Goal: Task Accomplishment & Management: Complete application form

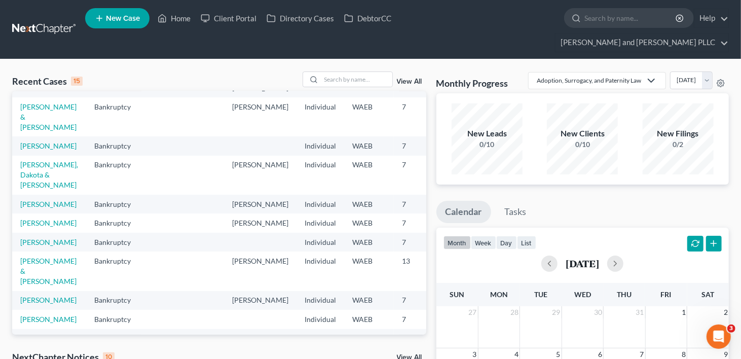
scroll to position [51, 0]
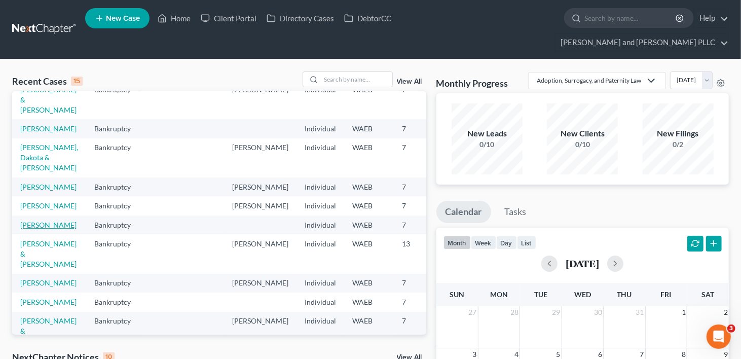
click at [31, 229] on link "[PERSON_NAME]" at bounding box center [48, 225] width 56 height 9
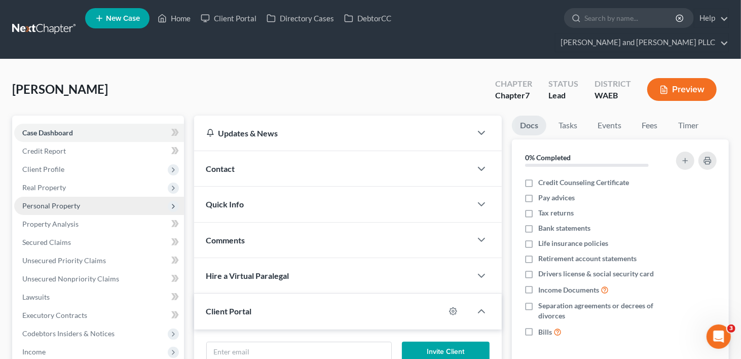
click at [54, 201] on span "Personal Property" at bounding box center [51, 205] width 58 height 9
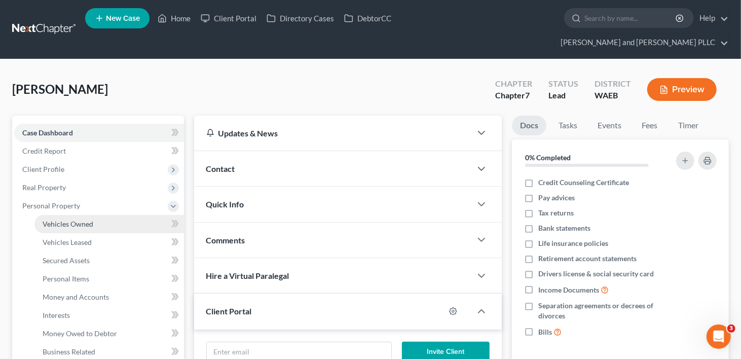
click at [50, 220] on span "Vehicles Owned" at bounding box center [68, 224] width 51 height 9
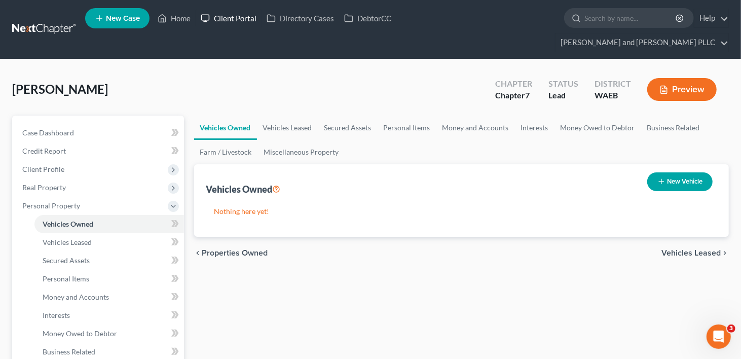
click at [255, 18] on link "Client Portal" at bounding box center [229, 18] width 66 height 18
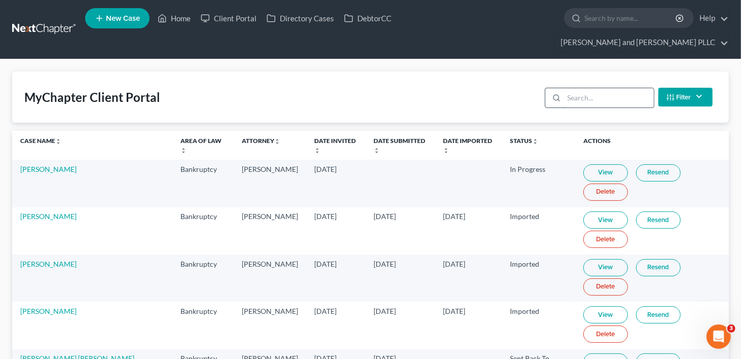
click at [576, 88] on input "search" at bounding box center [609, 97] width 90 height 19
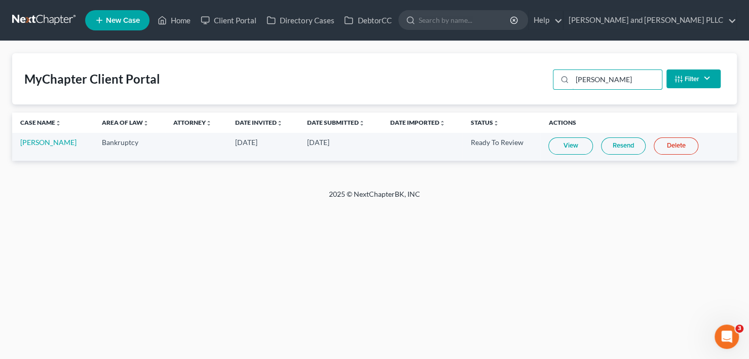
type input "[PERSON_NAME]"
click at [574, 146] on link "View" at bounding box center [571, 145] width 45 height 17
click at [553, 147] on link "View" at bounding box center [571, 145] width 45 height 17
click at [178, 21] on link "Home" at bounding box center [174, 20] width 43 height 18
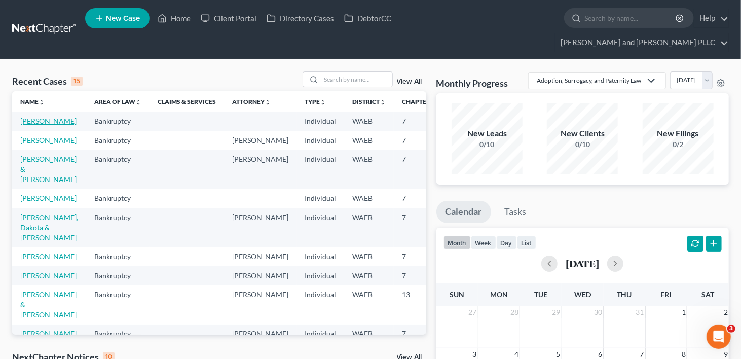
click at [25, 117] on link "[PERSON_NAME]" at bounding box center [48, 121] width 56 height 9
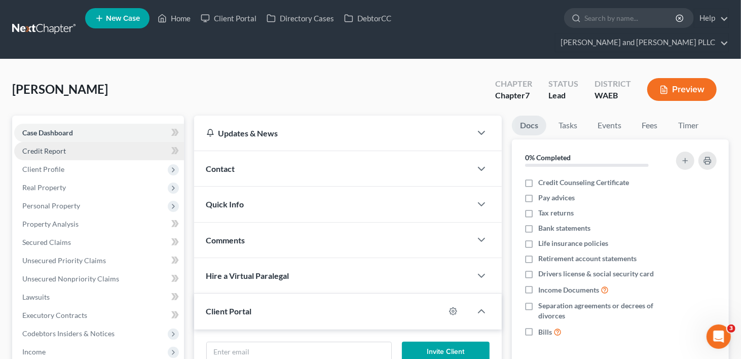
click at [48, 147] on span "Credit Report" at bounding box center [44, 151] width 44 height 9
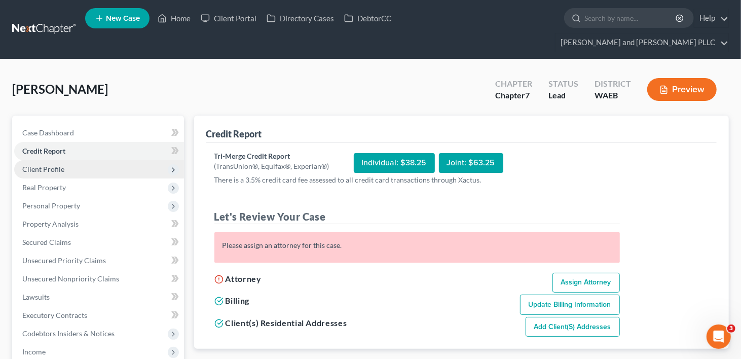
click at [45, 165] on span "Client Profile" at bounding box center [43, 169] width 42 height 9
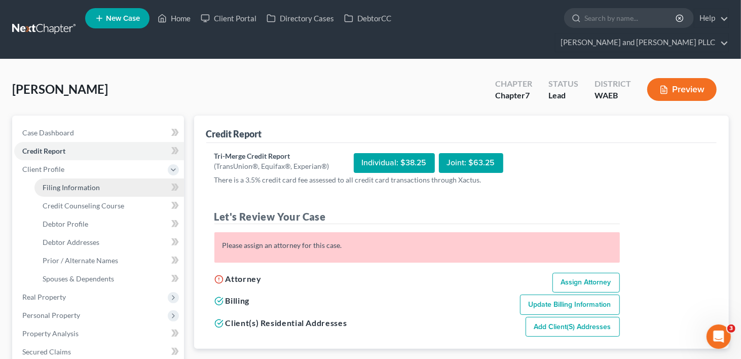
click at [50, 183] on span "Filing Information" at bounding box center [71, 187] width 57 height 9
select select "1"
select select "0"
select select "50"
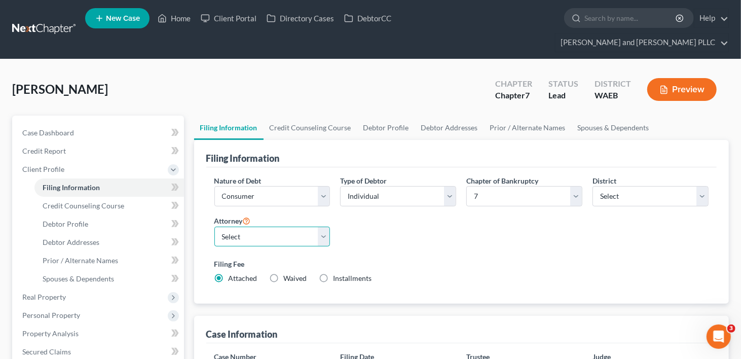
click at [322, 227] on select "Select [PERSON_NAME] - WAEB [PERSON_NAME] - WAEB" at bounding box center [272, 237] width 116 height 20
select select "1"
click at [214, 227] on select "Select [PERSON_NAME] - WAEB [PERSON_NAME] - WAEB" at bounding box center [272, 237] width 116 height 20
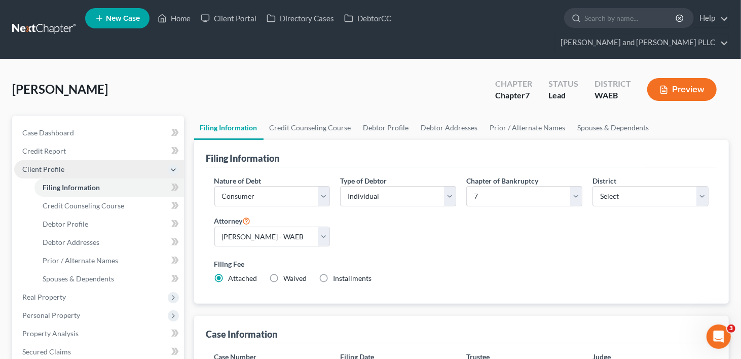
click at [47, 165] on span "Client Profile" at bounding box center [43, 169] width 42 height 9
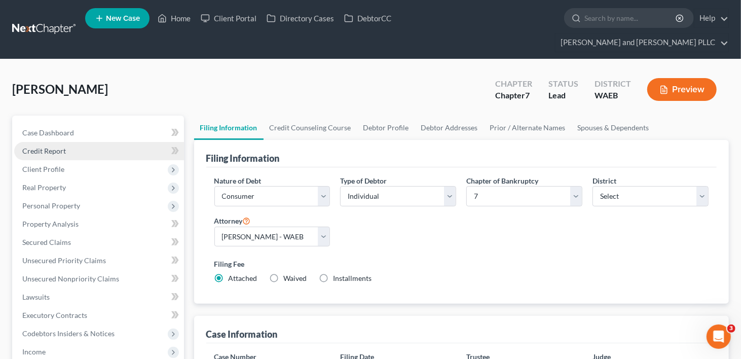
click at [45, 147] on span "Credit Report" at bounding box center [44, 151] width 44 height 9
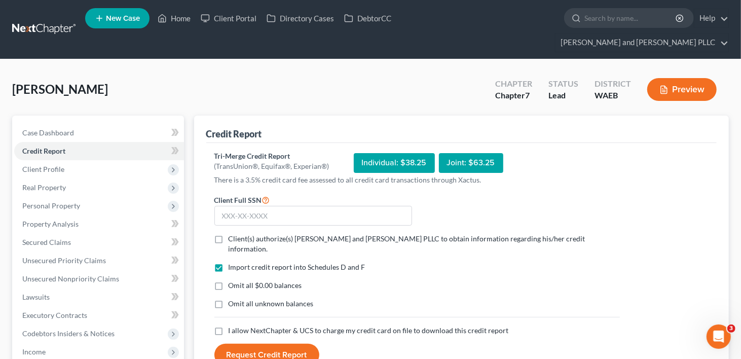
click at [229, 234] on label "Client(s) authorize(s) [PERSON_NAME] and [PERSON_NAME] PLLC to obtain informati…" at bounding box center [424, 244] width 391 height 20
click at [233, 234] on input "Client(s) authorize(s) [PERSON_NAME] and [PERSON_NAME] PLLC to obtain informati…" at bounding box center [236, 237] width 7 height 7
checkbox input "true"
click at [229, 326] on label "I allow NextChapter & UCS to charge my credit card on file to download this cre…" at bounding box center [369, 331] width 280 height 10
click at [233, 326] on input "I allow NextChapter & UCS to charge my credit card on file to download this cre…" at bounding box center [236, 329] width 7 height 7
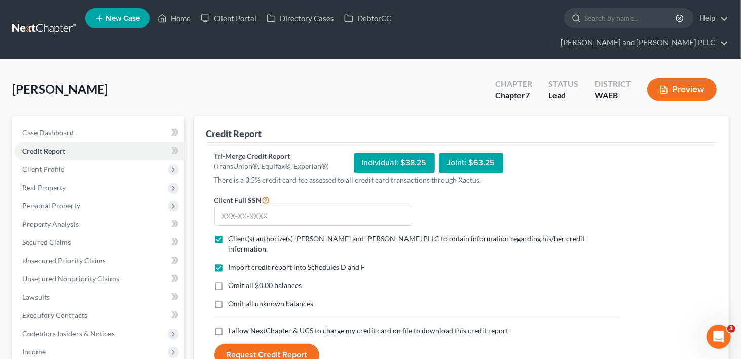
checkbox input "true"
click at [253, 206] on input "text" at bounding box center [313, 216] width 198 height 20
type input "140-66-0739"
click at [256, 344] on button "Request Credit Report" at bounding box center [266, 355] width 105 height 22
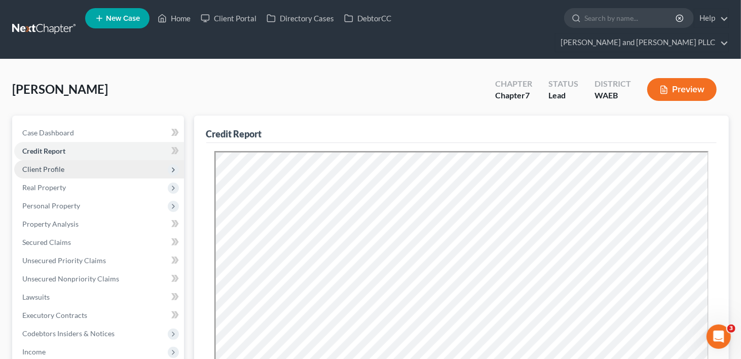
click at [33, 160] on span "Client Profile" at bounding box center [99, 169] width 170 height 18
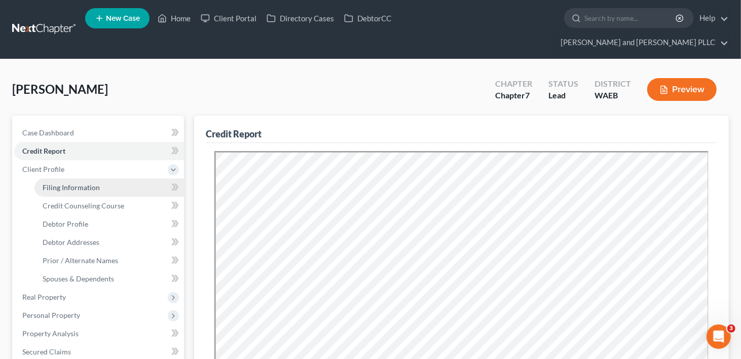
click at [80, 183] on span "Filing Information" at bounding box center [71, 187] width 57 height 9
select select "1"
select select "0"
select select "86"
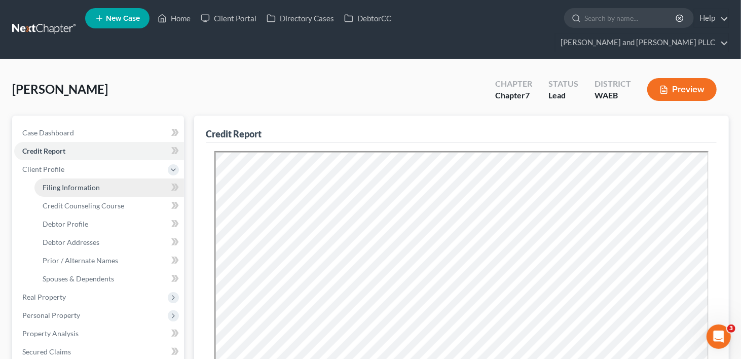
select select "1"
select select "50"
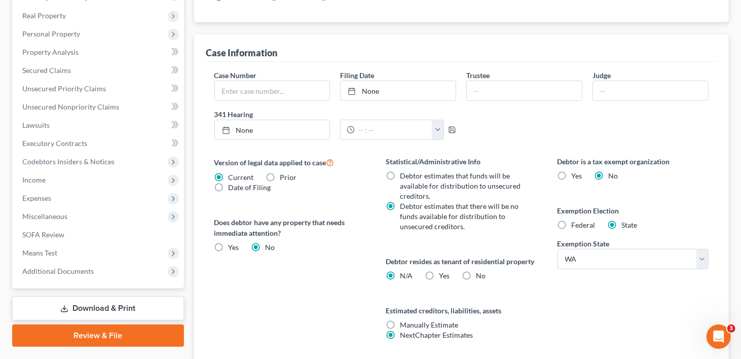
scroll to position [304, 0]
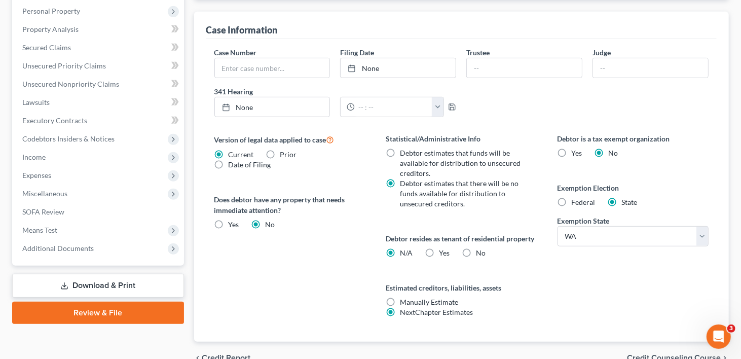
click at [439, 248] on label "Yes Yes" at bounding box center [444, 253] width 11 height 10
click at [443, 248] on input "Yes Yes" at bounding box center [446, 251] width 7 height 7
radio input "true"
radio input "false"
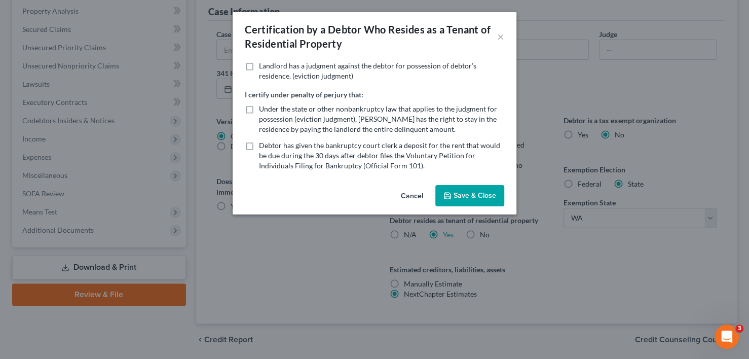
click at [464, 191] on button "Save & Close" at bounding box center [470, 195] width 69 height 21
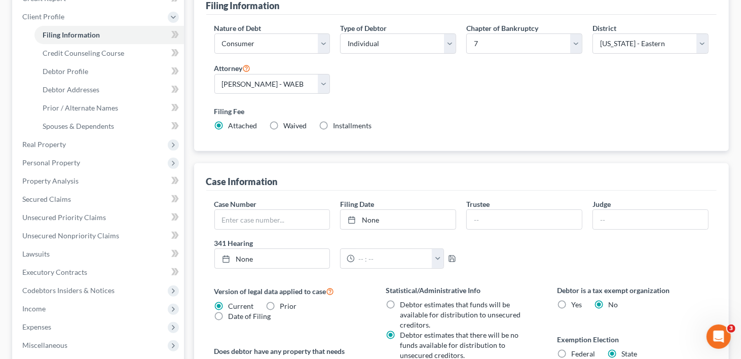
scroll to position [152, 0]
click at [65, 49] on span "Credit Counseling Course" at bounding box center [84, 53] width 82 height 9
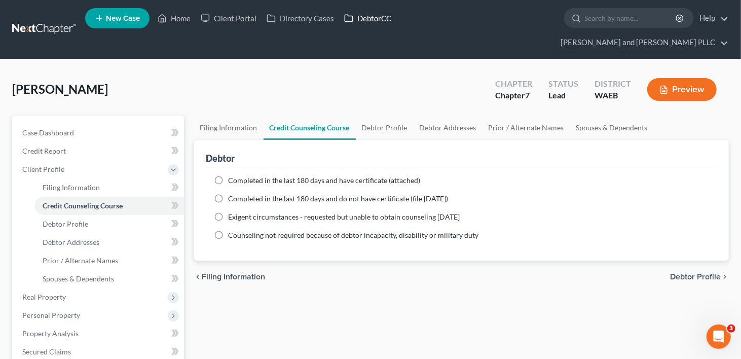
click at [356, 15] on link "DebtorCC" at bounding box center [367, 18] width 57 height 18
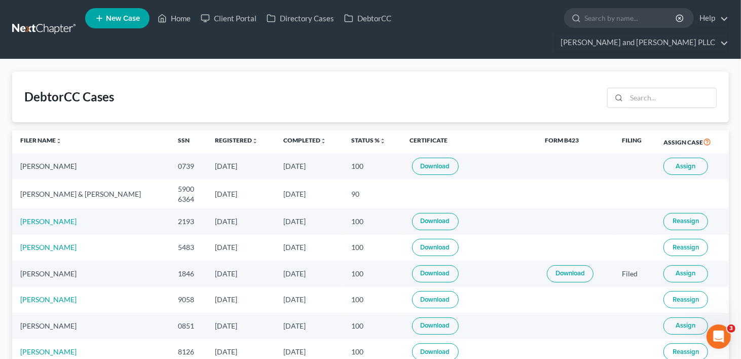
click at [682, 162] on span "Assign" at bounding box center [686, 166] width 20 height 8
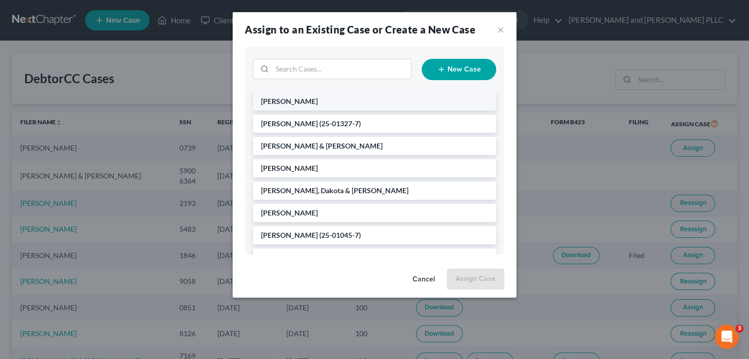
click at [282, 102] on span "[PERSON_NAME]" at bounding box center [289, 101] width 57 height 9
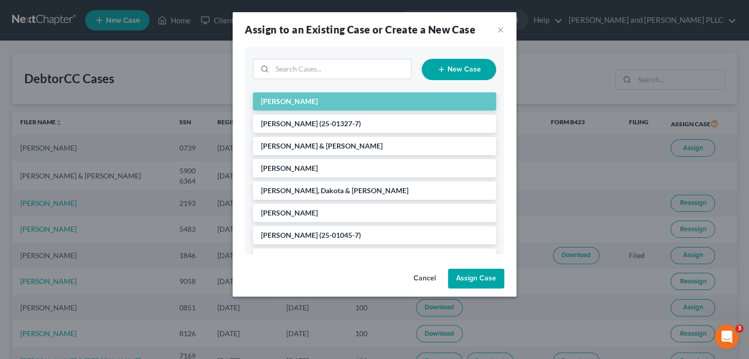
click at [481, 270] on button "Assign Case" at bounding box center [476, 279] width 56 height 20
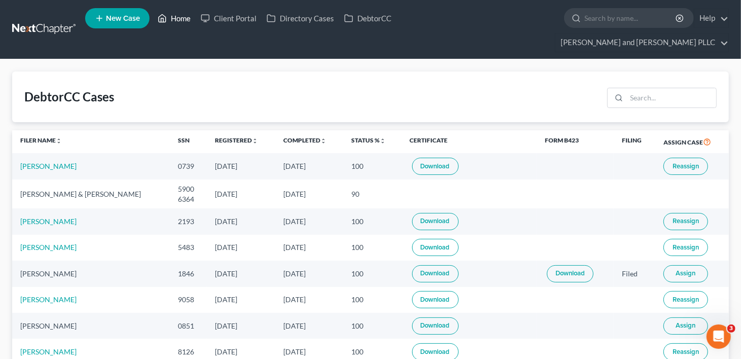
click at [172, 18] on link "Home" at bounding box center [174, 18] width 43 height 18
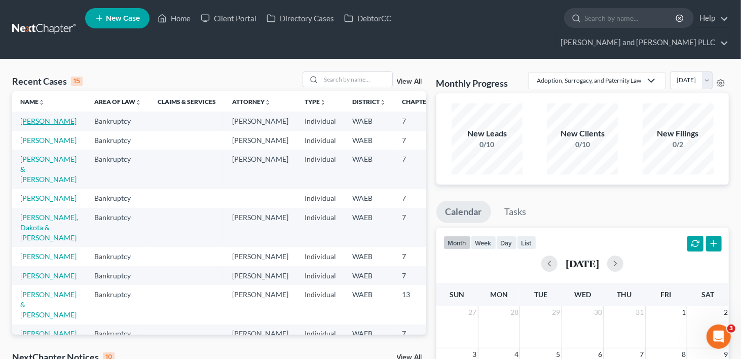
click at [33, 117] on link "[PERSON_NAME]" at bounding box center [48, 121] width 56 height 9
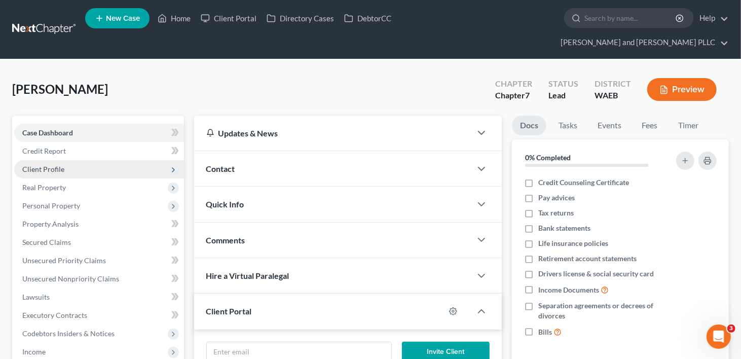
click at [59, 165] on span "Client Profile" at bounding box center [43, 169] width 42 height 9
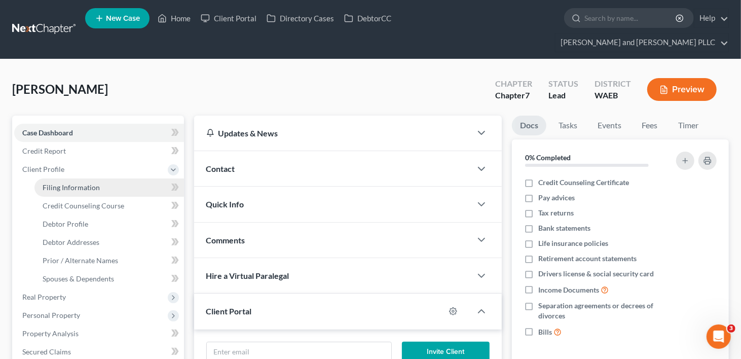
click at [58, 183] on span "Filing Information" at bounding box center [71, 187] width 57 height 9
select select "1"
select select "0"
select select "86"
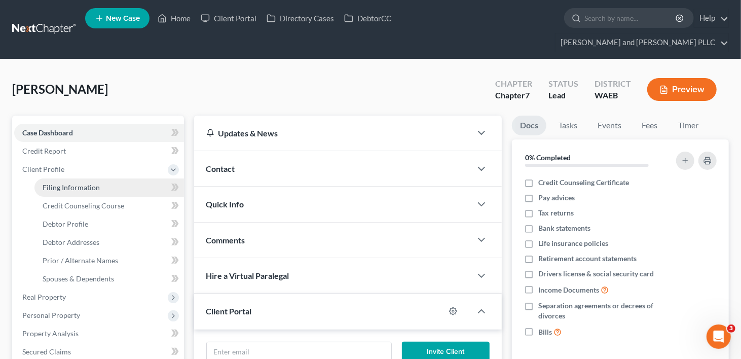
select select "1"
select select "50"
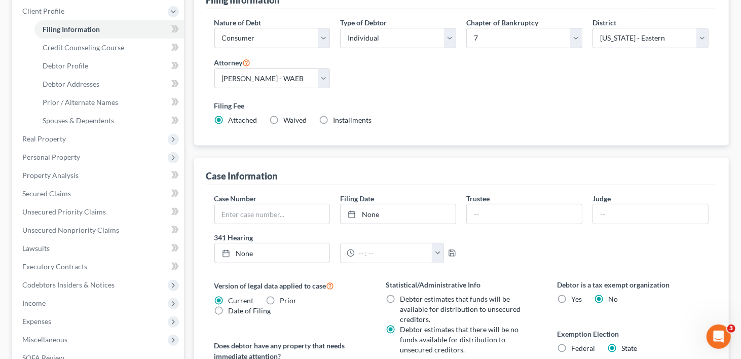
scroll to position [51, 0]
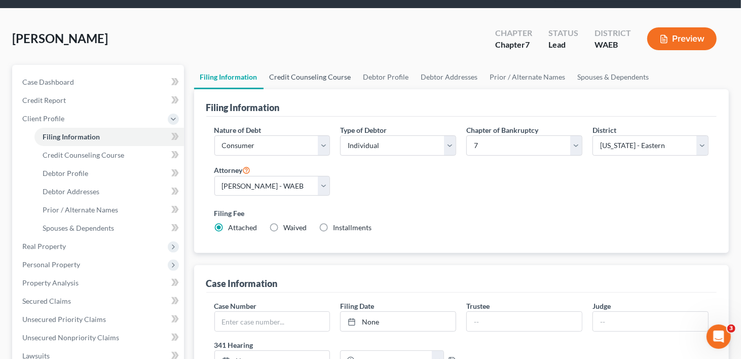
click at [338, 65] on link "Credit Counseling Course" at bounding box center [311, 77] width 94 height 24
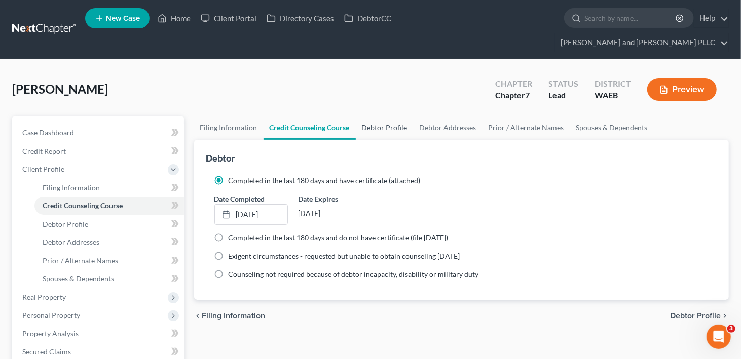
click at [397, 116] on link "Debtor Profile" at bounding box center [385, 128] width 58 height 24
select select "0"
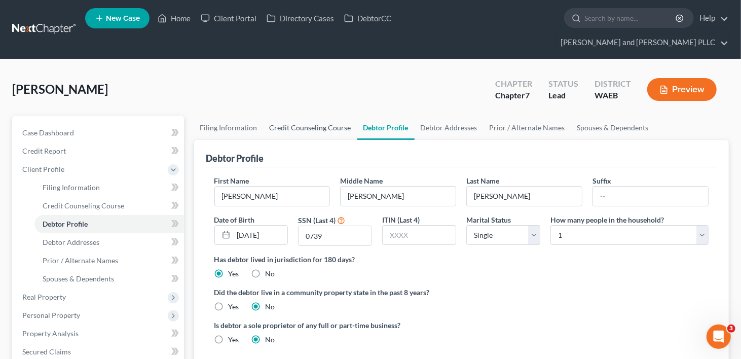
click at [321, 116] on link "Credit Counseling Course" at bounding box center [311, 128] width 94 height 24
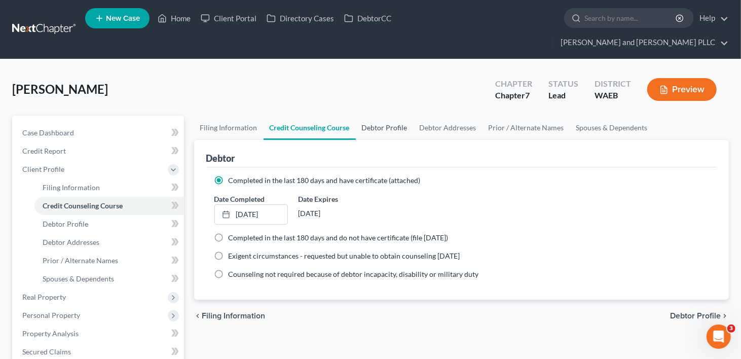
click at [365, 116] on link "Debtor Profile" at bounding box center [385, 128] width 58 height 24
select select "0"
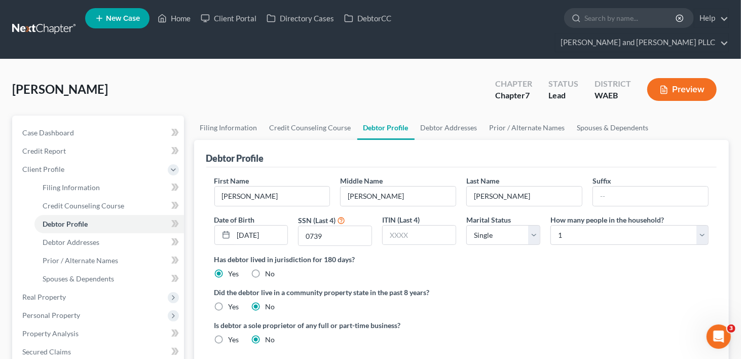
click at [229, 302] on label "Yes" at bounding box center [234, 307] width 11 height 10
click at [233, 302] on input "Yes" at bounding box center [236, 305] width 7 height 7
radio input "true"
radio input "false"
click at [436, 116] on link "Debtor Addresses" at bounding box center [449, 128] width 69 height 24
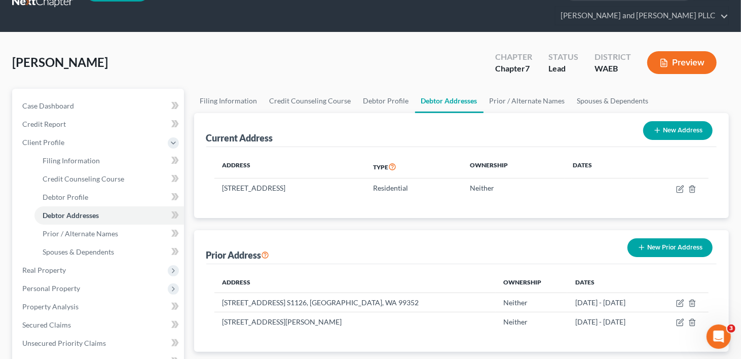
scroll to position [51, 0]
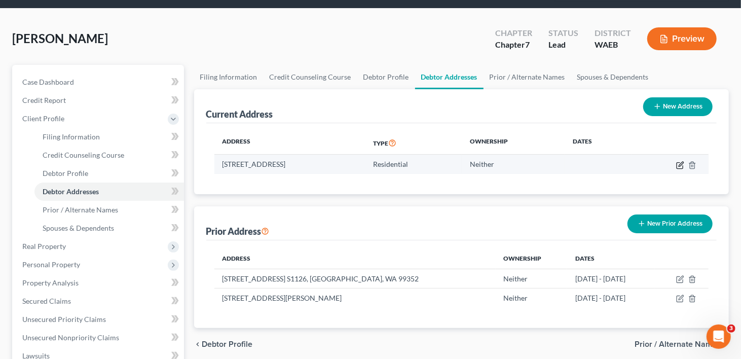
click at [680, 161] on icon "button" at bounding box center [680, 165] width 8 height 8
select select "50"
select select "0"
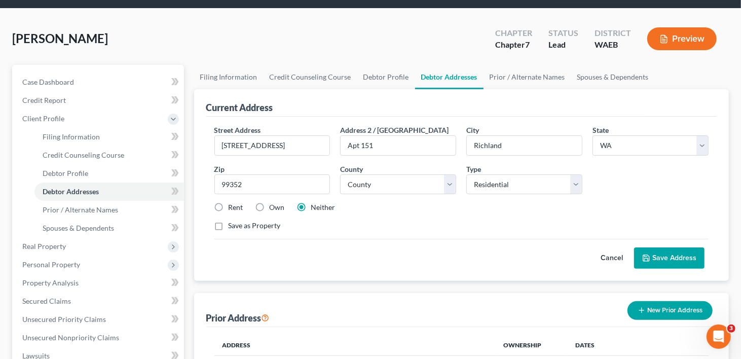
click at [229, 202] on label "Rent" at bounding box center [236, 207] width 15 height 10
click at [233, 202] on input "Rent" at bounding box center [236, 205] width 7 height 7
radio input "true"
click at [659, 247] on button "Save Address" at bounding box center [669, 257] width 70 height 21
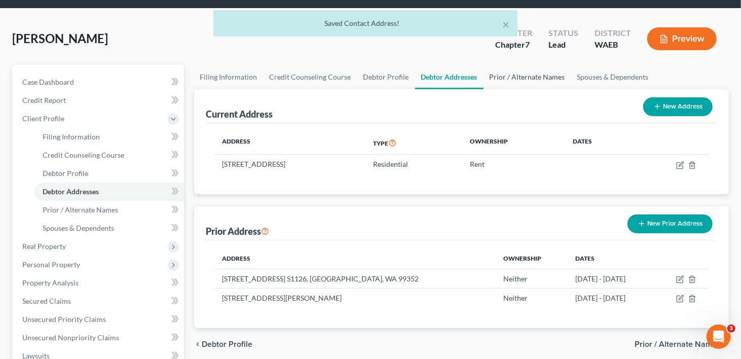
click at [537, 65] on link "Prior / Alternate Names" at bounding box center [528, 77] width 88 height 24
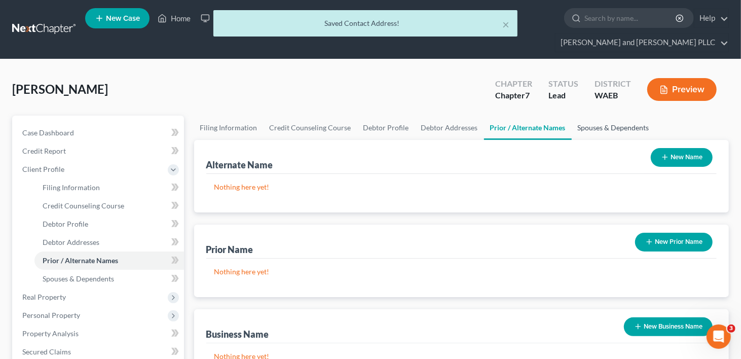
click at [619, 116] on link "Spouses & Dependents" at bounding box center [614, 128] width 84 height 24
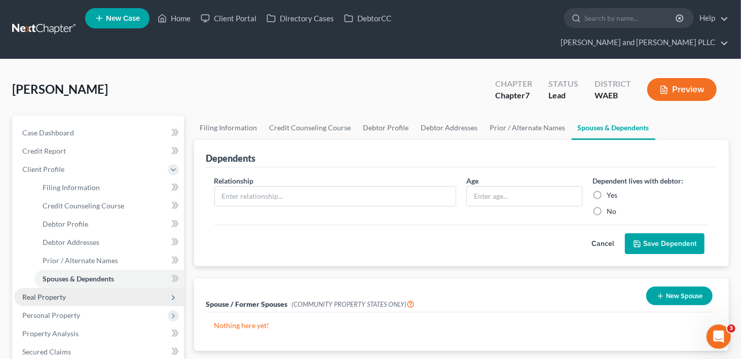
click at [53, 293] on span "Real Property" at bounding box center [44, 297] width 44 height 9
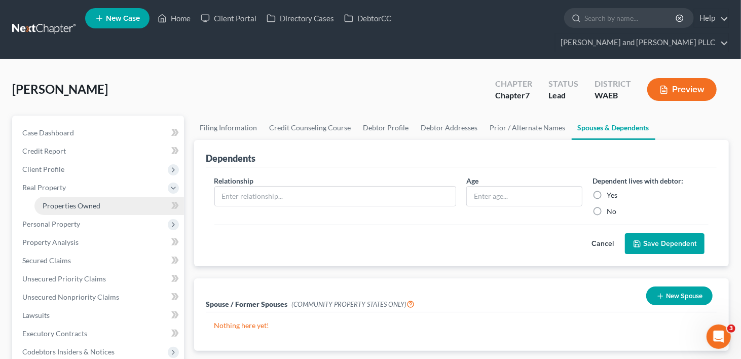
click at [63, 201] on span "Properties Owned" at bounding box center [72, 205] width 58 height 9
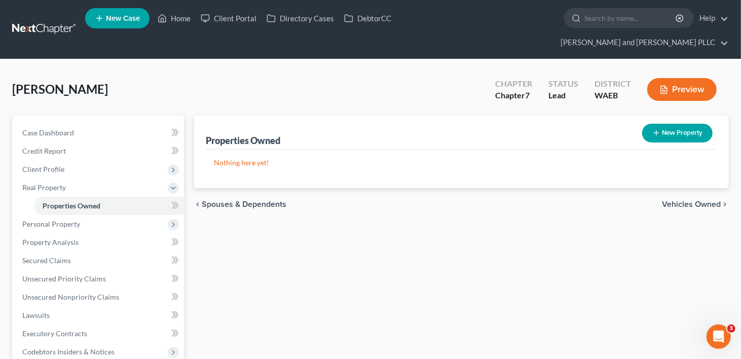
click at [705, 200] on span "Vehicles Owned" at bounding box center [691, 204] width 59 height 8
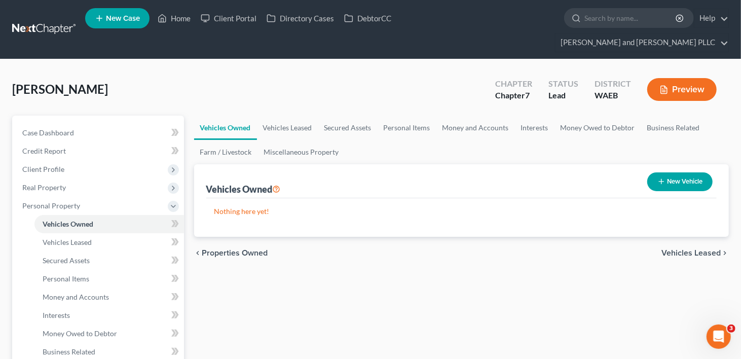
click at [664, 172] on button "New Vehicle" at bounding box center [680, 181] width 65 height 19
select select "0"
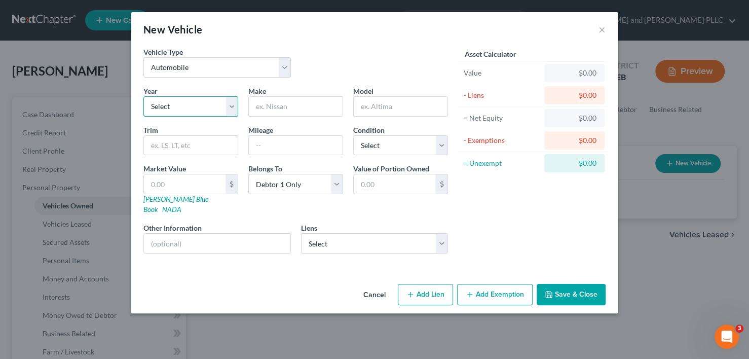
click at [233, 106] on select "Select 2026 2025 2024 2023 2022 2021 2020 2019 2018 2017 2016 2015 2014 2013 20…" at bounding box center [191, 106] width 95 height 20
select select "12"
click at [144, 96] on select "Select 2026 2025 2024 2023 2022 2021 2020 2019 2018 2017 2016 2015 2014 2013 20…" at bounding box center [191, 106] width 95 height 20
click at [304, 111] on input "text" at bounding box center [296, 106] width 94 height 19
type input "Ford"
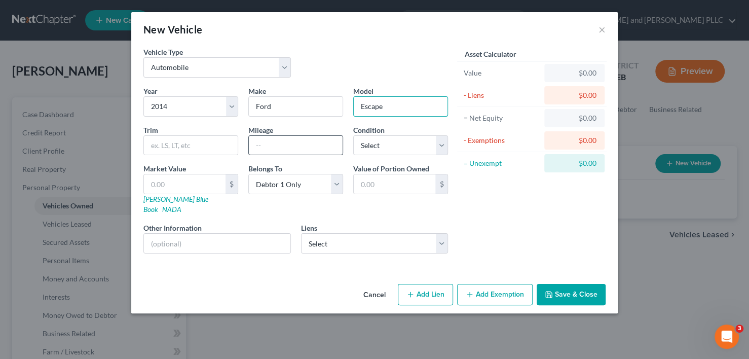
type input "Escape"
click at [271, 140] on input "text" at bounding box center [296, 145] width 94 height 19
type input "54,000"
click at [441, 145] on select "Select Excellent Very Good Good Fair Poor" at bounding box center [400, 145] width 95 height 20
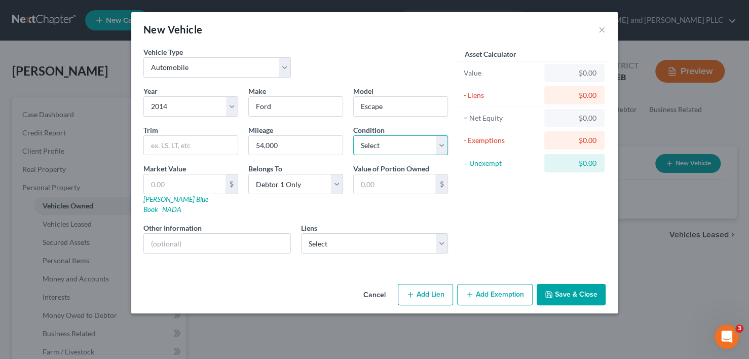
select select "2"
click at [353, 135] on select "Select Excellent Very Good Good Fair Poor" at bounding box center [400, 145] width 95 height 20
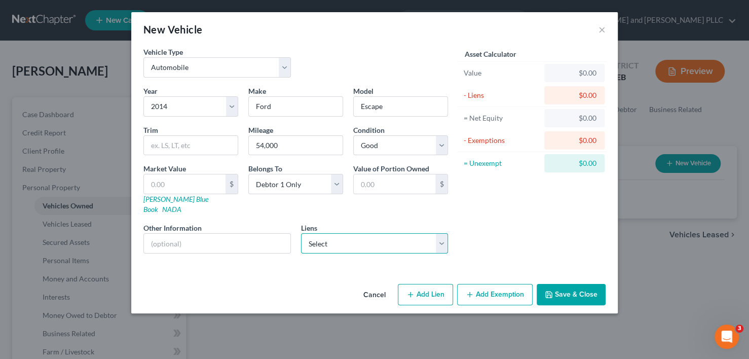
click at [441, 233] on select "Select Numerica Cu - $14,639.00 Cap One Auto - $0.00" at bounding box center [375, 243] width 148 height 20
select select "0"
click at [301, 233] on select "Select Numerica Cu - $14,639.00 Cap One Auto - $0.00" at bounding box center [375, 243] width 148 height 20
select select
select select "50"
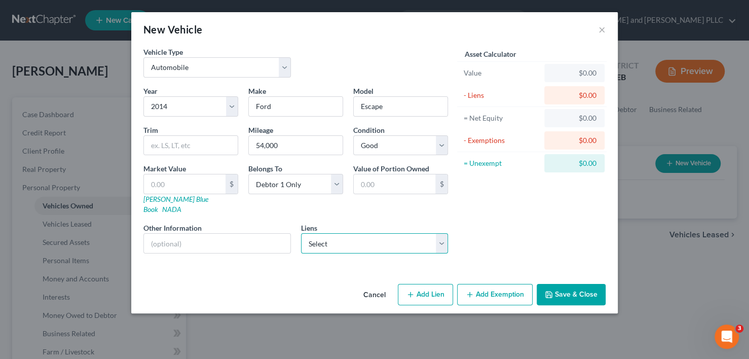
select select "0"
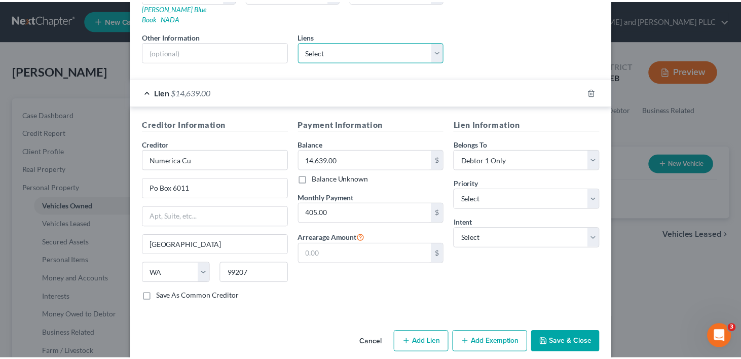
scroll to position [193, 0]
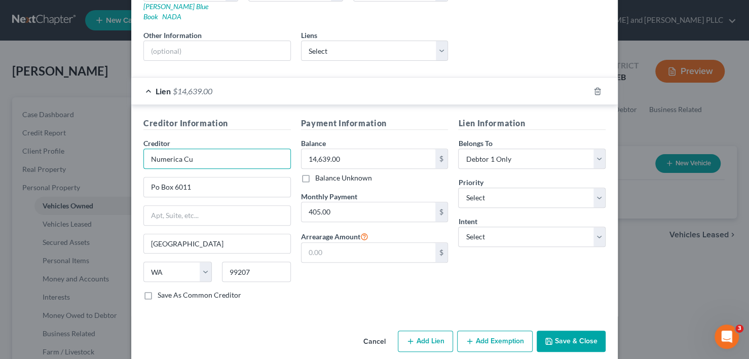
click at [197, 150] on input "Numerica Cu" at bounding box center [218, 159] width 148 height 20
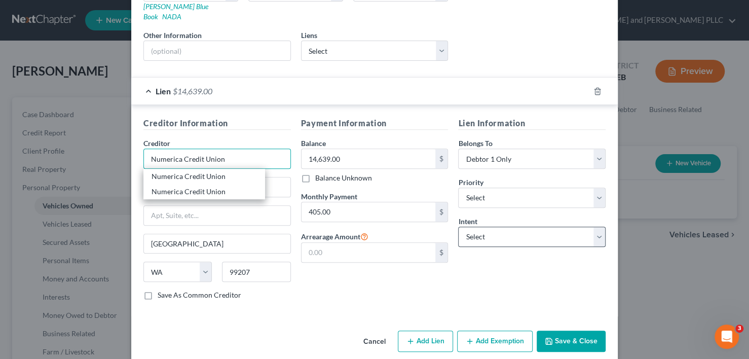
type input "Numerica Credit Union"
click at [595, 227] on select "Select Surrender Redeem Reaffirm Avoid Other" at bounding box center [532, 237] width 148 height 20
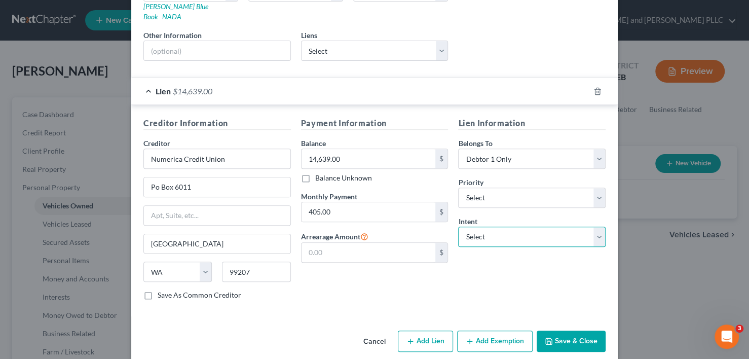
select select "2"
click at [458, 227] on select "Select Surrender Redeem Reaffirm Avoid Other" at bounding box center [532, 237] width 148 height 20
click at [563, 331] on button "Save & Close" at bounding box center [571, 341] width 69 height 21
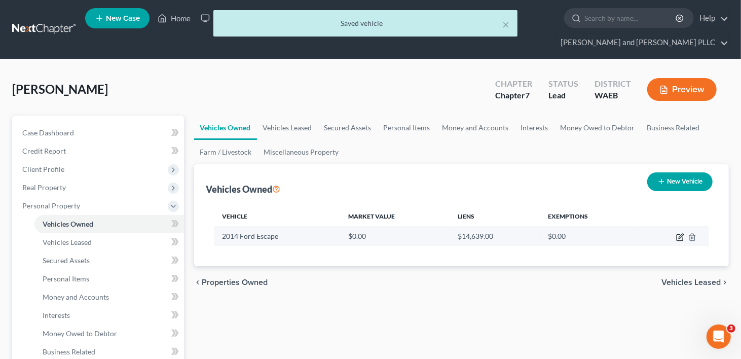
click at [679, 233] on icon "button" at bounding box center [680, 237] width 8 height 8
select select "0"
select select "12"
select select "2"
select select "0"
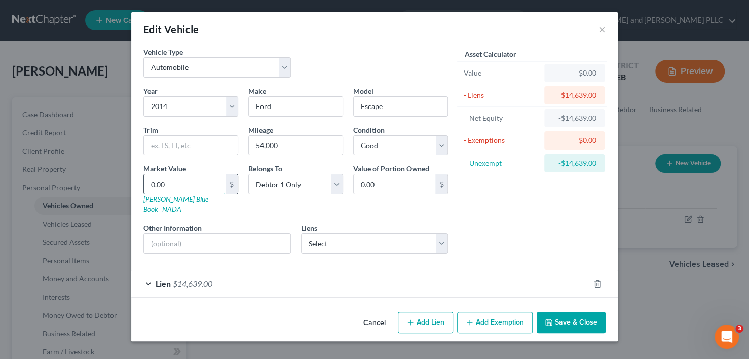
click at [196, 183] on input "0.00" at bounding box center [185, 183] width 82 height 19
type input "5"
type input "5.00"
type input "58"
type input "58.00"
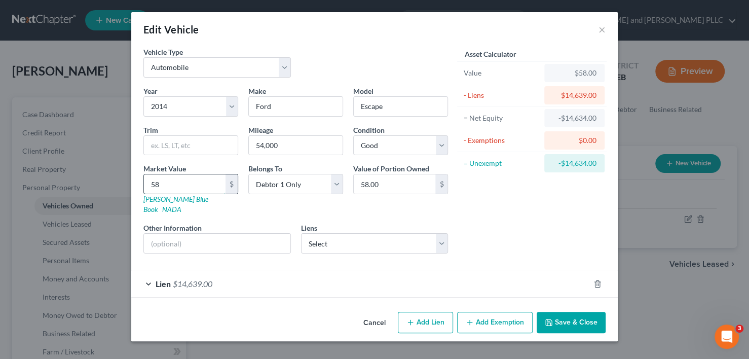
type input "584"
type input "584.00"
type input "5843"
type input "5,843.00"
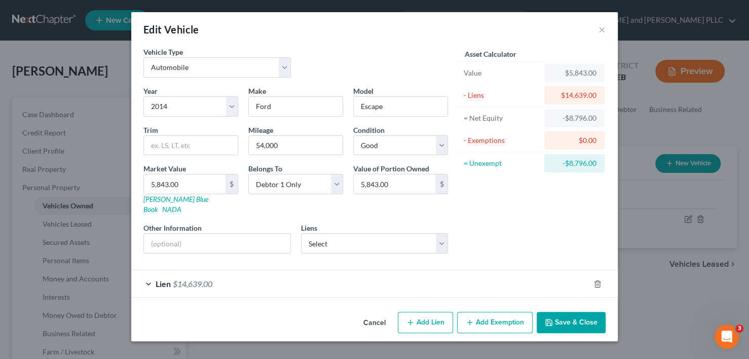
click at [568, 312] on button "Save & Close" at bounding box center [571, 322] width 69 height 21
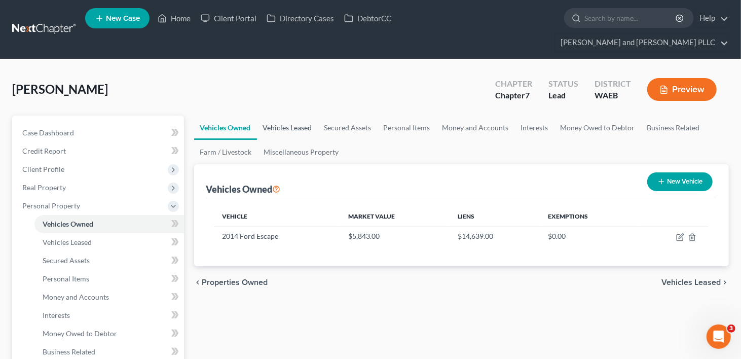
click at [306, 116] on link "Vehicles Leased" at bounding box center [287, 128] width 61 height 24
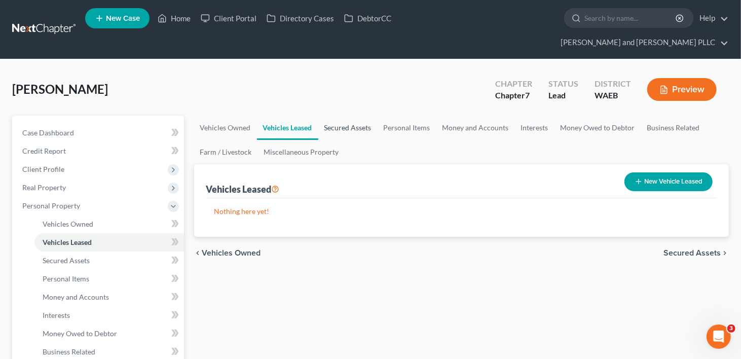
click at [339, 116] on link "Secured Assets" at bounding box center [347, 128] width 59 height 24
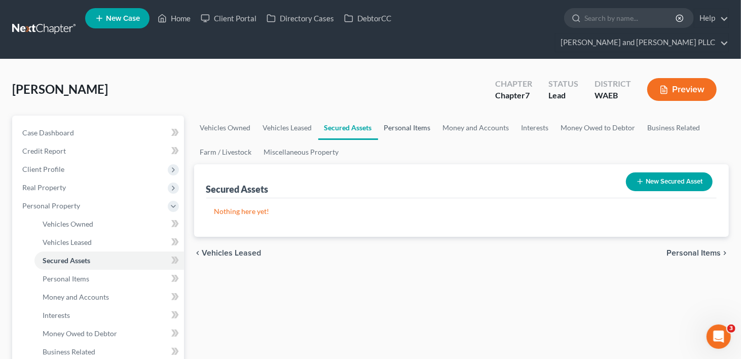
click at [417, 116] on link "Personal Items" at bounding box center [407, 128] width 59 height 24
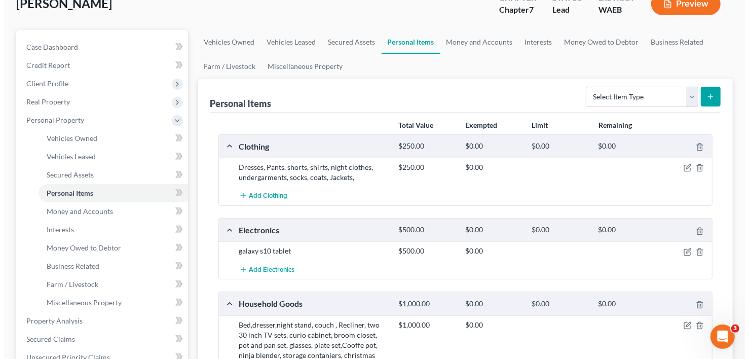
scroll to position [101, 0]
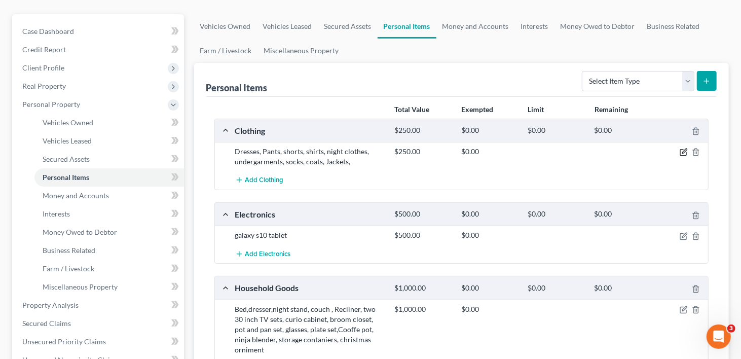
click at [684, 148] on icon "button" at bounding box center [684, 152] width 8 height 8
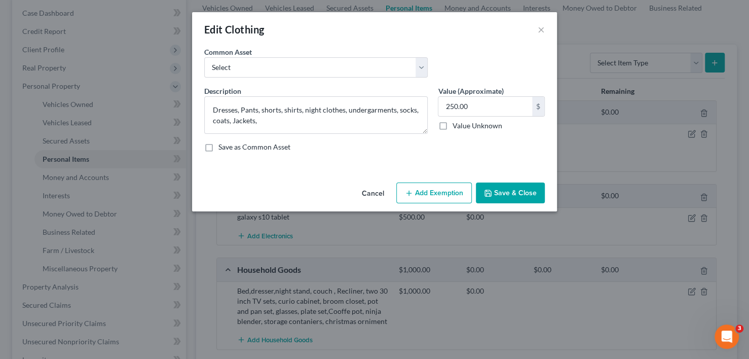
click at [438, 189] on button "Add Exemption" at bounding box center [435, 193] width 76 height 21
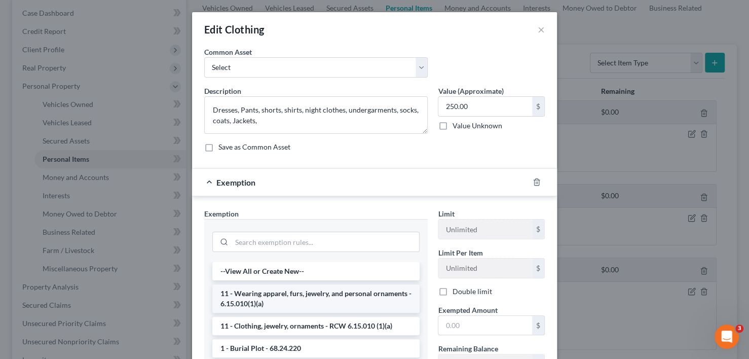
click at [318, 297] on li "11 - Wearing apparel, furs, jewelry, and personal ornaments - 6.15.010(1)(a)" at bounding box center [315, 298] width 207 height 28
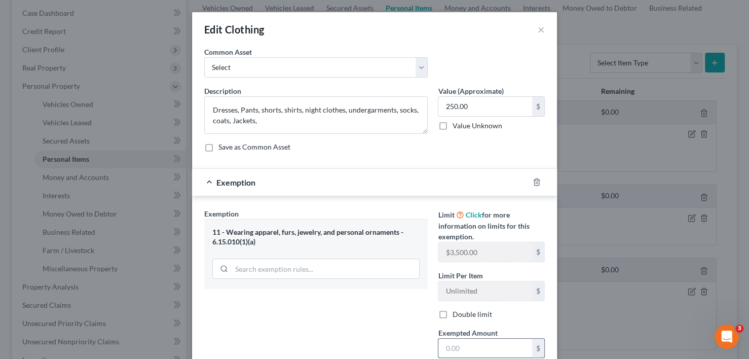
drag, startPoint x: 478, startPoint y: 345, endPoint x: 483, endPoint y: 346, distance: 5.3
click at [479, 346] on input "text" at bounding box center [486, 348] width 94 height 19
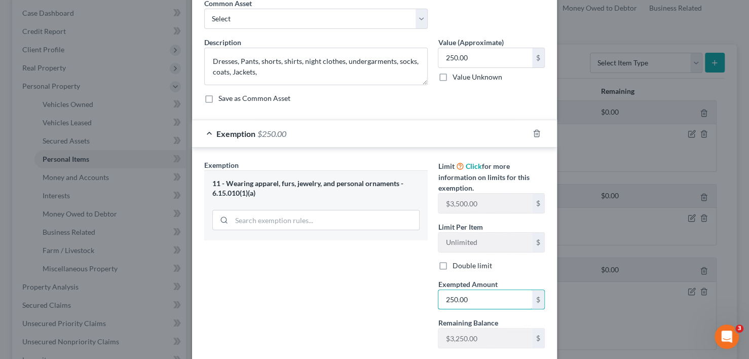
scroll to position [109, 0]
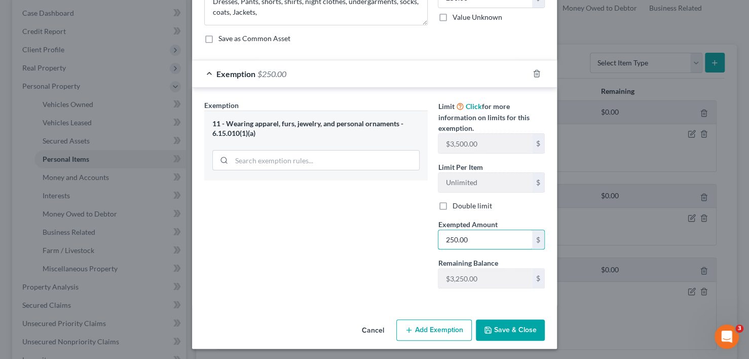
type input "250.00"
click at [502, 321] on button "Save & Close" at bounding box center [510, 329] width 69 height 21
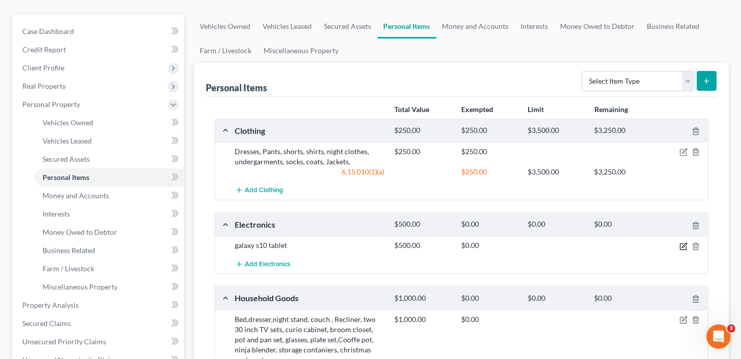
click at [683, 243] on icon "button" at bounding box center [685, 245] width 5 height 5
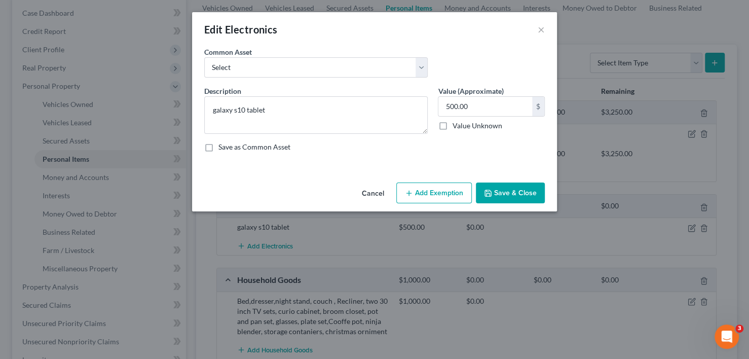
click at [408, 196] on icon "button" at bounding box center [409, 193] width 8 height 8
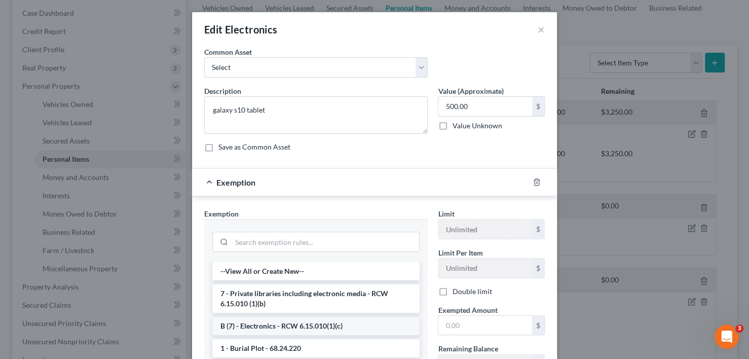
click at [350, 328] on li "B (7) - Electronics - RCW 6.15.010(1)(c)" at bounding box center [315, 326] width 207 height 18
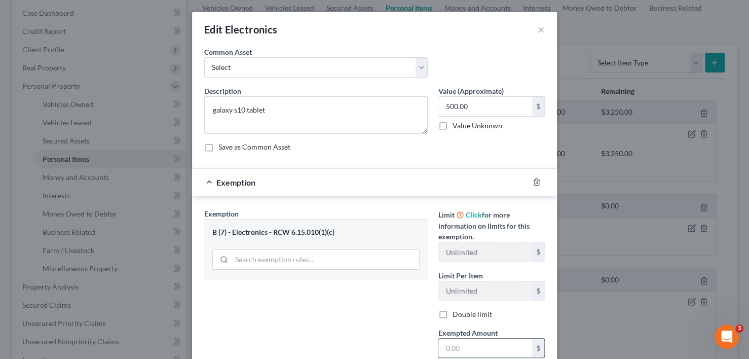
click at [479, 343] on input "text" at bounding box center [486, 348] width 94 height 19
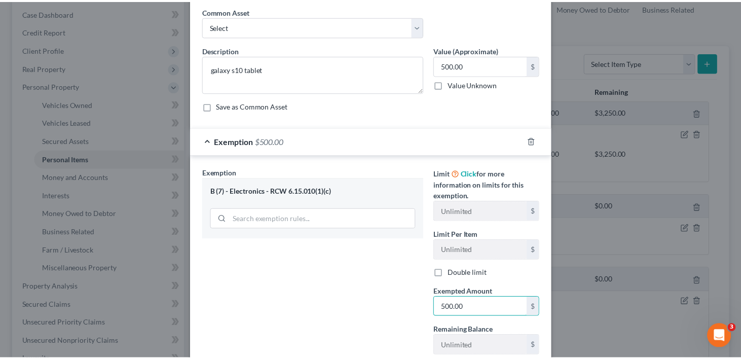
scroll to position [101, 0]
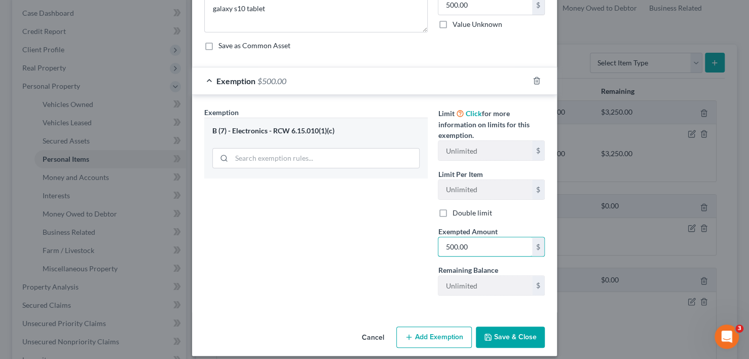
type input "500.00"
click at [520, 331] on button "Save & Close" at bounding box center [510, 337] width 69 height 21
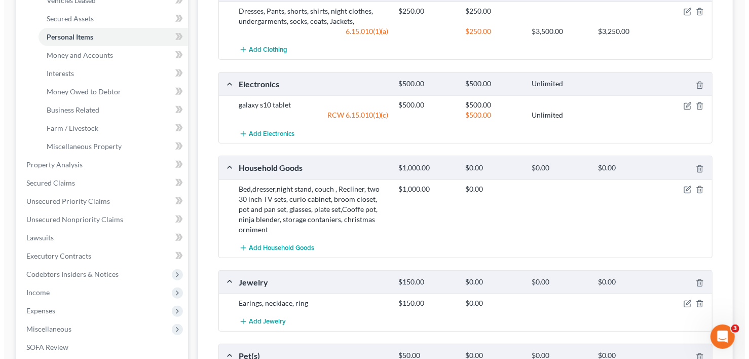
scroll to position [254, 0]
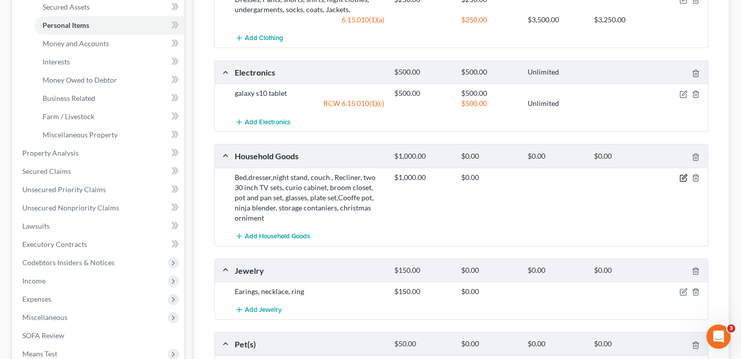
click at [684, 174] on icon "button" at bounding box center [684, 178] width 8 height 8
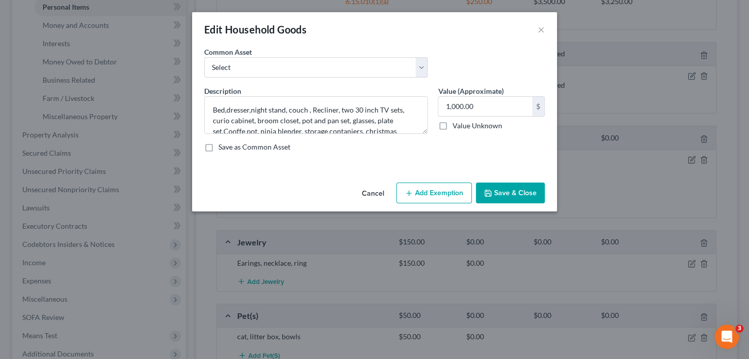
click at [405, 188] on button "Add Exemption" at bounding box center [435, 193] width 76 height 21
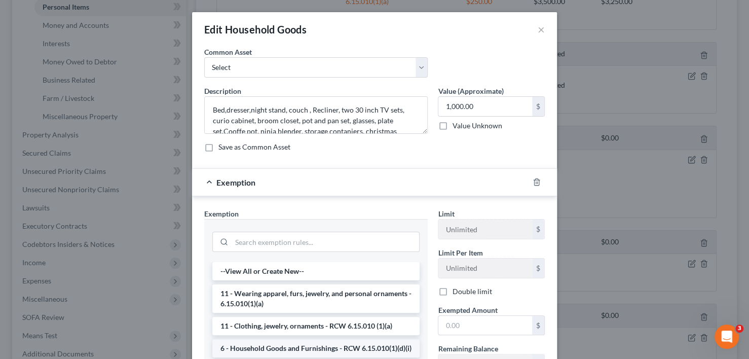
click at [349, 349] on li "6 - Household Goods and Furnishings - RCW 6.15.010(1)(d)(i)" at bounding box center [315, 348] width 207 height 18
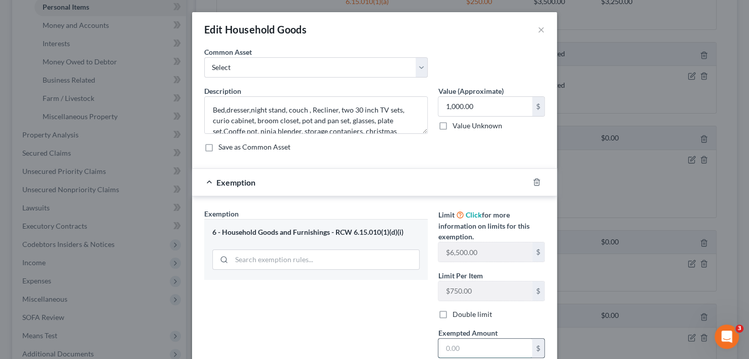
click at [485, 347] on input "text" at bounding box center [486, 348] width 94 height 19
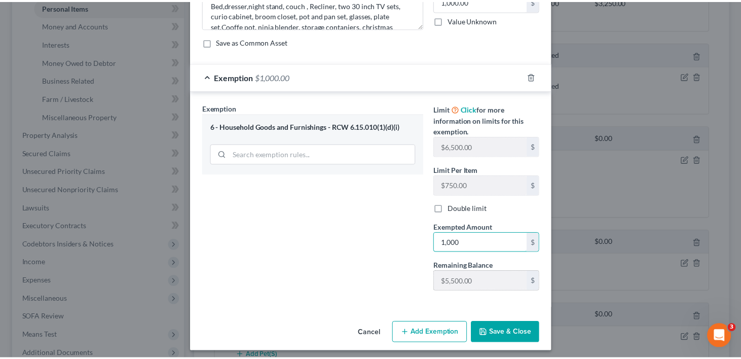
scroll to position [109, 0]
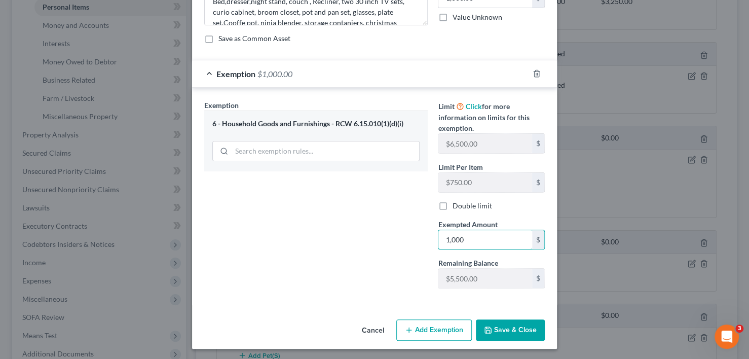
type input "1,000"
click at [512, 332] on button "Save & Close" at bounding box center [510, 329] width 69 height 21
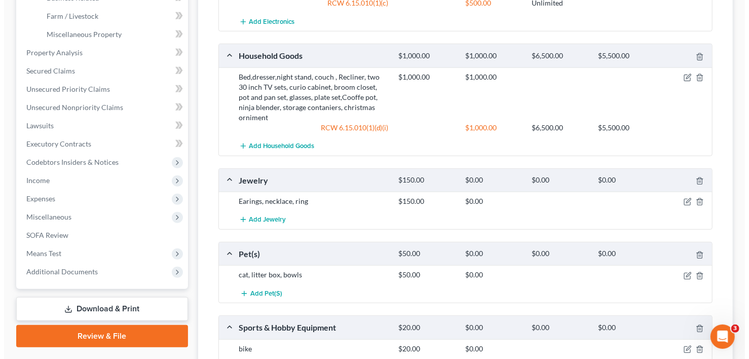
scroll to position [355, 0]
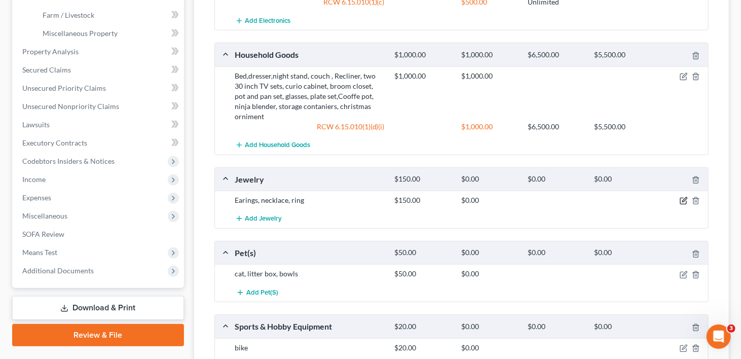
click at [684, 198] on icon "button" at bounding box center [685, 200] width 5 height 5
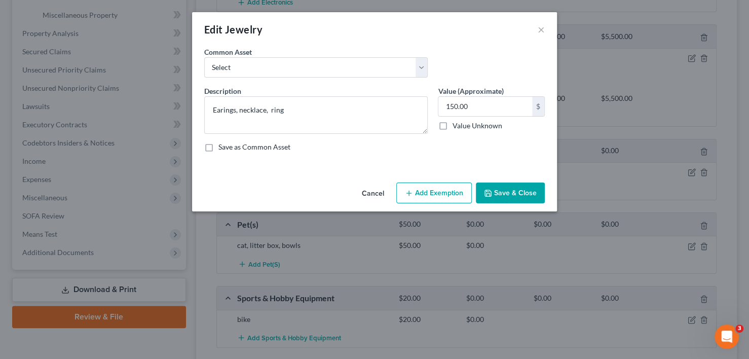
click at [429, 199] on button "Add Exemption" at bounding box center [435, 193] width 76 height 21
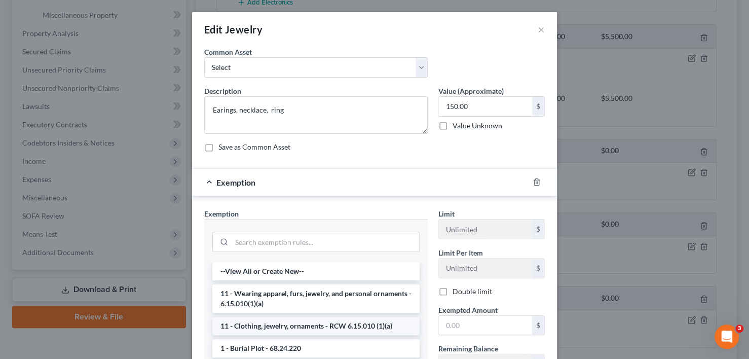
click at [341, 325] on li "11 - Clothing, jewelry, ornaments - RCW 6.15.010 (1)(a)" at bounding box center [315, 326] width 207 height 18
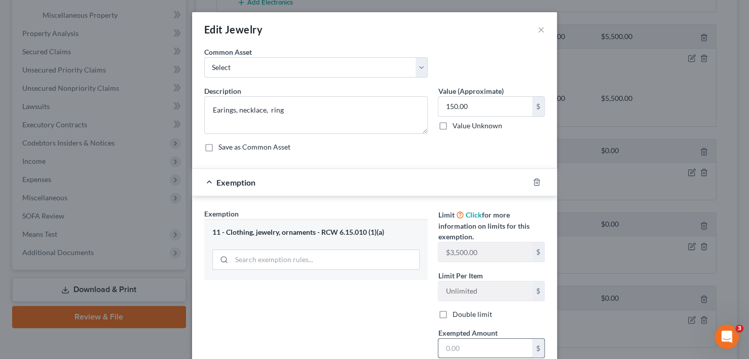
click at [476, 343] on input "text" at bounding box center [486, 348] width 94 height 19
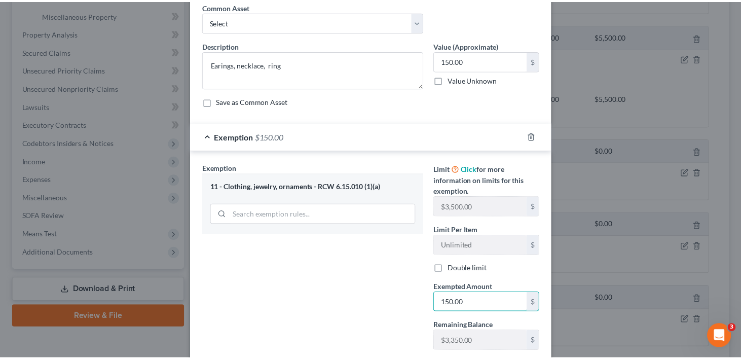
scroll to position [101, 0]
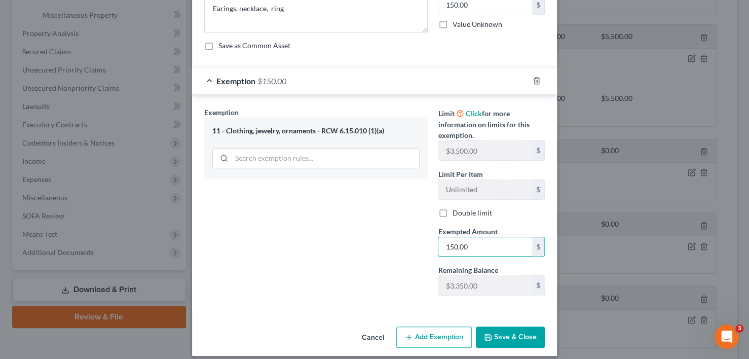
type input "150.00"
click at [513, 333] on button "Save & Close" at bounding box center [510, 337] width 69 height 21
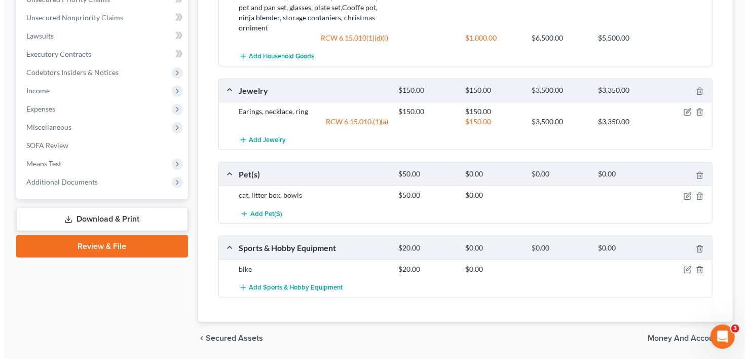
scroll to position [446, 0]
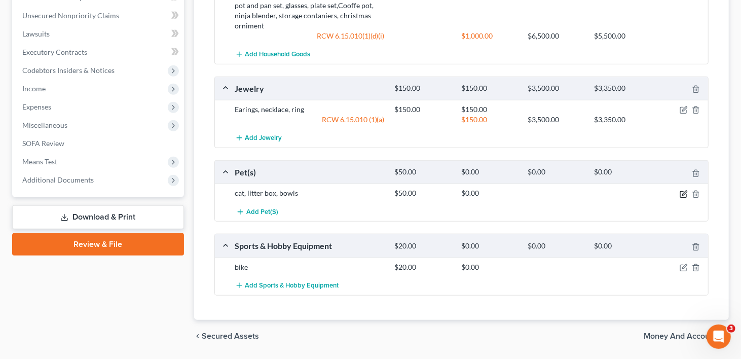
click at [686, 190] on icon "button" at bounding box center [684, 194] width 8 height 8
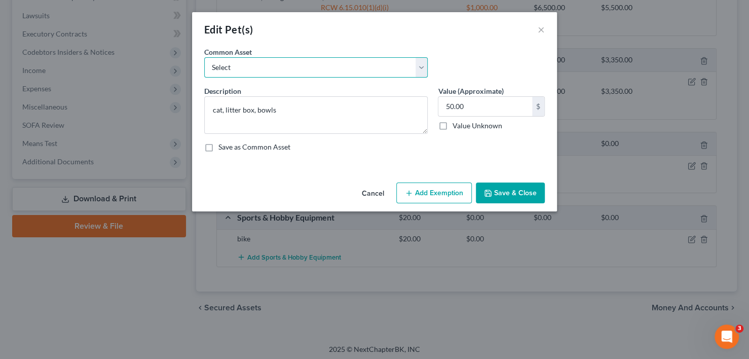
click at [423, 69] on select "Select 2 Cats" at bounding box center [316, 67] width 224 height 20
click at [488, 40] on div "Edit Pet(s) ×" at bounding box center [374, 29] width 365 height 34
click at [438, 194] on button "Add Exemption" at bounding box center [435, 193] width 76 height 21
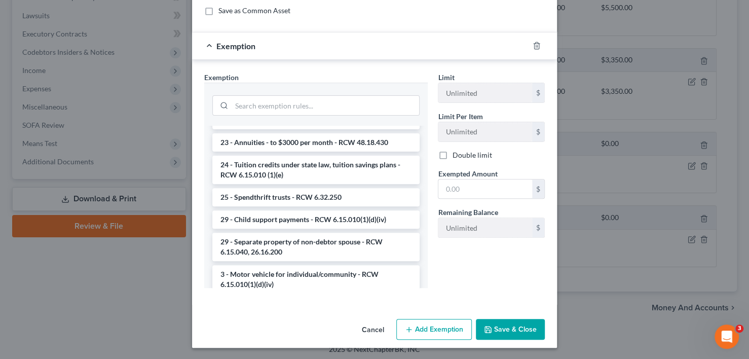
scroll to position [558, 0]
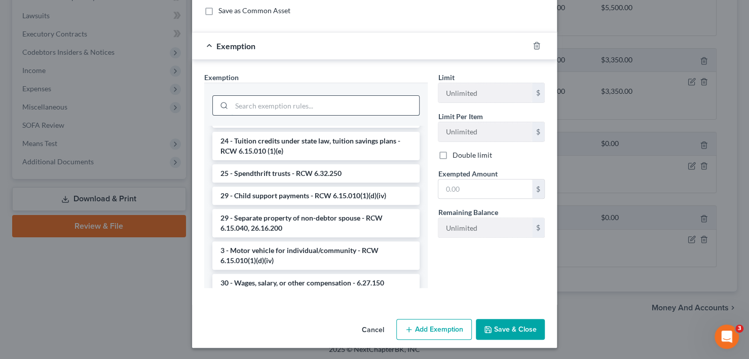
click at [305, 102] on input "search" at bounding box center [326, 105] width 188 height 19
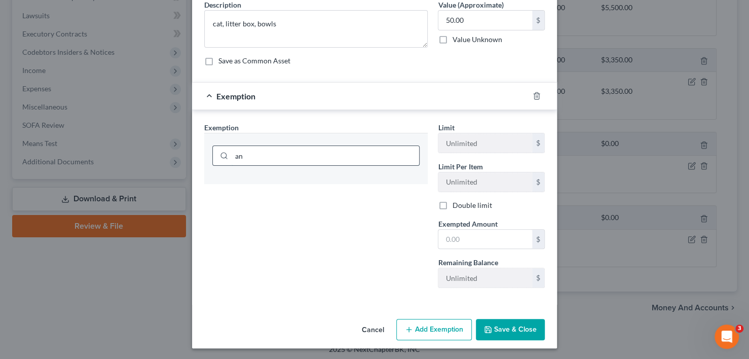
type input "a"
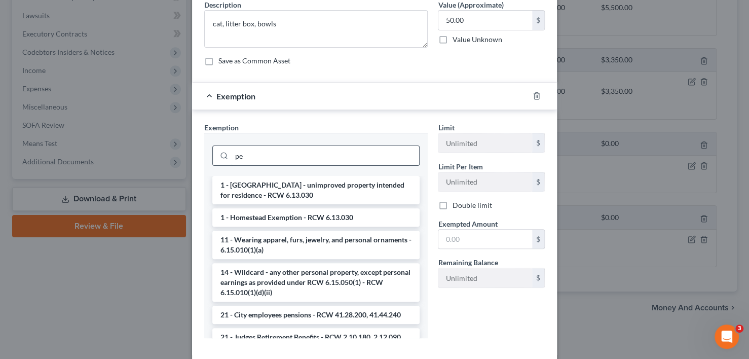
scroll to position [136, 0]
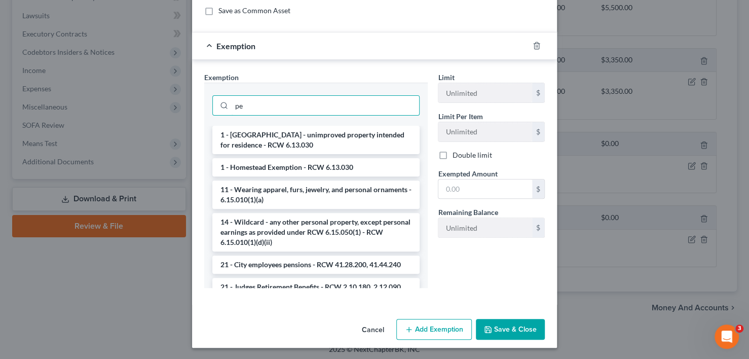
type input "pe"
click at [371, 329] on button "Cancel" at bounding box center [373, 330] width 39 height 20
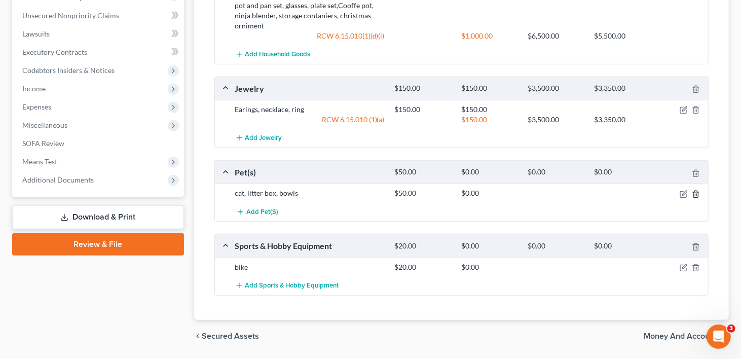
click at [697, 190] on icon "button" at bounding box center [696, 194] width 8 height 8
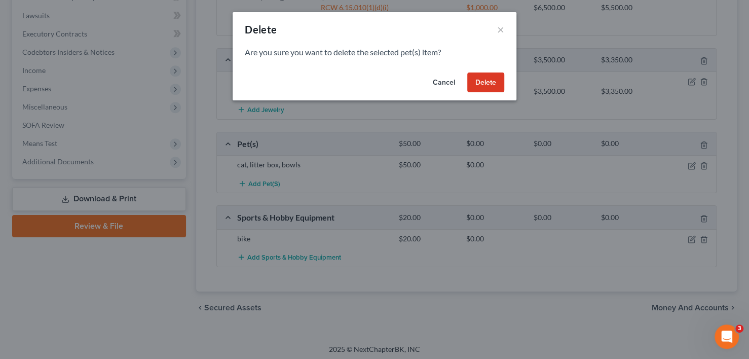
click at [475, 76] on button "Delete" at bounding box center [486, 83] width 37 height 20
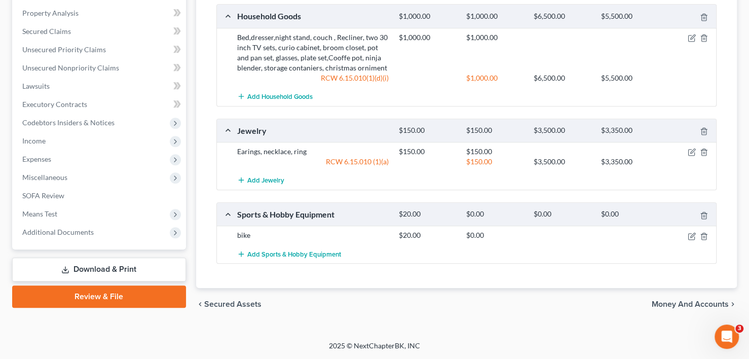
scroll to position [372, 0]
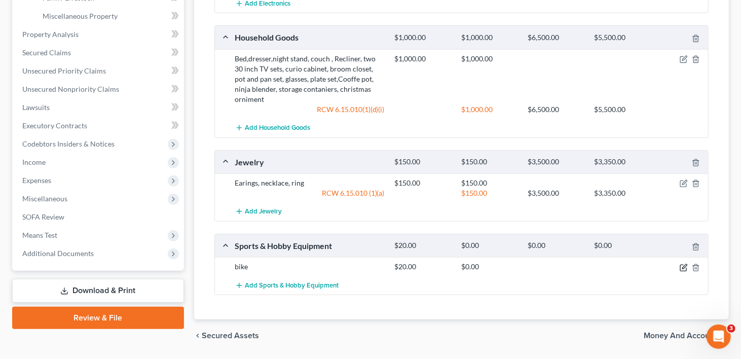
click at [684, 264] on icon "button" at bounding box center [685, 266] width 5 height 5
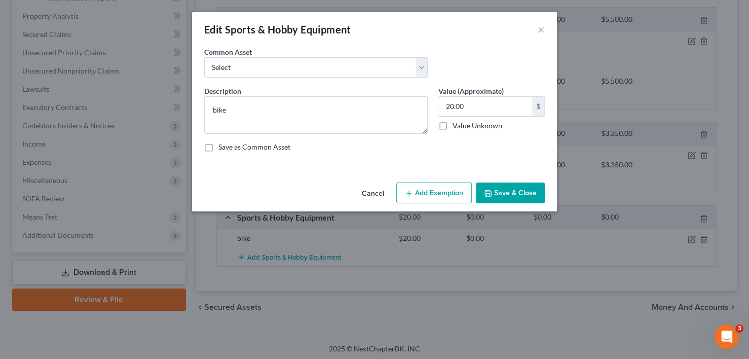
click at [433, 195] on button "Add Exemption" at bounding box center [435, 193] width 76 height 21
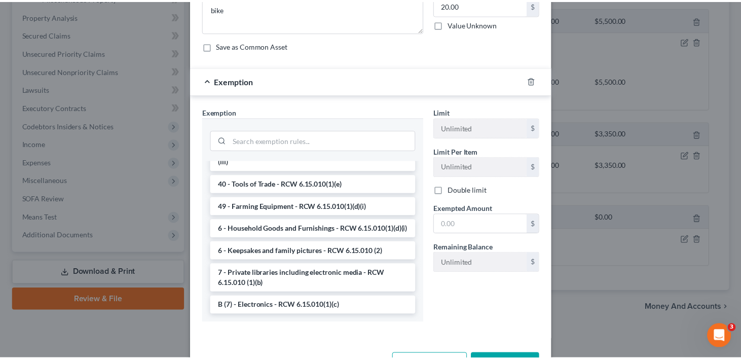
scroll to position [1074, 0]
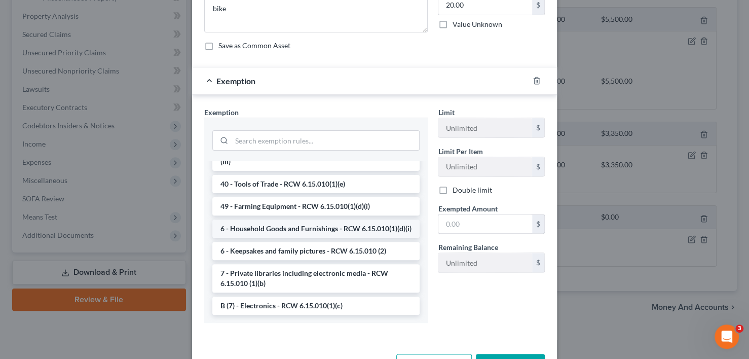
click at [299, 224] on li "6 - Household Goods and Furnishings - RCW 6.15.010(1)(d)(i)" at bounding box center [315, 229] width 207 height 18
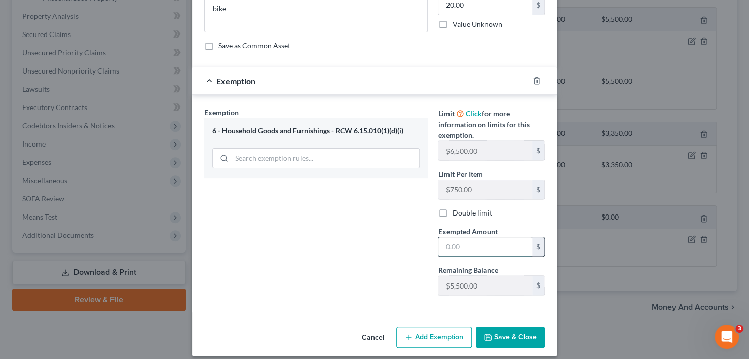
click at [477, 252] on input "text" at bounding box center [486, 246] width 94 height 19
type input "20.00"
click at [490, 332] on button "Save & Close" at bounding box center [510, 337] width 69 height 21
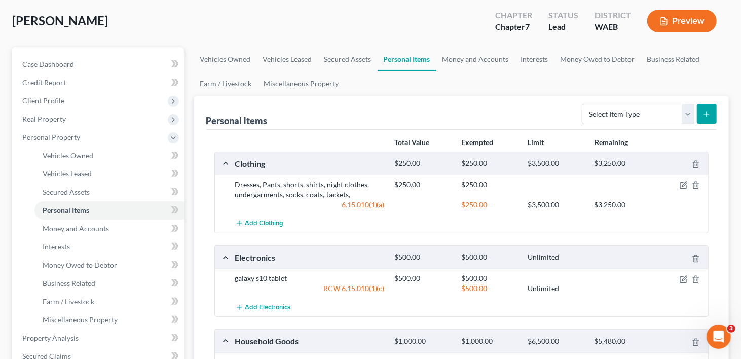
scroll to position [68, 0]
click at [482, 48] on link "Money and Accounts" at bounding box center [476, 60] width 79 height 24
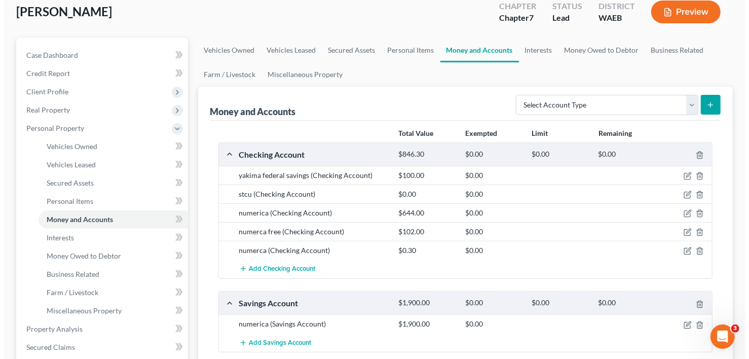
scroll to position [101, 0]
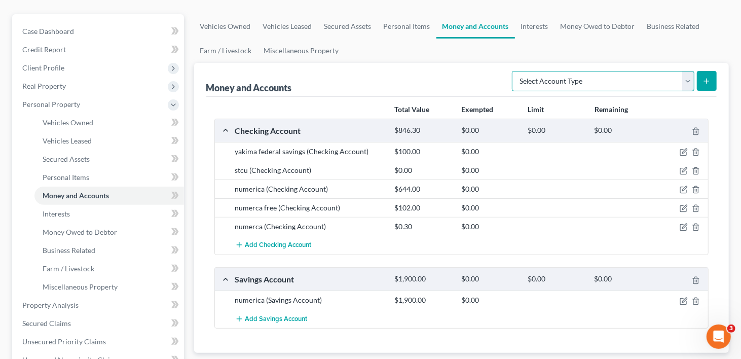
click at [686, 71] on select "Select Account Type Brokerage Cash on Hand Certificates of Deposit Checking Acc…" at bounding box center [603, 81] width 183 height 20
select select "cash_on_hand"
click at [515, 71] on select "Select Account Type Brokerage Cash on Hand Certificates of Deposit Checking Acc…" at bounding box center [603, 81] width 183 height 20
click at [705, 77] on icon "submit" at bounding box center [707, 81] width 8 height 8
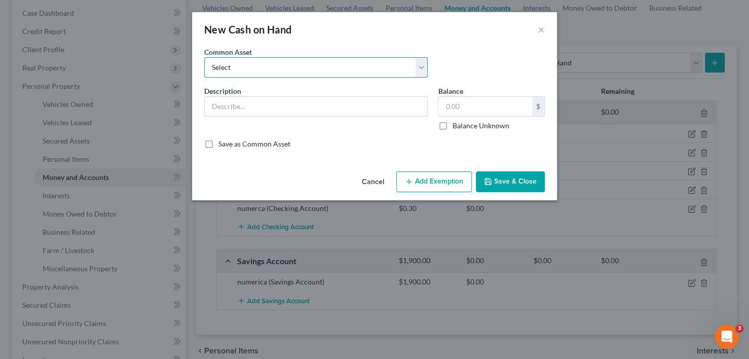
click at [424, 69] on select "Select Cash" at bounding box center [316, 67] width 224 height 20
select select "0"
click at [204, 57] on select "Select Cash" at bounding box center [316, 67] width 224 height 20
type input "Cash"
type input "50.00"
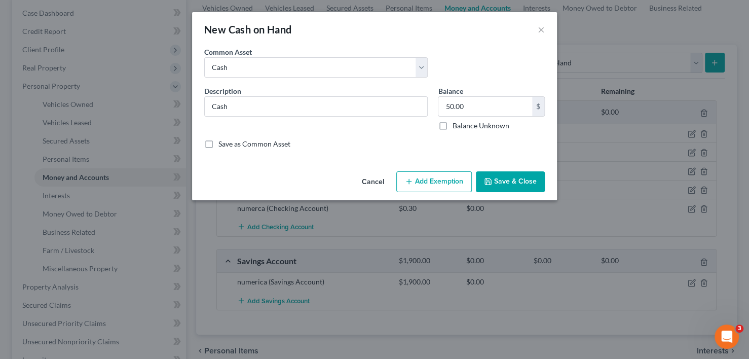
click at [438, 181] on button "Add Exemption" at bounding box center [435, 181] width 76 height 21
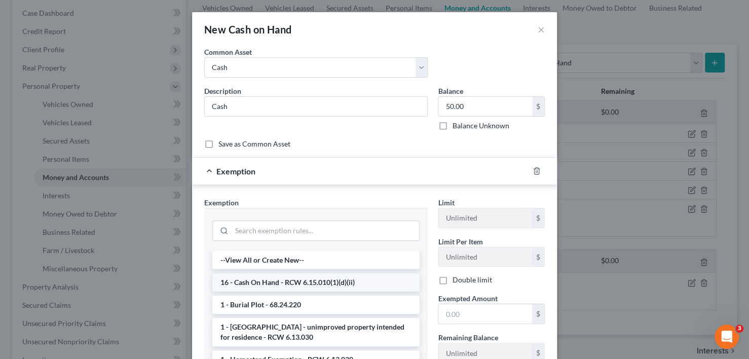
click at [334, 278] on li "16 - Cash On Hand - RCW 6.15.010(1)(d)(ii)" at bounding box center [315, 282] width 207 height 18
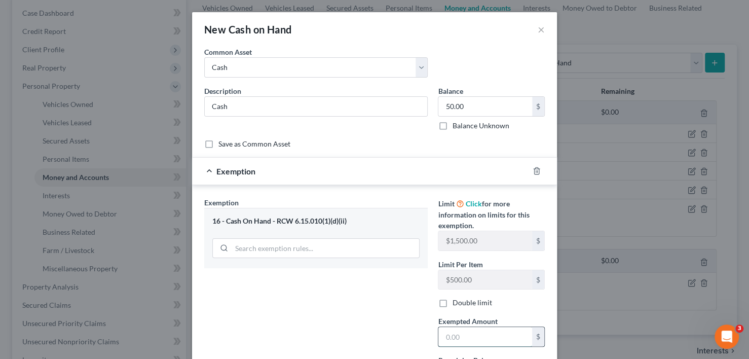
drag, startPoint x: 468, startPoint y: 336, endPoint x: 481, endPoint y: 333, distance: 12.9
click at [471, 336] on input "text" at bounding box center [486, 336] width 94 height 19
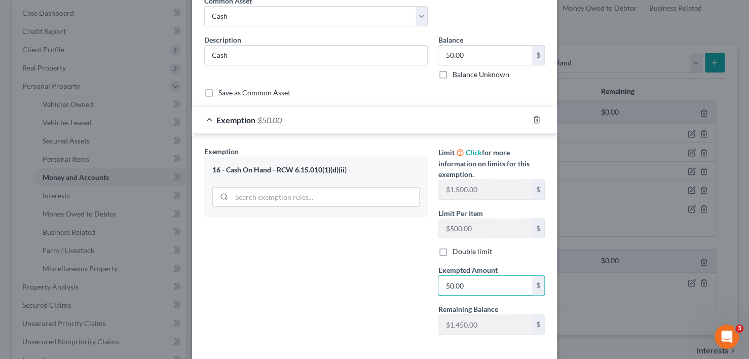
scroll to position [97, 0]
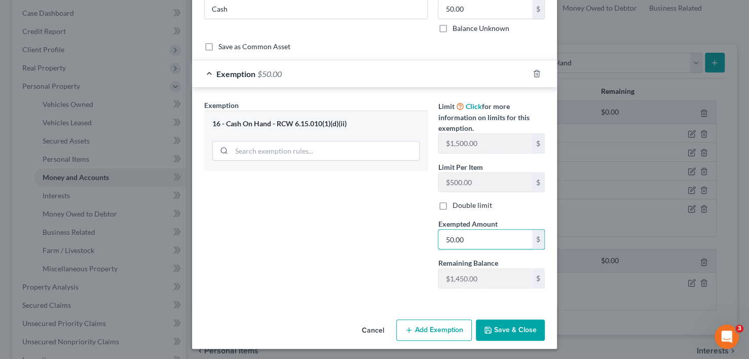
type input "50.00"
click at [503, 327] on button "Save & Close" at bounding box center [510, 329] width 69 height 21
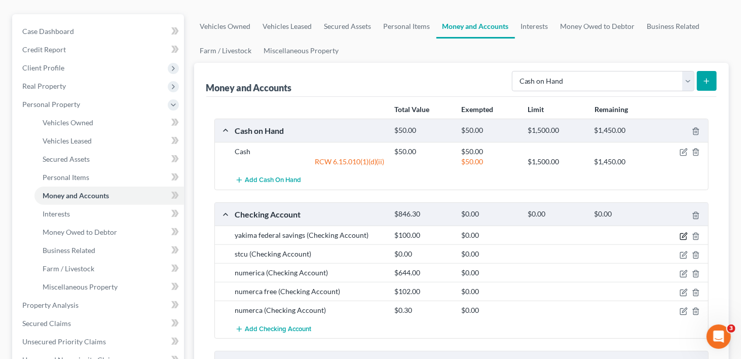
click at [683, 232] on icon "button" at bounding box center [684, 236] width 8 height 8
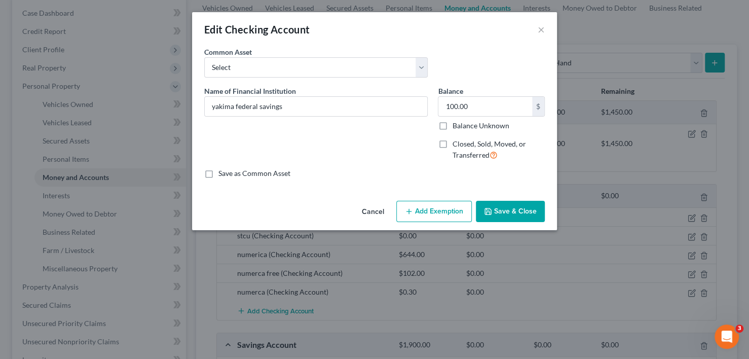
click at [445, 215] on button "Add Exemption" at bounding box center [435, 211] width 76 height 21
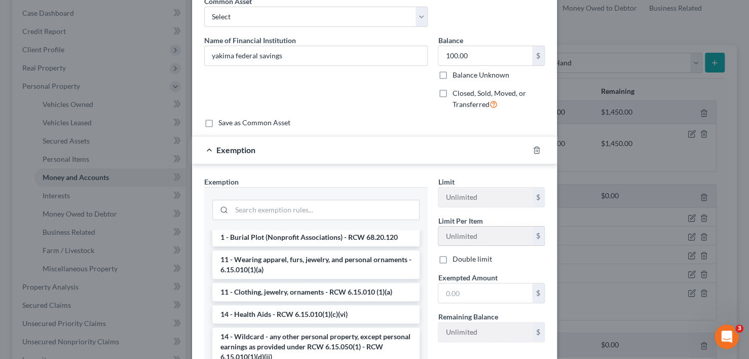
scroll to position [101, 0]
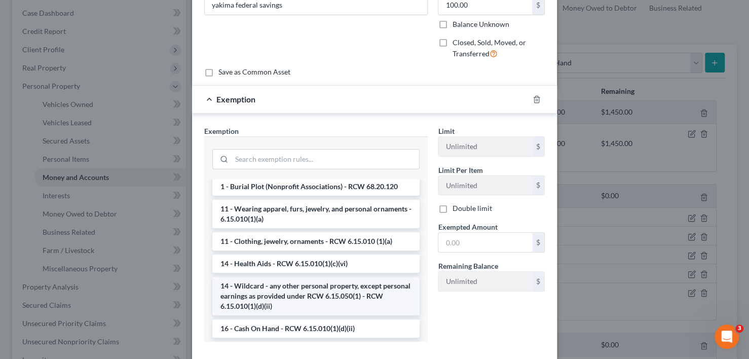
click at [312, 292] on li "14 - Wildcard - any other personal property, except personal earnings as provid…" at bounding box center [315, 296] width 207 height 39
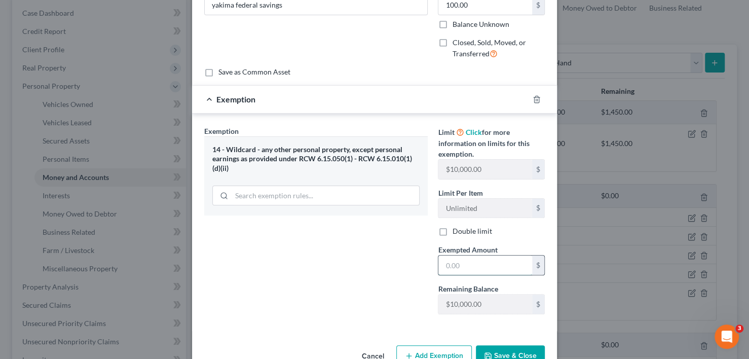
click at [488, 267] on input "text" at bounding box center [486, 265] width 94 height 19
type input "100"
click at [510, 350] on button "Save & Close" at bounding box center [510, 355] width 69 height 21
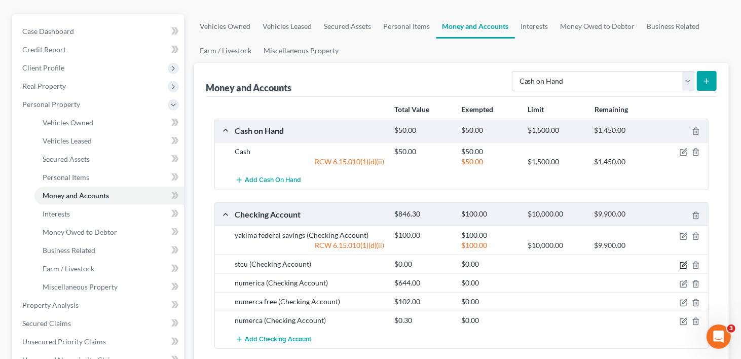
click at [681, 261] on icon "button" at bounding box center [684, 265] width 8 height 8
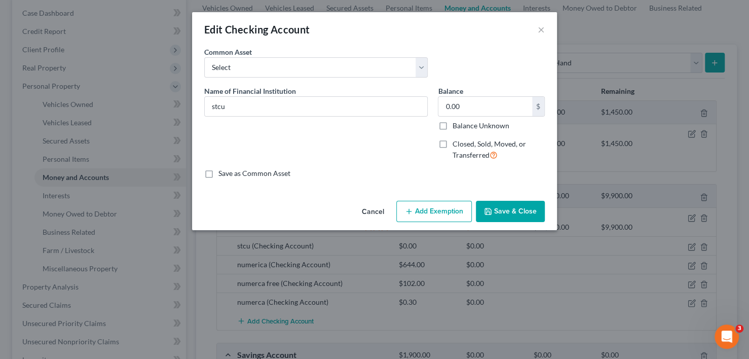
click at [427, 207] on button "Add Exemption" at bounding box center [435, 211] width 76 height 21
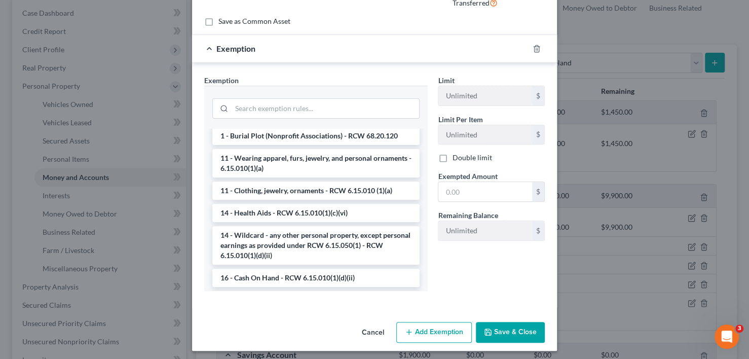
click at [310, 255] on li "14 - Wildcard - any other personal property, except personal earnings as provid…" at bounding box center [315, 245] width 207 height 39
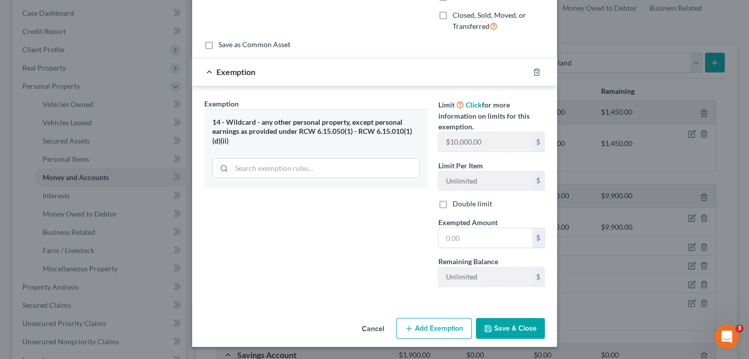
scroll to position [127, 0]
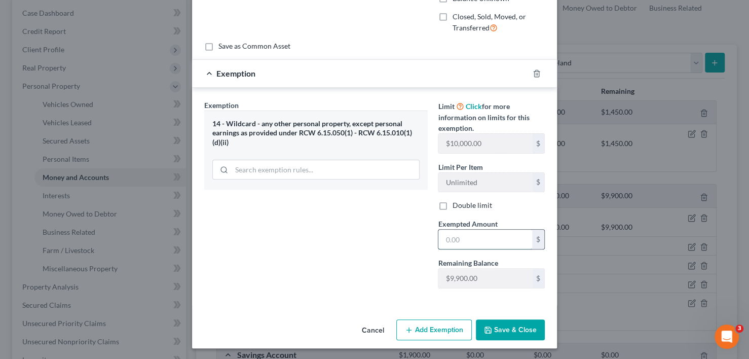
click at [453, 239] on input "text" at bounding box center [486, 239] width 94 height 19
type input "0"
click at [404, 258] on div "Exemption Set must be selected for CA. Exemption * 14 - Wildcard - any other pe…" at bounding box center [316, 198] width 234 height 197
click at [512, 337] on button "Save & Close" at bounding box center [510, 329] width 69 height 21
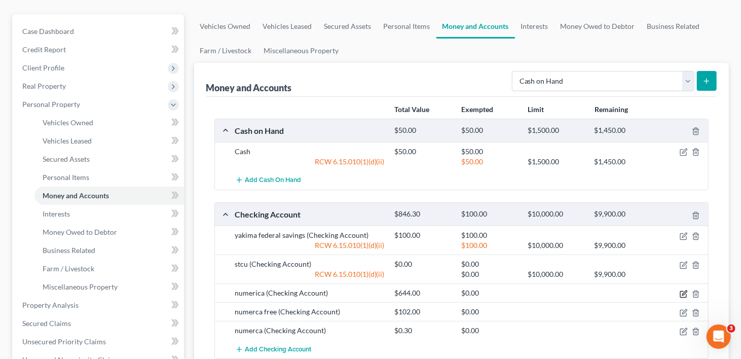
click at [683, 291] on icon "button" at bounding box center [685, 293] width 5 height 5
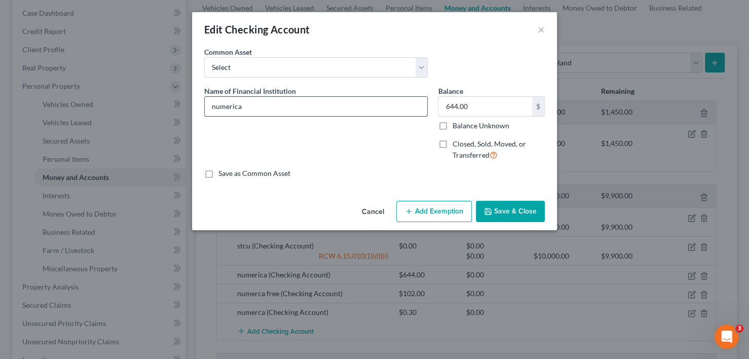
click at [214, 106] on input "numerica" at bounding box center [316, 106] width 223 height 19
type input "Numerica Credit Union"
click at [457, 206] on button "Add Exemption" at bounding box center [435, 211] width 76 height 21
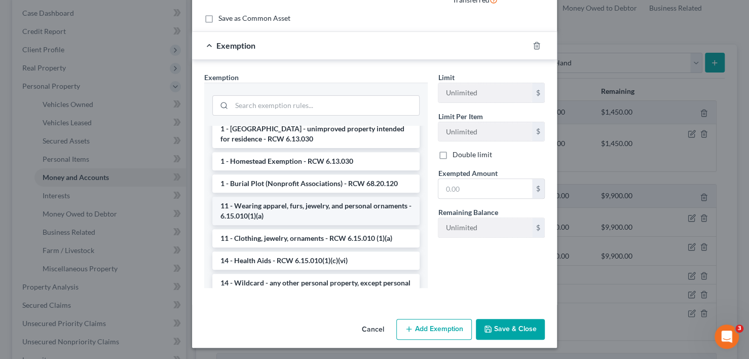
scroll to position [101, 0]
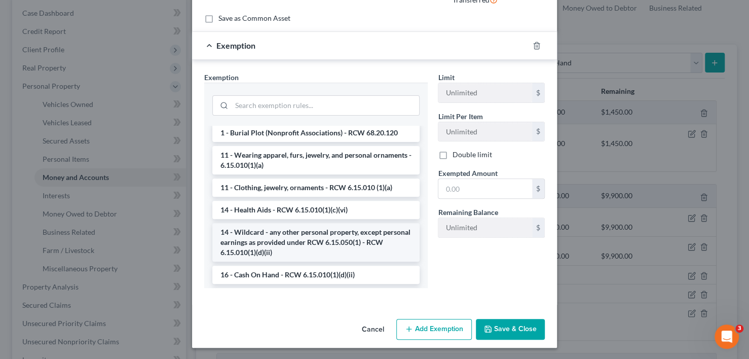
click at [277, 239] on li "14 - Wildcard - any other personal property, except personal earnings as provid…" at bounding box center [315, 242] width 207 height 39
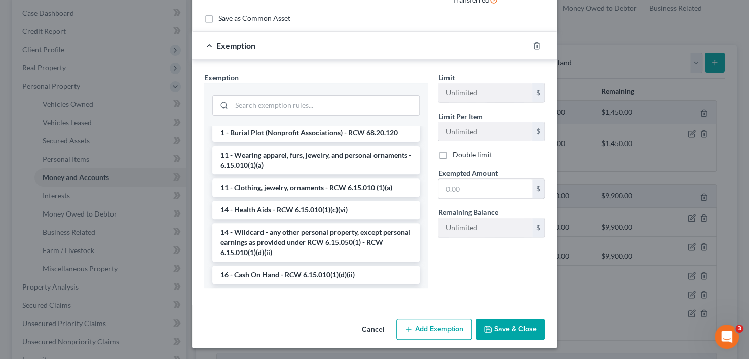
scroll to position [127, 0]
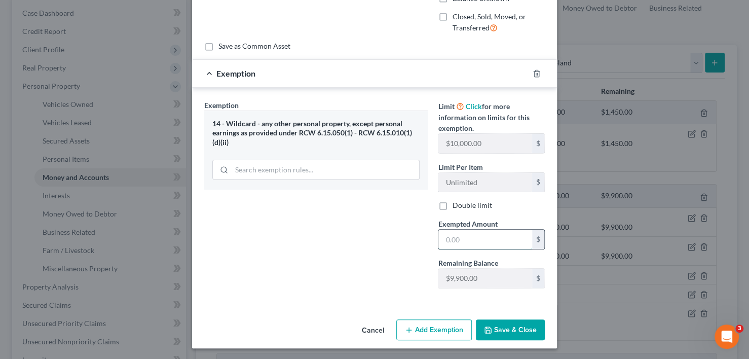
click at [468, 241] on input "text" at bounding box center [486, 239] width 94 height 19
type input "644.00"
click at [494, 329] on button "Save & Close" at bounding box center [510, 329] width 69 height 21
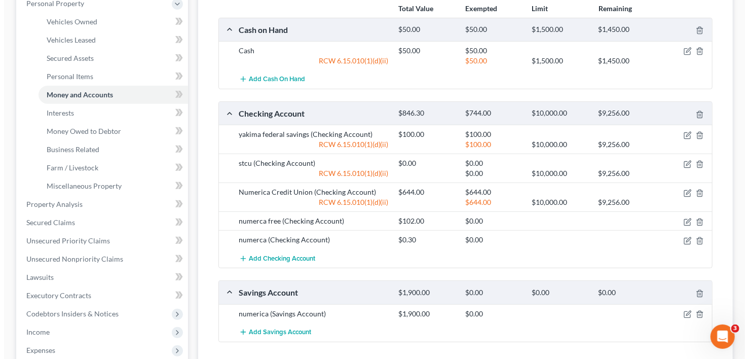
scroll to position [203, 0]
click at [683, 218] on icon "button" at bounding box center [685, 220] width 5 height 5
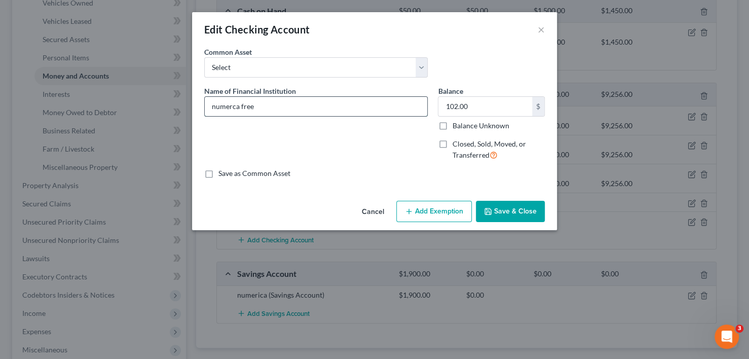
click at [216, 106] on input "numerca free" at bounding box center [316, 106] width 223 height 19
click at [242, 104] on input "Numerca free" at bounding box center [316, 106] width 223 height 19
click at [245, 106] on input "Numerca free" at bounding box center [316, 106] width 223 height 19
type input "Numerca Free"
click at [458, 210] on button "Add Exemption" at bounding box center [435, 211] width 76 height 21
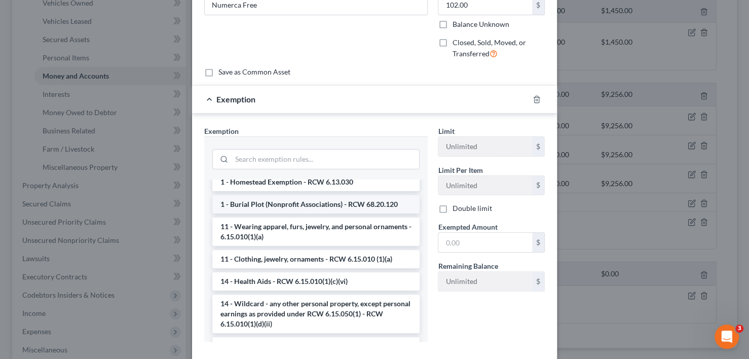
scroll to position [101, 0]
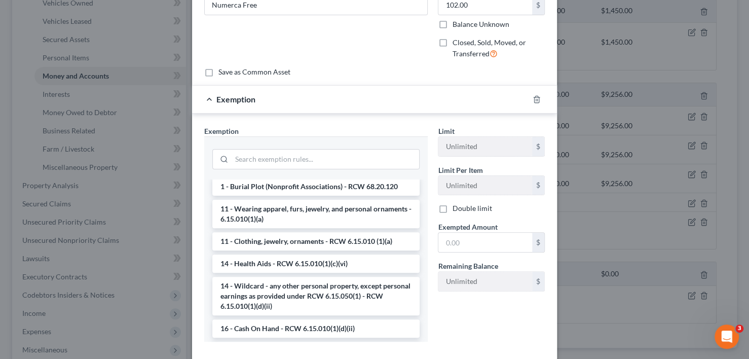
drag, startPoint x: 290, startPoint y: 296, endPoint x: 382, endPoint y: 290, distance: 92.5
click at [290, 295] on li "14 - Wildcard - any other personal property, except personal earnings as provid…" at bounding box center [315, 296] width 207 height 39
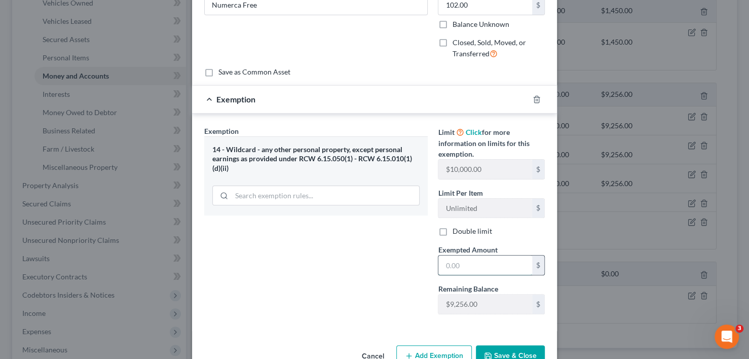
click at [486, 268] on input "text" at bounding box center [486, 265] width 94 height 19
type input "102"
click at [503, 355] on button "Save & Close" at bounding box center [510, 355] width 69 height 21
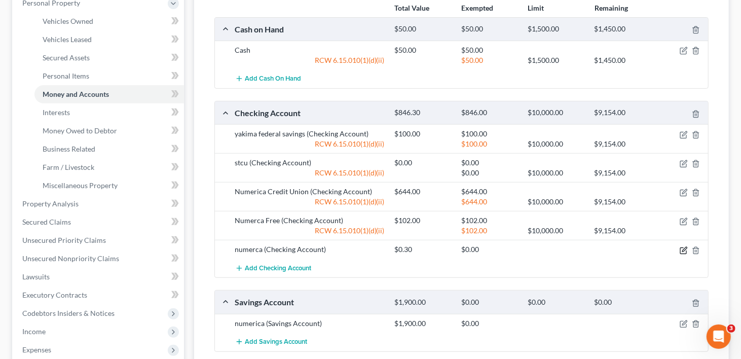
click at [683, 246] on icon "button" at bounding box center [684, 250] width 8 height 8
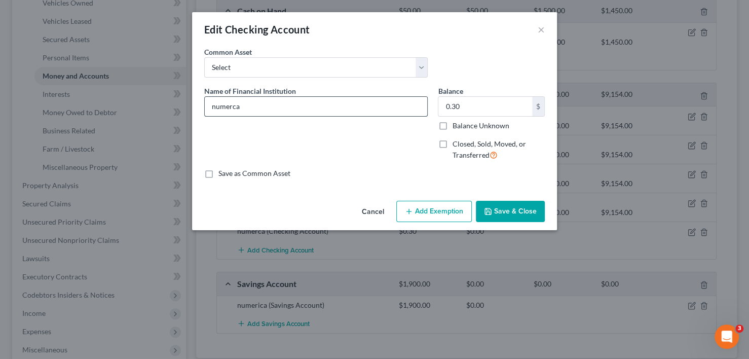
click at [246, 99] on input "numerca" at bounding box center [316, 106] width 223 height 19
click at [217, 103] on input "numerca" at bounding box center [316, 106] width 223 height 19
click at [264, 108] on input "Numerca" at bounding box center [316, 106] width 223 height 19
type input "Numerca Credit Union"
click at [420, 213] on button "Add Exemption" at bounding box center [435, 211] width 76 height 21
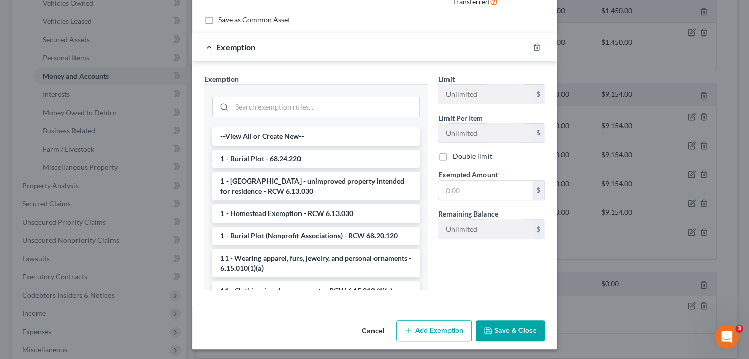
scroll to position [155, 0]
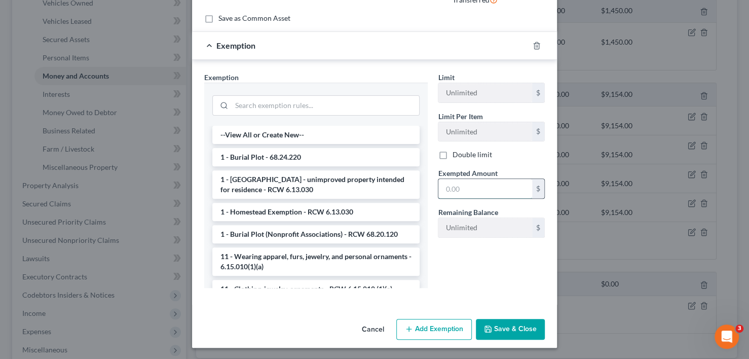
click at [480, 184] on input "text" at bounding box center [486, 188] width 94 height 19
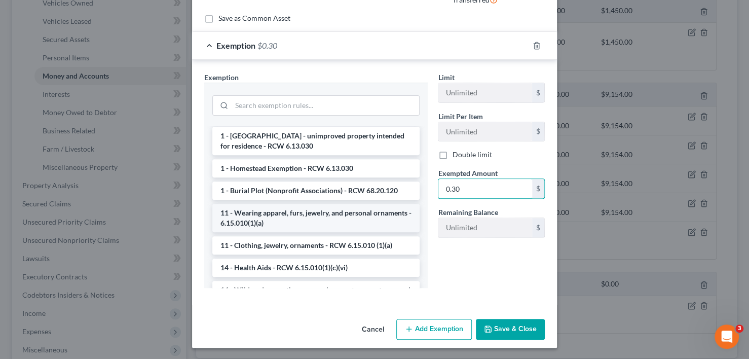
scroll to position [101, 0]
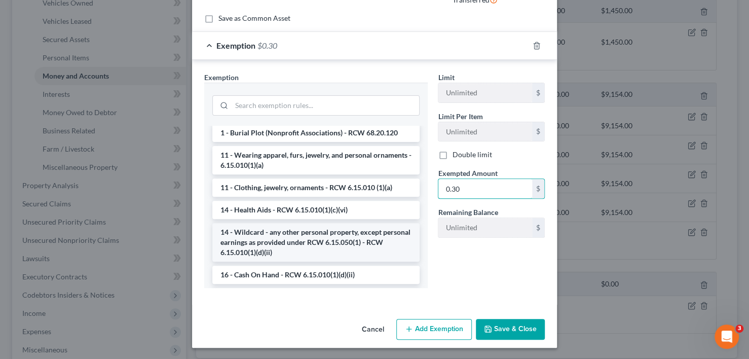
type input "0.30"
click at [266, 240] on li "14 - Wildcard - any other personal property, except personal earnings as provid…" at bounding box center [315, 242] width 207 height 39
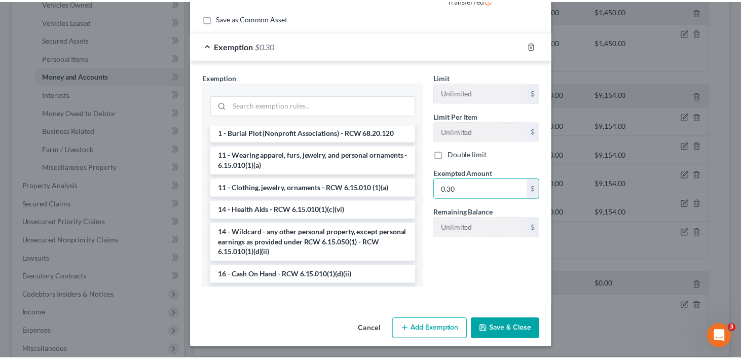
scroll to position [127, 0]
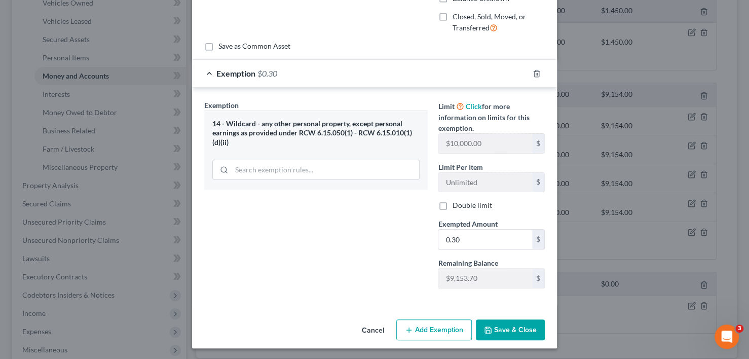
click at [501, 328] on button "Save & Close" at bounding box center [510, 329] width 69 height 21
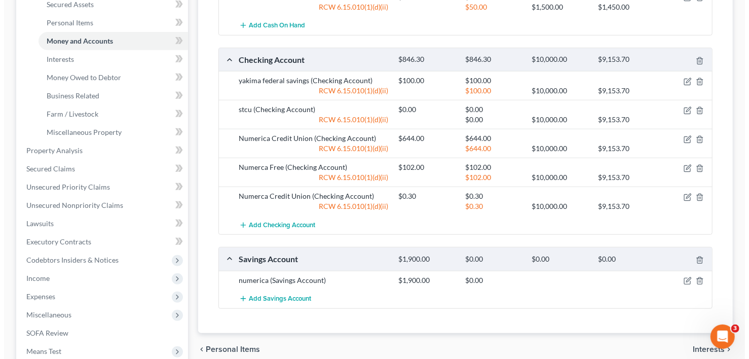
scroll to position [355, 0]
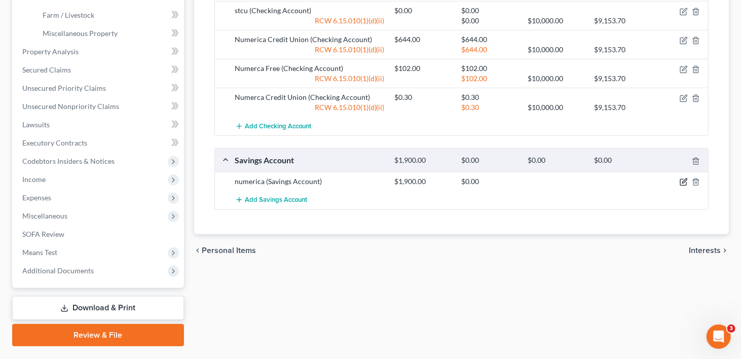
click at [682, 178] on icon "button" at bounding box center [684, 182] width 8 height 8
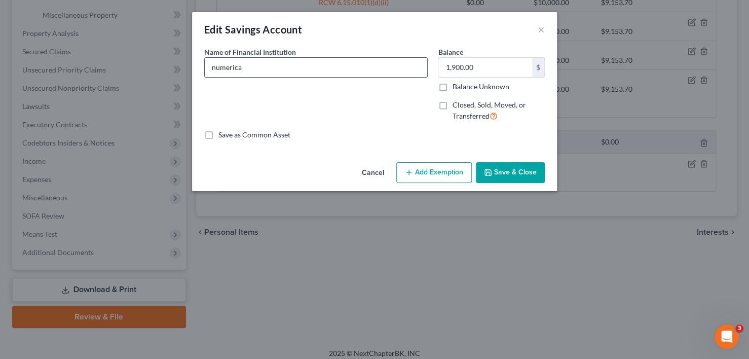
click at [214, 64] on input "numerica" at bounding box center [316, 67] width 223 height 19
click at [241, 66] on input "Numerica" at bounding box center [316, 67] width 223 height 19
type input "Numerica Credit Union"
click at [446, 168] on button "Add Exemption" at bounding box center [435, 172] width 76 height 21
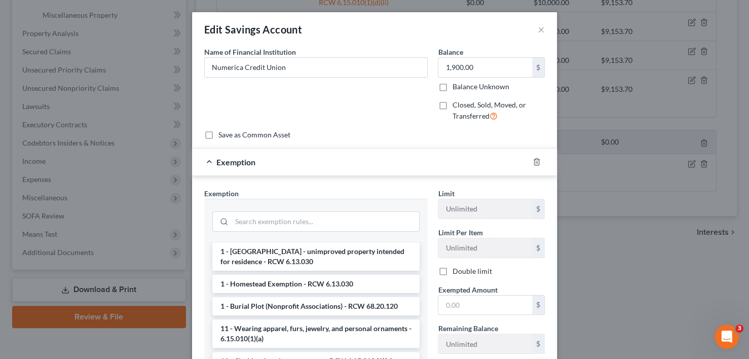
scroll to position [203, 0]
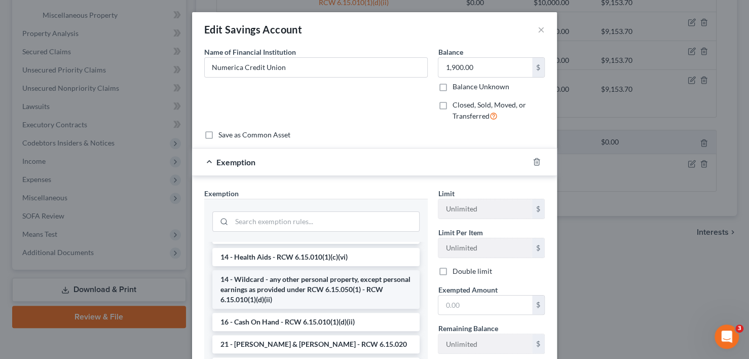
click at [309, 279] on li "14 - Wildcard - any other personal property, except personal earnings as provid…" at bounding box center [315, 289] width 207 height 39
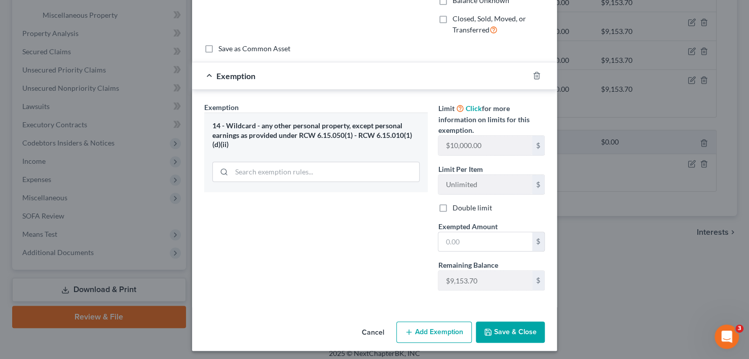
scroll to position [89, 0]
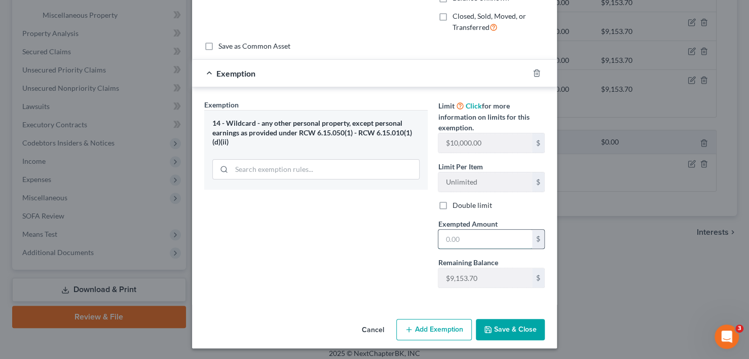
click at [476, 233] on input "text" at bounding box center [486, 239] width 94 height 19
type input "1,900"
click at [499, 336] on button "Save & Close" at bounding box center [510, 329] width 69 height 21
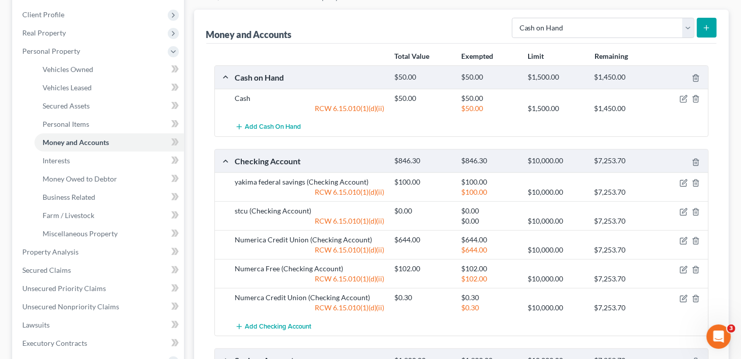
scroll to position [101, 0]
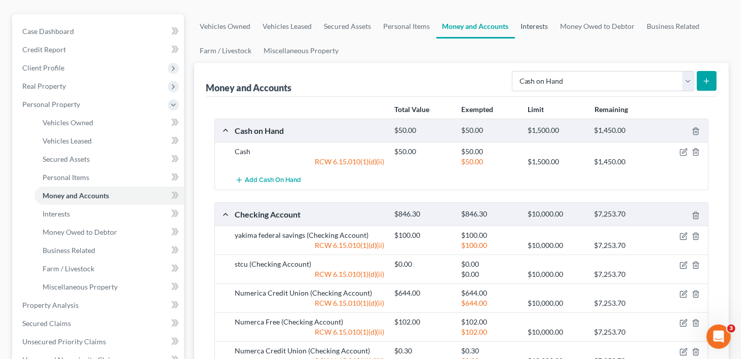
click at [522, 14] on link "Interests" at bounding box center [535, 26] width 40 height 24
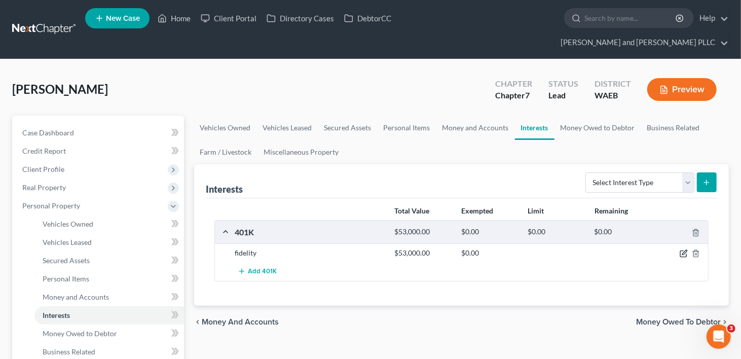
click at [684, 249] on icon "button" at bounding box center [684, 253] width 8 height 8
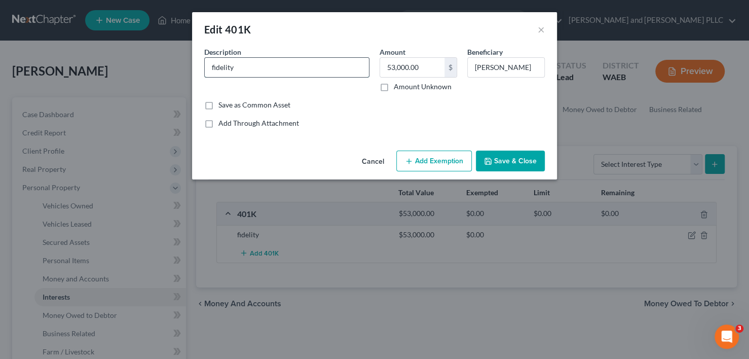
click at [213, 64] on input "fidelity" at bounding box center [287, 67] width 164 height 19
type input "Fidelity"
click at [403, 67] on input "text" at bounding box center [412, 67] width 64 height 19
type input "29,899.69"
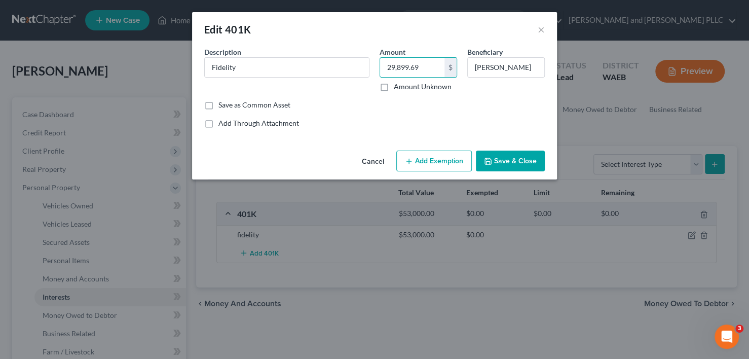
click at [438, 162] on button "Add Exemption" at bounding box center [435, 161] width 76 height 21
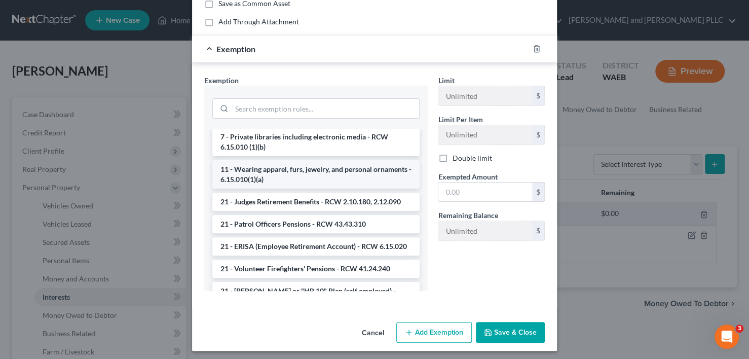
scroll to position [761, 0]
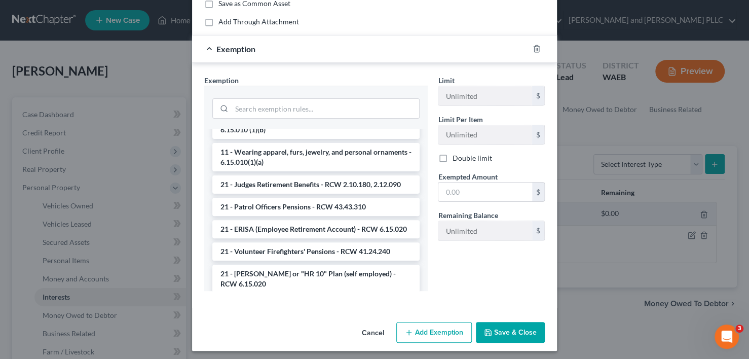
click at [298, 238] on li "21 - ERISA (Employee Retirement Account) - RCW 6.15.020" at bounding box center [315, 229] width 207 height 18
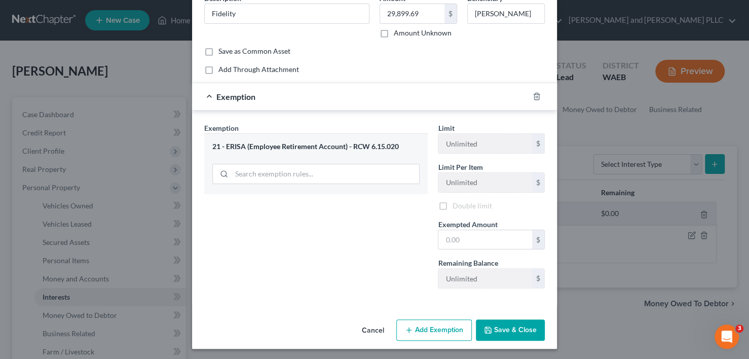
scroll to position [77, 0]
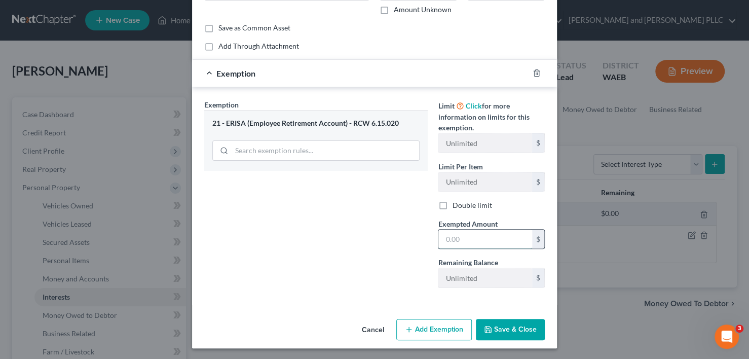
click at [469, 238] on input "text" at bounding box center [486, 239] width 94 height 19
type input "29,899.69"
click at [500, 330] on button "Save & Close" at bounding box center [510, 329] width 69 height 21
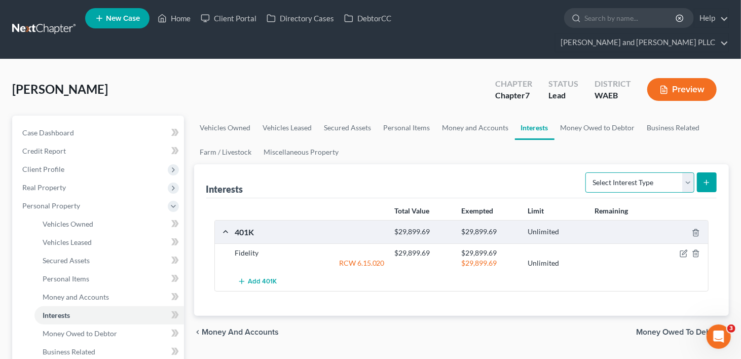
click at [690, 172] on select "Select Interest Type 401K Annuity Bond Education IRA Government Bond Government…" at bounding box center [640, 182] width 109 height 20
click at [688, 172] on select "Select Interest Type 401K Annuity Bond Education IRA Government Bond Government…" at bounding box center [640, 182] width 109 height 20
select select "other_retirement_plan"
click at [587, 172] on select "Select Interest Type 401K Annuity Bond Education IRA Government Bond Government…" at bounding box center [640, 182] width 109 height 20
click at [707, 180] on line "submit" at bounding box center [707, 182] width 0 height 5
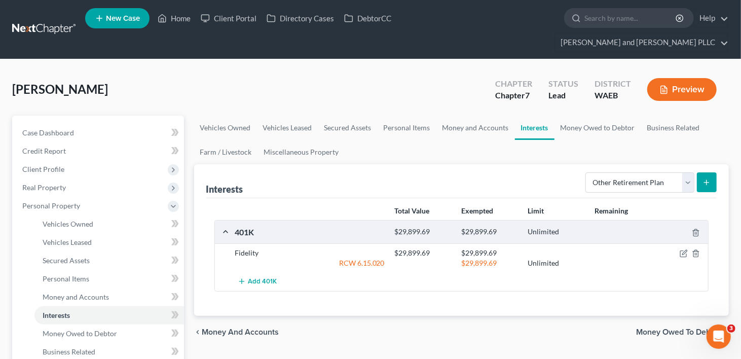
click at [705, 178] on icon "submit" at bounding box center [707, 182] width 8 height 8
click at [612, 116] on link "Money Owed to Debtor" at bounding box center [598, 128] width 87 height 24
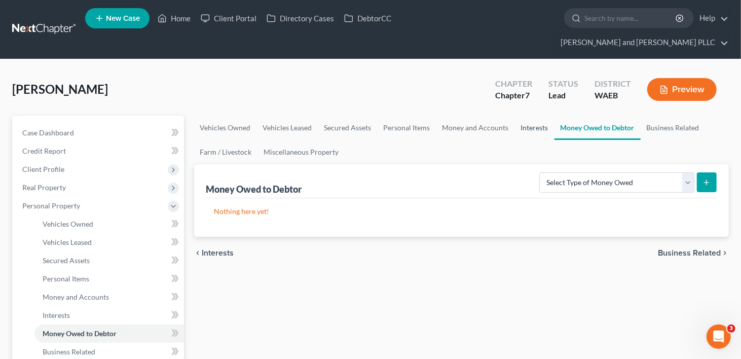
click at [529, 116] on link "Interests" at bounding box center [535, 128] width 40 height 24
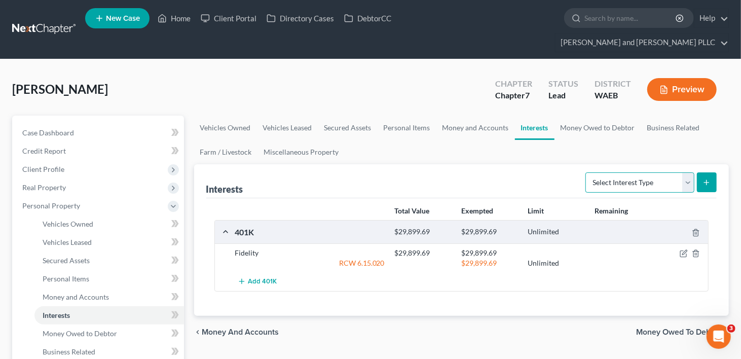
click at [685, 172] on select "Select Interest Type 401K Annuity Bond Education IRA Government Bond Government…" at bounding box center [640, 182] width 109 height 20
select select "other_retirement_plan"
click at [587, 172] on select "Select Interest Type 401K Annuity Bond Education IRA Government Bond Government…" at bounding box center [640, 182] width 109 height 20
click at [705, 178] on icon "submit" at bounding box center [707, 182] width 8 height 8
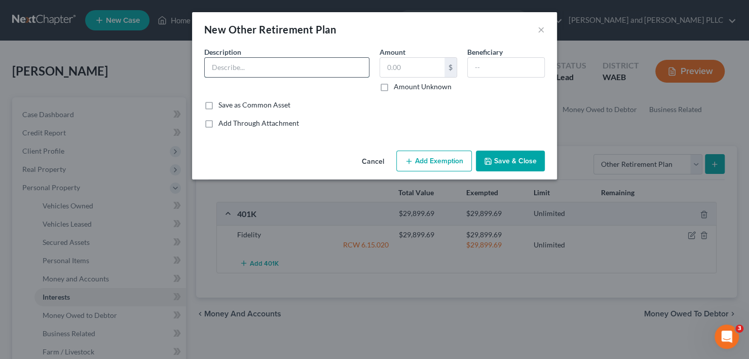
click at [261, 73] on input "text" at bounding box center [287, 67] width 164 height 19
type input "403(B) Value Plan"
click at [412, 67] on input "text" at bounding box center [412, 67] width 64 height 19
type input "22,362.71"
click at [443, 162] on button "Add Exemption" at bounding box center [435, 161] width 76 height 21
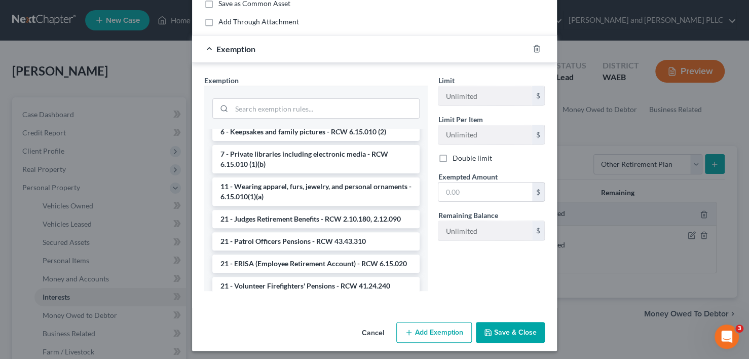
scroll to position [761, 0]
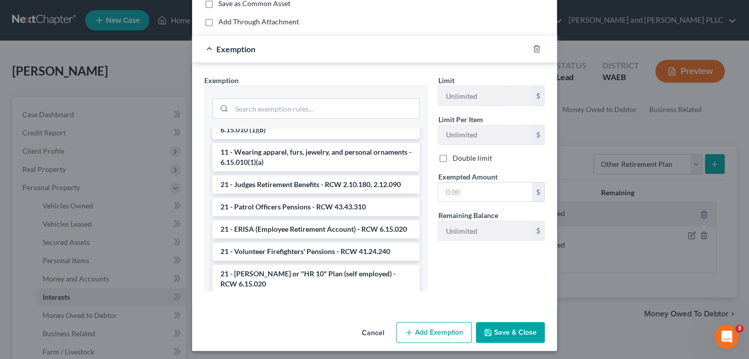
click at [285, 238] on li "21 - ERISA (Employee Retirement Account) - RCW 6.15.020" at bounding box center [315, 229] width 207 height 18
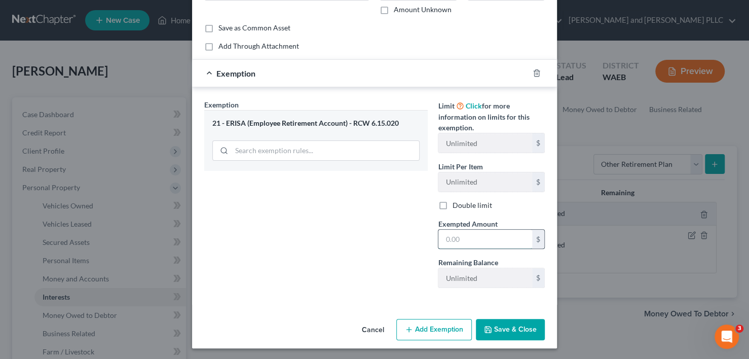
click at [473, 238] on input "text" at bounding box center [486, 239] width 94 height 19
type input "22,362.71"
click at [520, 330] on button "Save & Close" at bounding box center [510, 329] width 69 height 21
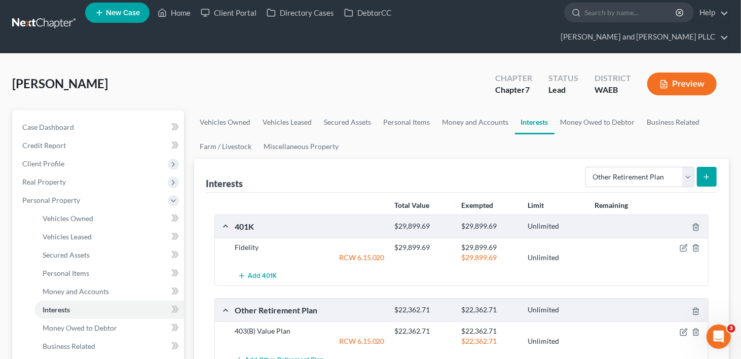
scroll to position [0, 0]
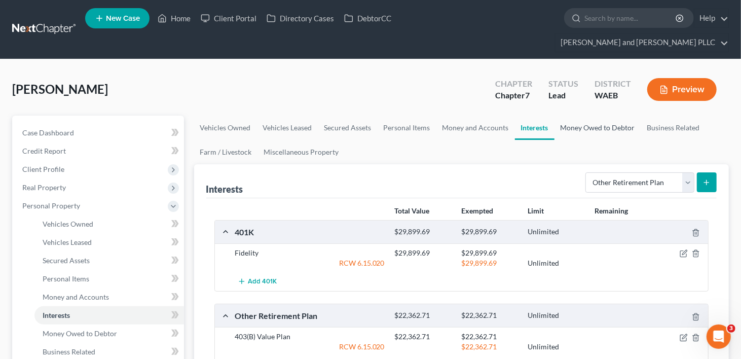
click at [572, 116] on link "Money Owed to Debtor" at bounding box center [598, 128] width 87 height 24
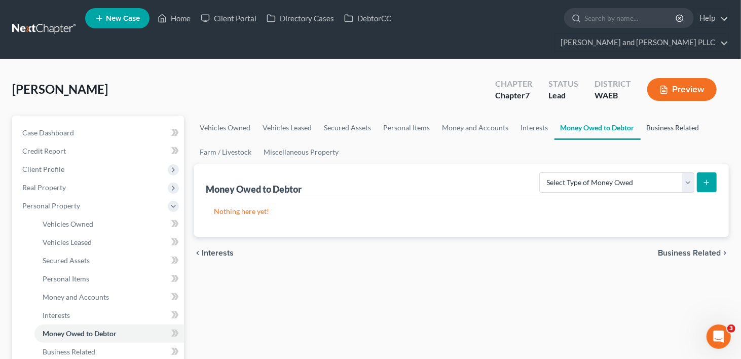
click at [684, 116] on link "Business Related" at bounding box center [673, 128] width 65 height 24
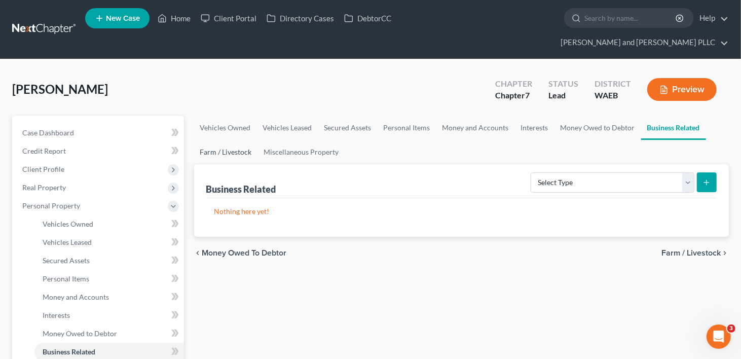
click at [230, 140] on link "Farm / Livestock" at bounding box center [226, 152] width 64 height 24
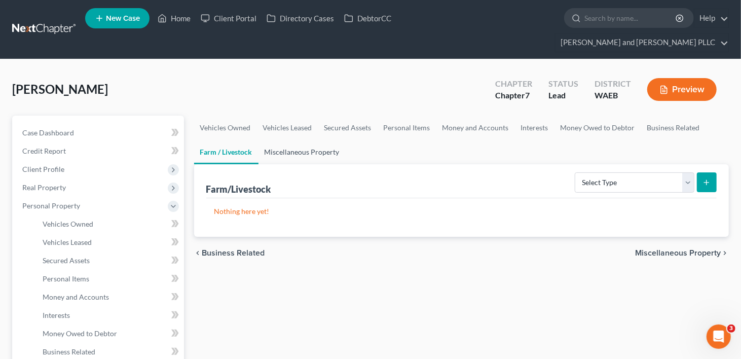
click at [309, 140] on link "Miscellaneous Property" at bounding box center [302, 152] width 87 height 24
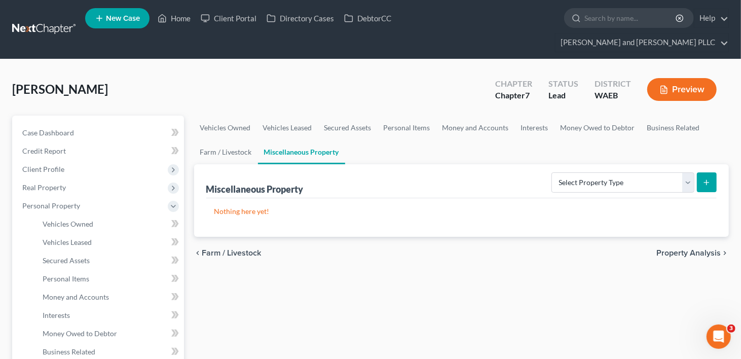
click at [654, 237] on div "chevron_left Farm / Livestock Property Analysis chevron_right" at bounding box center [461, 253] width 535 height 32
click at [669, 249] on span "Property Analysis" at bounding box center [689, 253] width 64 height 8
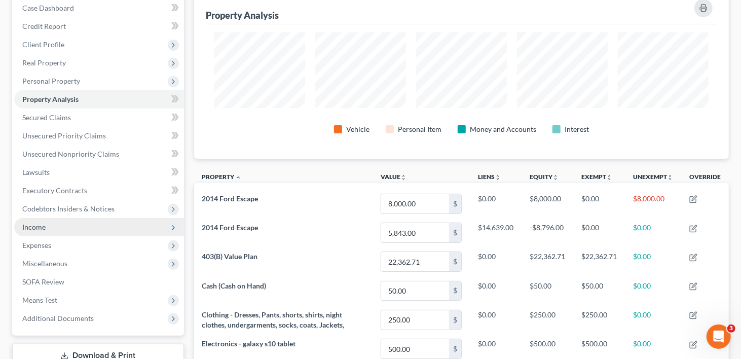
scroll to position [51, 0]
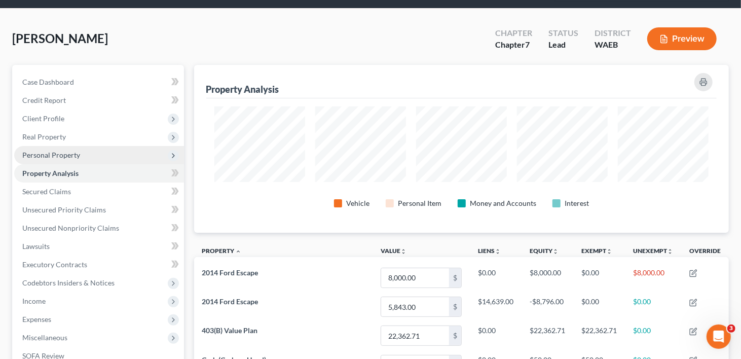
click at [36, 151] on span "Personal Property" at bounding box center [51, 155] width 58 height 9
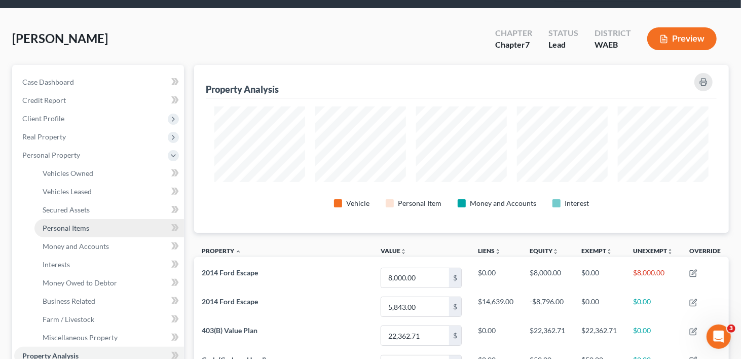
click at [71, 224] on span "Personal Items" at bounding box center [66, 228] width 47 height 9
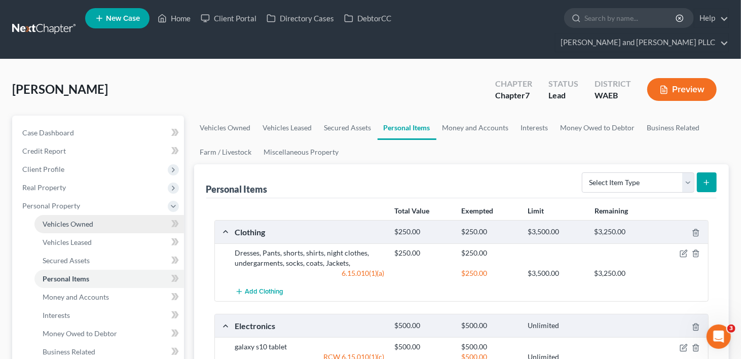
click at [61, 220] on span "Vehicles Owned" at bounding box center [68, 224] width 51 height 9
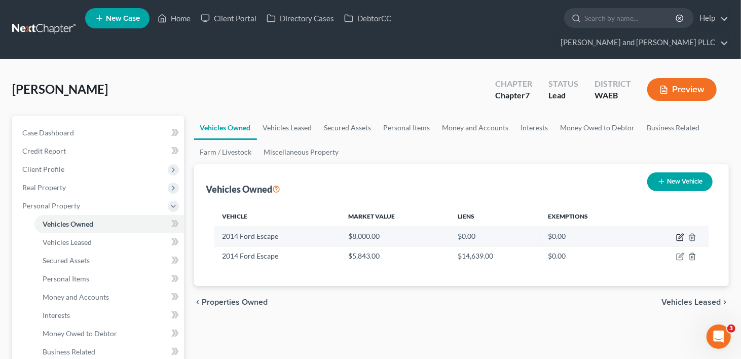
click at [679, 233] on icon "button" at bounding box center [680, 237] width 8 height 8
select select "0"
select select "12"
select select "1"
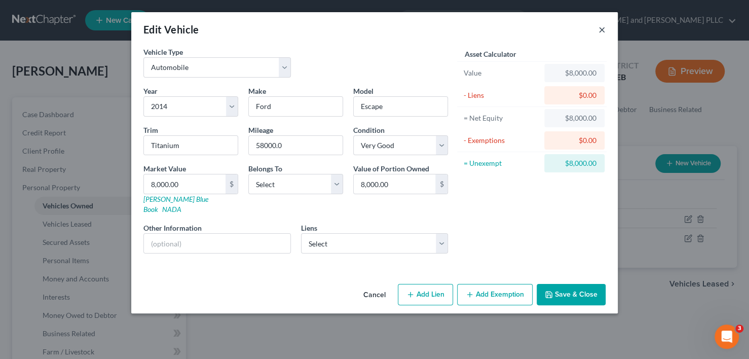
click at [602, 28] on button "×" at bounding box center [602, 29] width 7 height 12
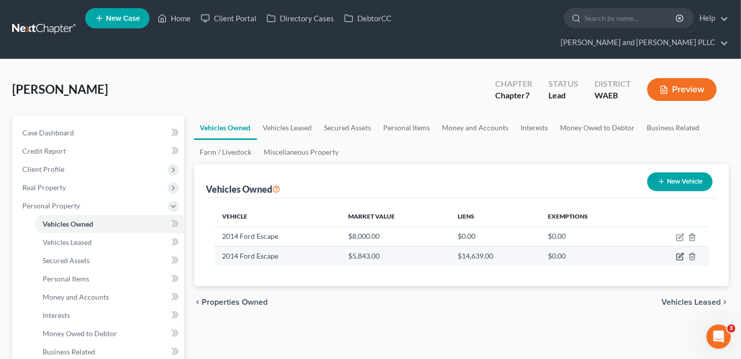
click at [681, 254] on icon "button" at bounding box center [681, 256] width 5 height 5
select select "0"
select select "12"
select select "2"
select select "0"
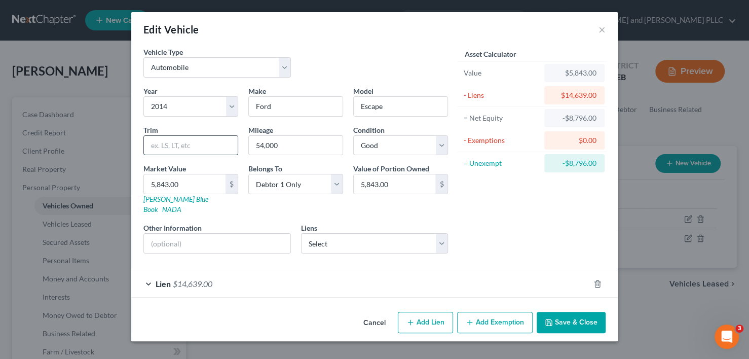
click at [190, 141] on input "text" at bounding box center [191, 145] width 94 height 19
type input "Titanium"
type input "9"
type input "9.00"
type input "93"
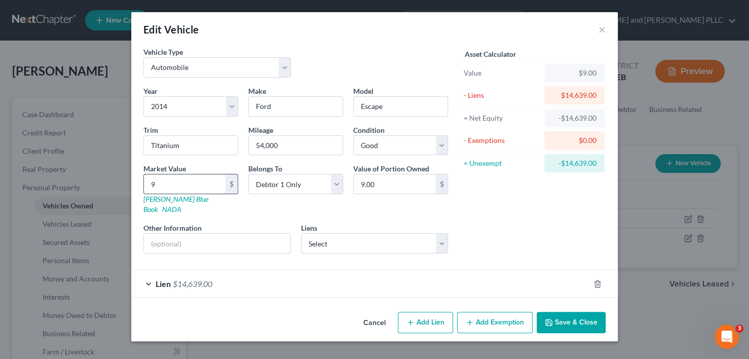
type input "93.00"
type input "931"
type input "931.00"
type input "9317"
type input "9,317.00"
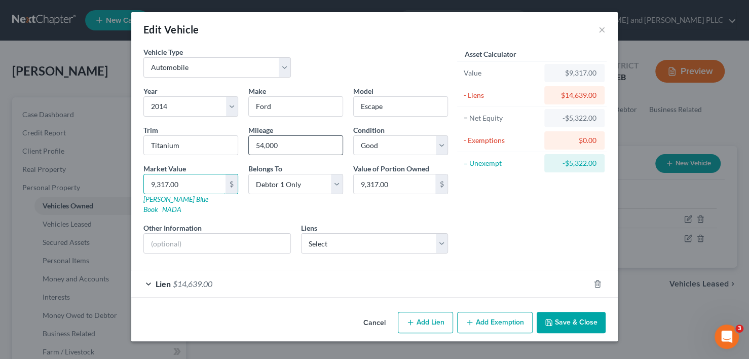
type input "9,317.00"
click at [264, 145] on input "54,000" at bounding box center [296, 145] width 94 height 19
type input "58,000"
click at [443, 137] on select "Select Excellent Very Good Good Fair Poor" at bounding box center [400, 145] width 95 height 20
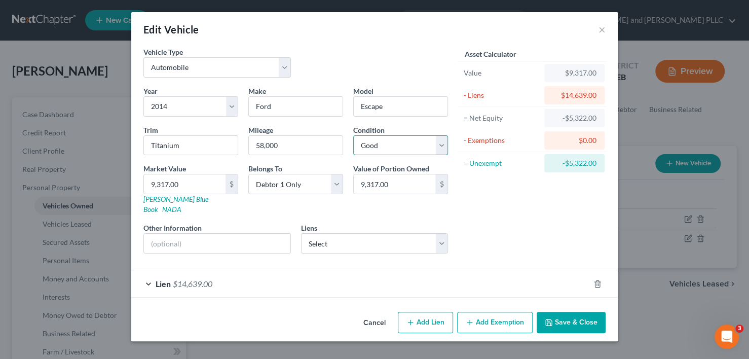
select select "1"
click at [353, 135] on select "Select Excellent Very Good Good Fair Poor" at bounding box center [400, 145] width 95 height 20
click at [567, 312] on button "Save & Close" at bounding box center [571, 322] width 69 height 21
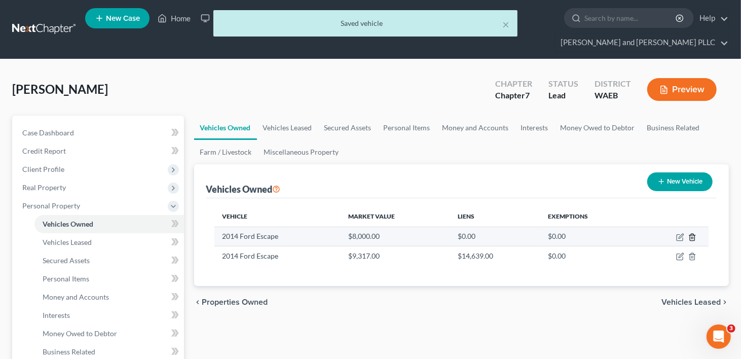
click at [692, 237] on line "button" at bounding box center [692, 238] width 0 height 2
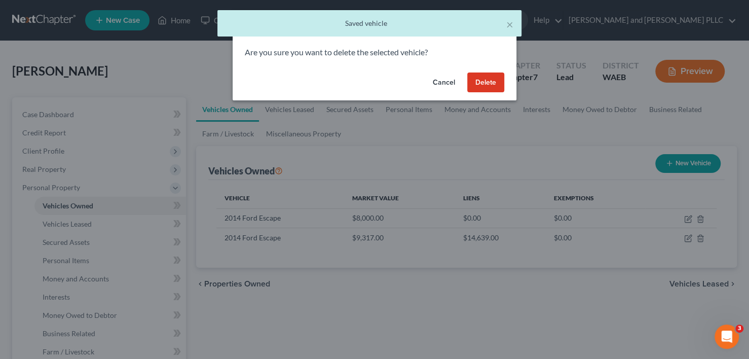
click at [487, 78] on button "Delete" at bounding box center [486, 83] width 37 height 20
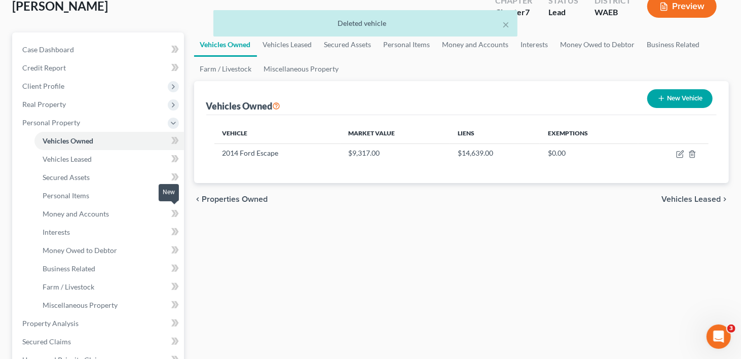
scroll to position [203, 0]
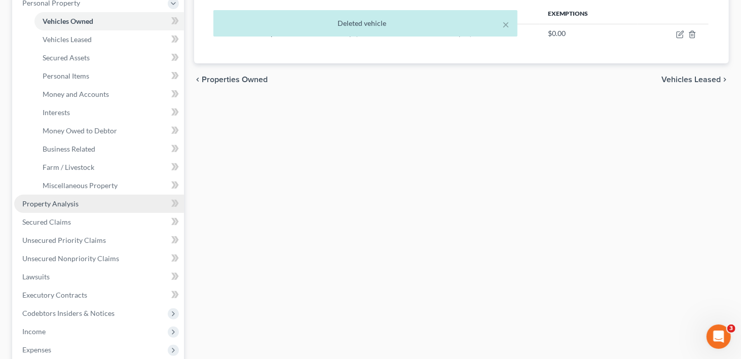
click at [23, 195] on link "Property Analysis" at bounding box center [99, 204] width 170 height 18
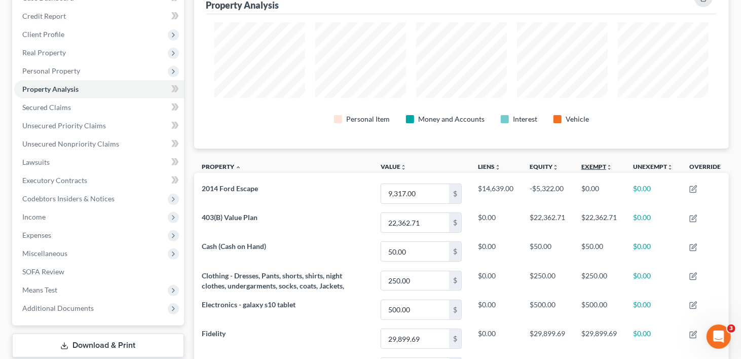
scroll to position [152, 0]
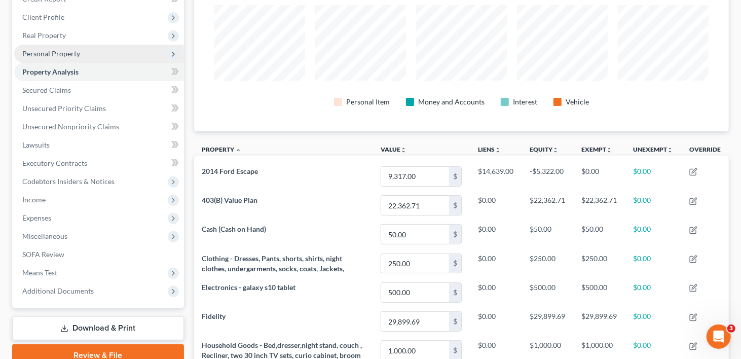
click at [67, 49] on span "Personal Property" at bounding box center [51, 53] width 58 height 9
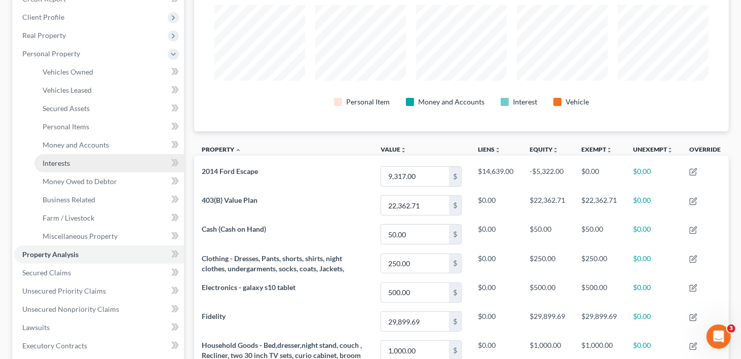
click at [62, 159] on span "Interests" at bounding box center [56, 163] width 27 height 9
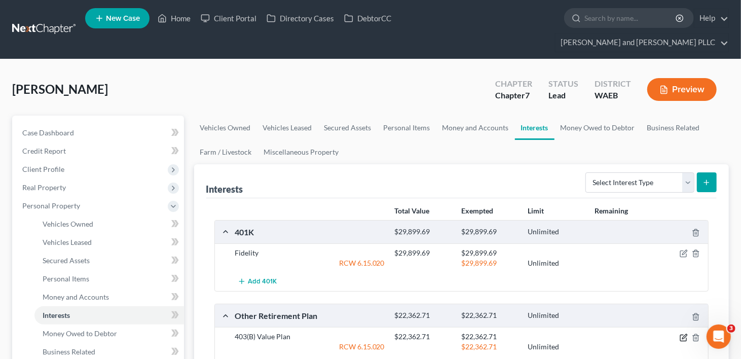
click at [686, 334] on icon "button" at bounding box center [684, 338] width 8 height 8
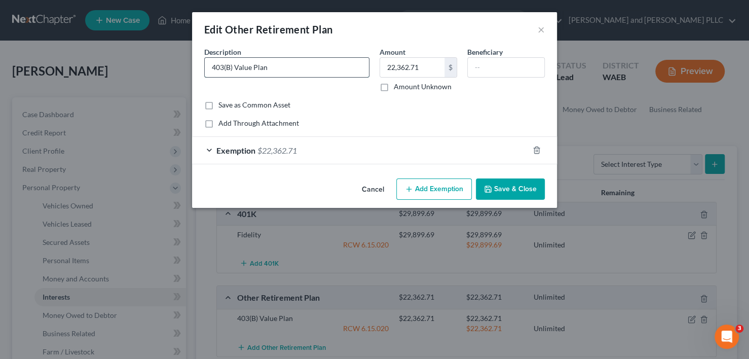
click at [211, 65] on input "403(B) Value Plan" at bounding box center [287, 67] width 164 height 19
type input "Fidelity 403(B) Value Plan"
click at [516, 184] on button "Save & Close" at bounding box center [510, 188] width 69 height 21
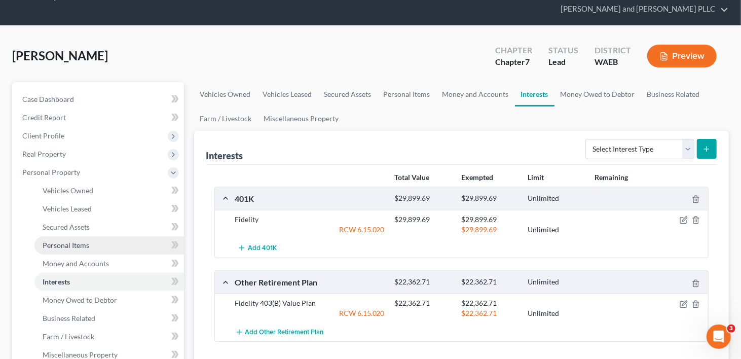
scroll to position [51, 0]
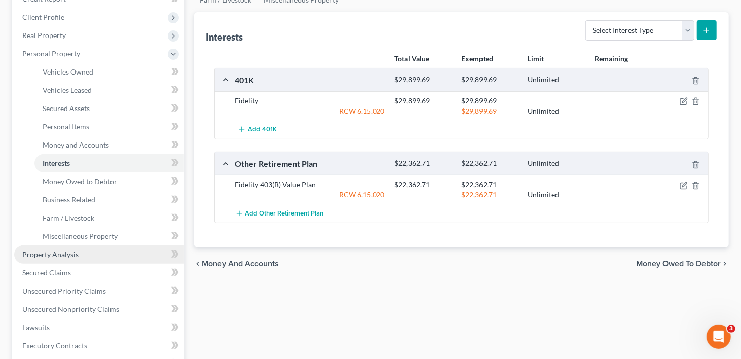
click at [41, 250] on span "Property Analysis" at bounding box center [50, 254] width 56 height 9
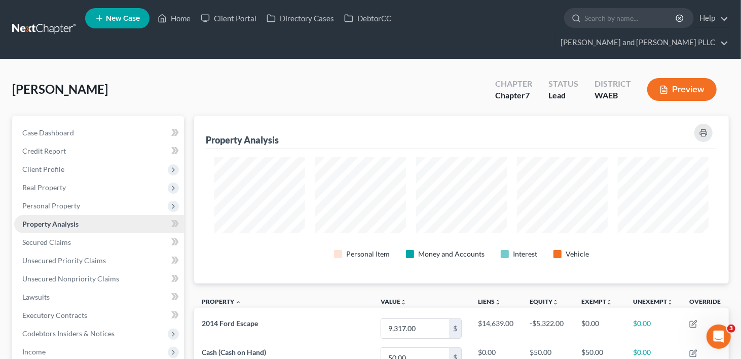
scroll to position [167, 535]
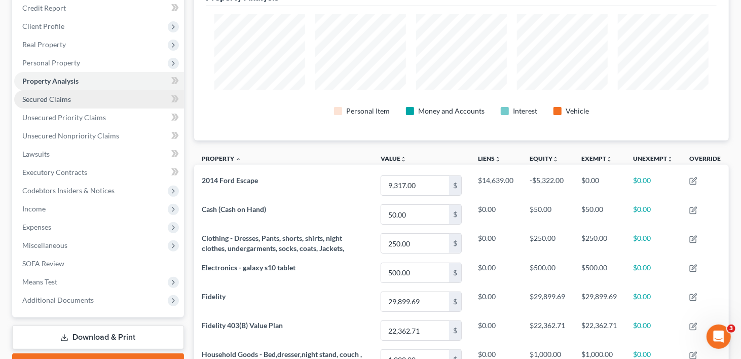
click at [64, 95] on span "Secured Claims" at bounding box center [46, 99] width 49 height 9
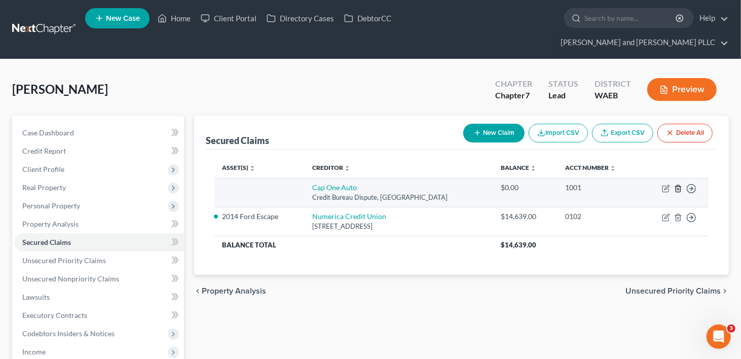
click at [679, 187] on polyline "button" at bounding box center [678, 187] width 6 height 0
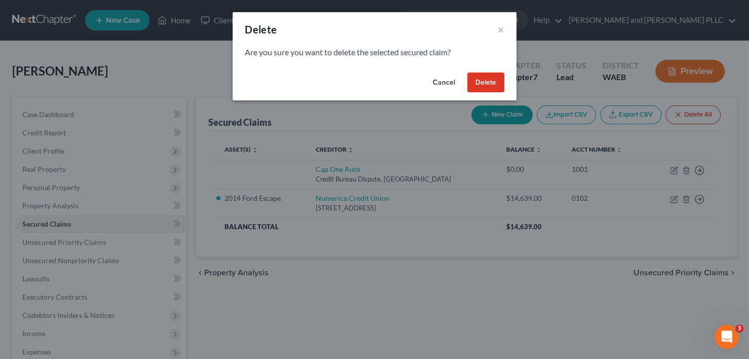
click at [483, 80] on button "Delete" at bounding box center [486, 83] width 37 height 20
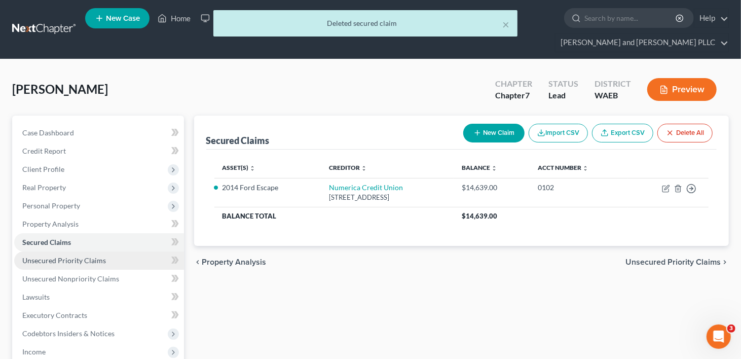
click at [88, 256] on span "Unsecured Priority Claims" at bounding box center [64, 260] width 84 height 9
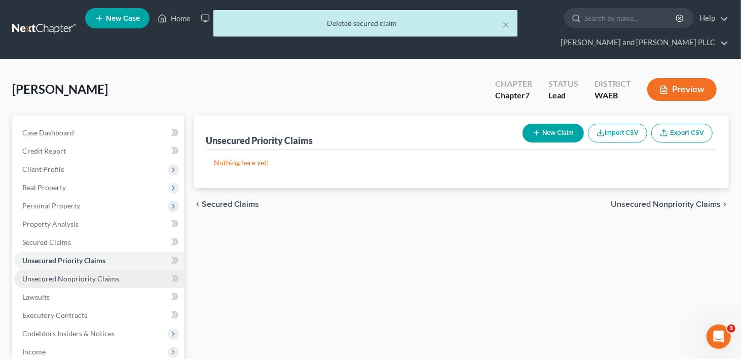
click at [44, 274] on span "Unsecured Nonpriority Claims" at bounding box center [70, 278] width 97 height 9
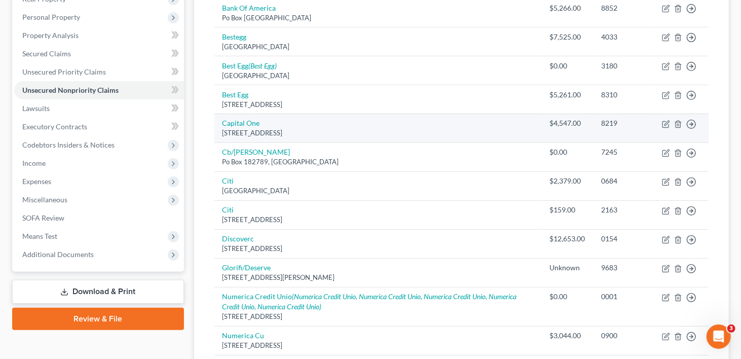
scroll to position [56, 0]
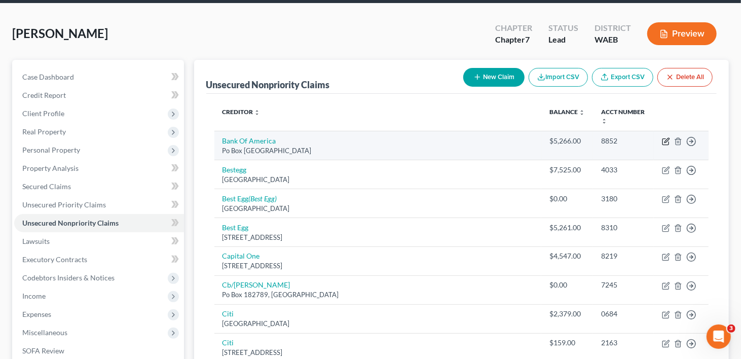
click at [666, 137] on icon "button" at bounding box center [666, 141] width 8 height 8
select select "45"
select select "2"
select select "0"
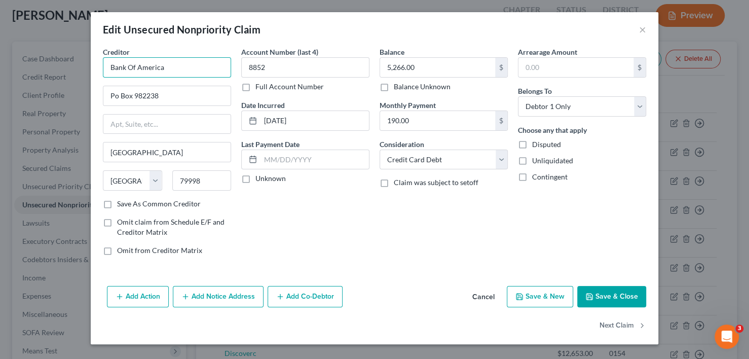
click at [192, 67] on input "Bank Of America" at bounding box center [167, 67] width 128 height 20
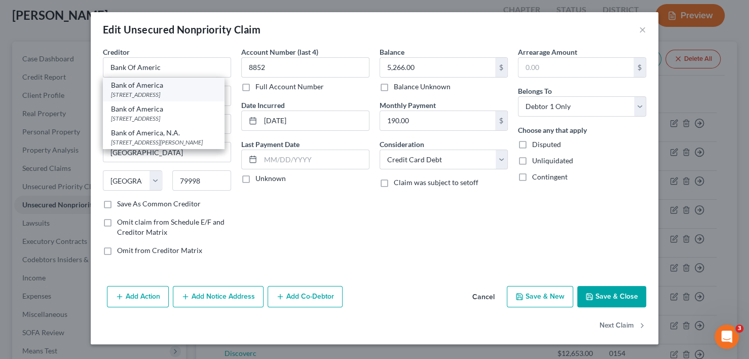
click at [176, 88] on div "Bank of America" at bounding box center [163, 85] width 105 height 10
type input "Bank of America"
type input "PO Box 982234"
type input "79998-2234"
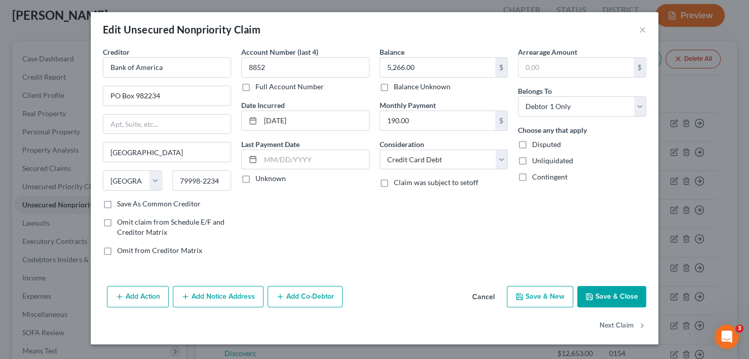
click at [606, 292] on button "Save & Close" at bounding box center [612, 296] width 69 height 21
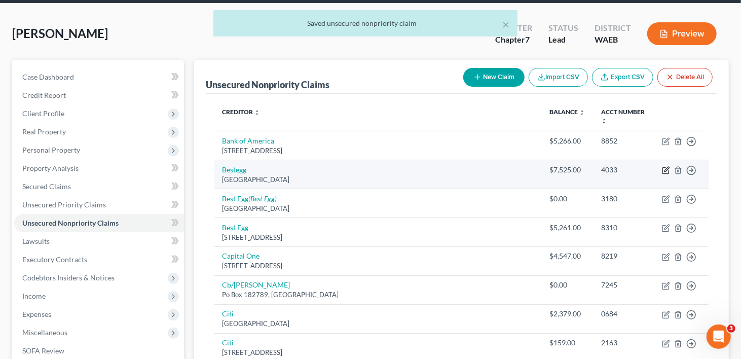
click at [666, 166] on icon "button" at bounding box center [666, 170] width 8 height 8
select select "39"
select select "0"
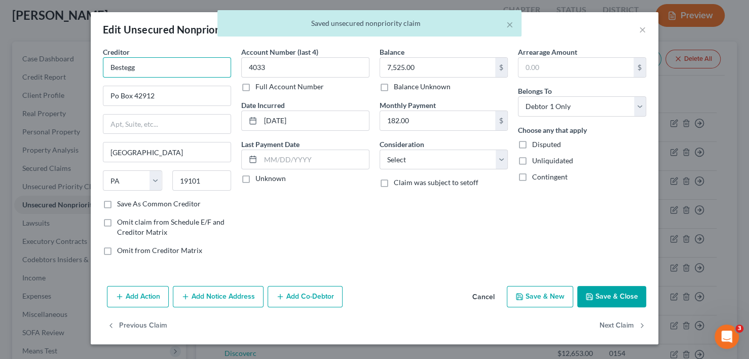
click at [141, 65] on input "Bestegg" at bounding box center [167, 67] width 128 height 20
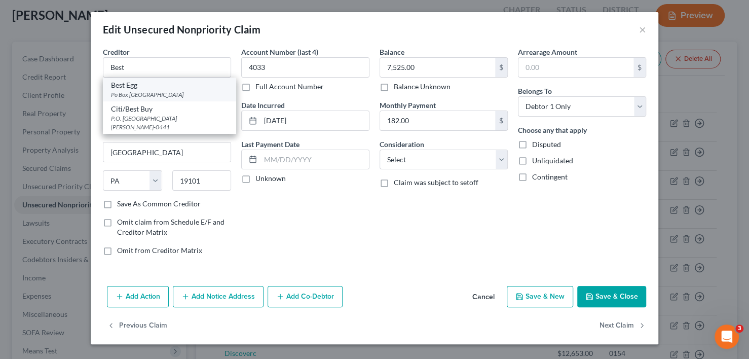
click at [147, 90] on div "Po Box [GEOGRAPHIC_DATA]" at bounding box center [169, 94] width 117 height 9
type input "Best Egg"
type input "Po Box 207865"
type input "[GEOGRAPHIC_DATA]"
select select "45"
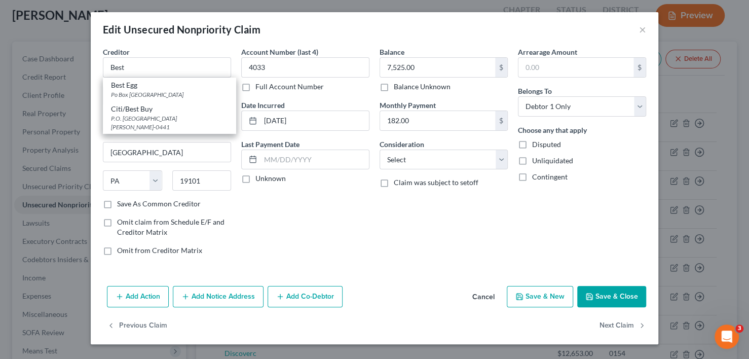
type input "75320"
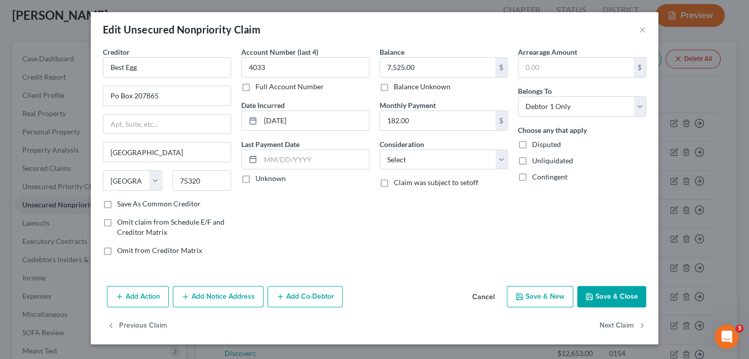
click at [617, 290] on button "Save & Close" at bounding box center [612, 296] width 69 height 21
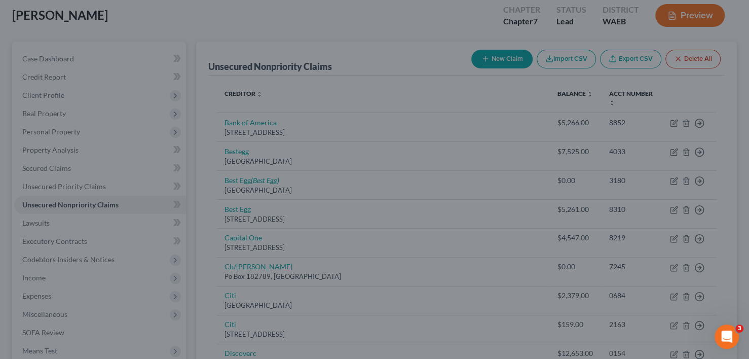
type input "0"
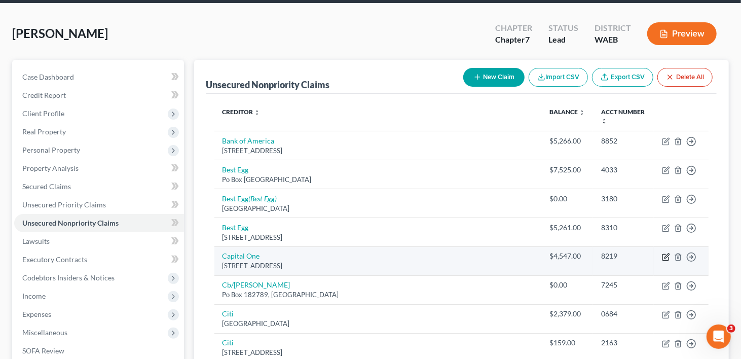
click at [666, 253] on icon "button" at bounding box center [666, 257] width 8 height 8
select select "46"
select select "2"
select select "0"
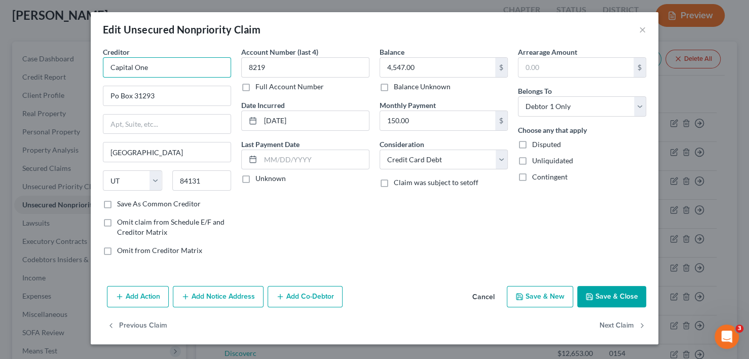
click at [181, 64] on input "Capital One" at bounding box center [167, 67] width 128 height 20
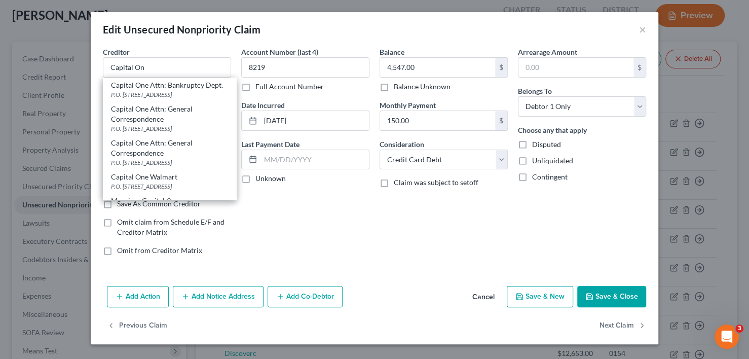
click at [160, 87] on div "Capital One Attn: Bankruptcy Dept." at bounding box center [169, 85] width 117 height 10
type input "Capital One Attn: Bankruptcy Dept."
type input "P.O. Box 30285"
type input "84130-0285"
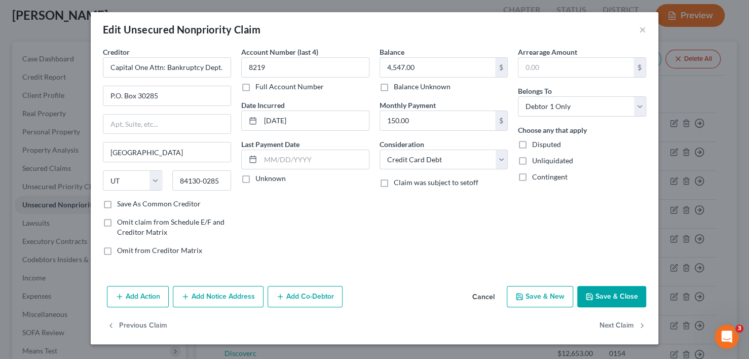
click at [614, 293] on button "Save & Close" at bounding box center [612, 296] width 69 height 21
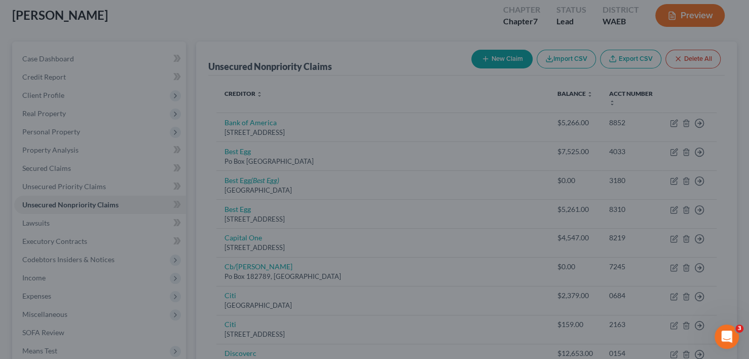
type input "0"
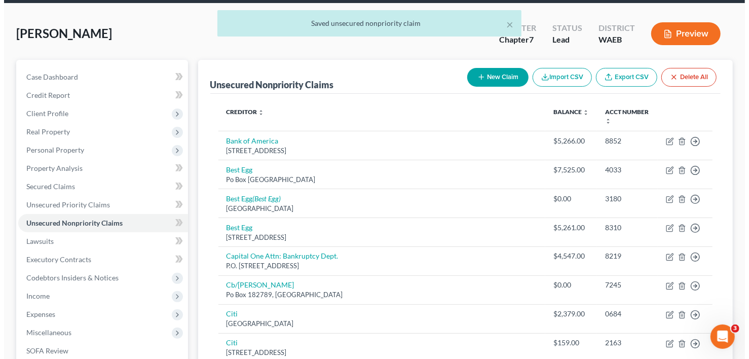
scroll to position [106, 0]
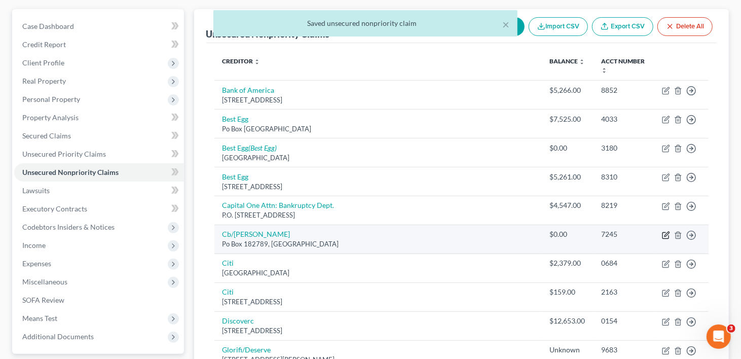
click at [666, 232] on icon "button" at bounding box center [667, 234] width 5 height 5
select select "36"
select select "2"
select select "0"
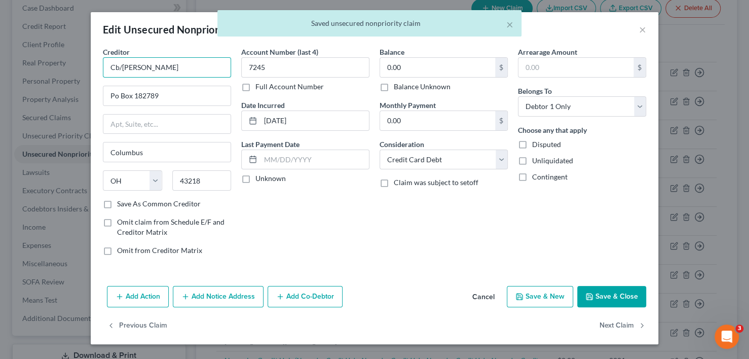
click at [176, 67] on input "Cb/[PERSON_NAME]" at bounding box center [167, 67] width 128 height 20
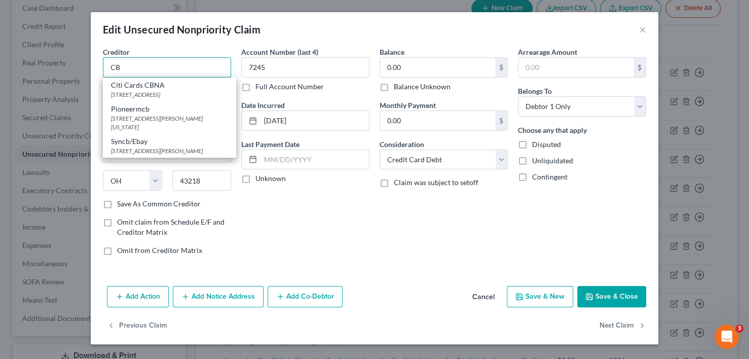
type input "C"
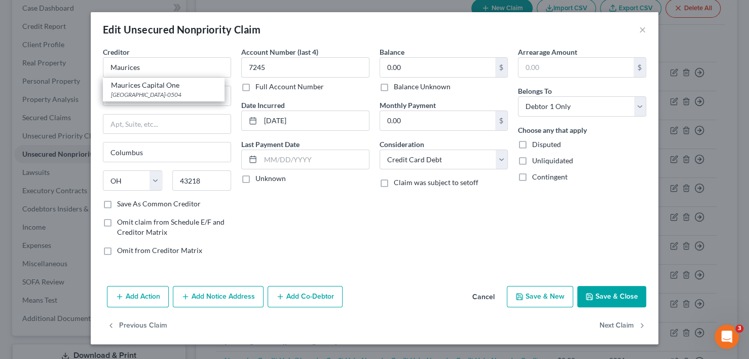
click at [336, 246] on div "Account Number (last 4) 7245 Full Account Number Date Incurred [DATE] Last Paym…" at bounding box center [305, 155] width 138 height 217
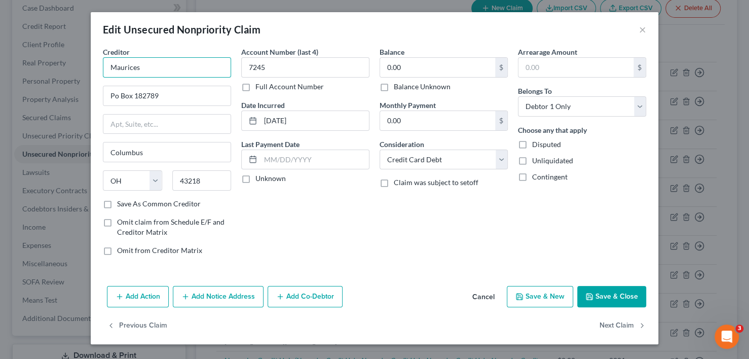
click at [165, 68] on input "Maurices" at bounding box center [167, 67] width 128 height 20
type input "M"
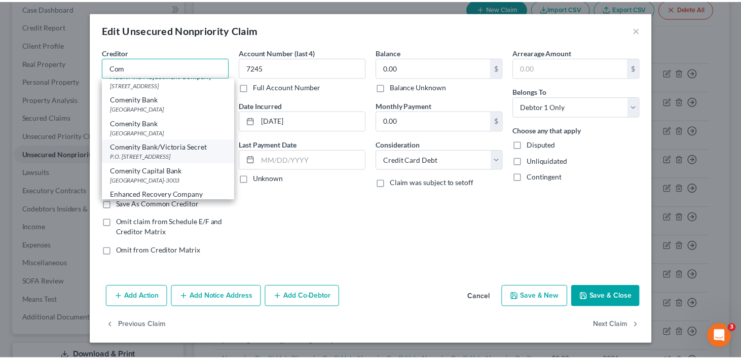
scroll to position [0, 0]
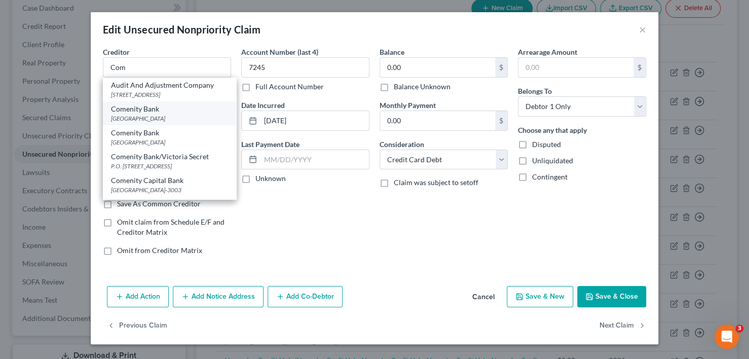
click at [158, 109] on div "Comenity Bank" at bounding box center [169, 109] width 117 height 10
type input "Comenity Bank"
type input "PO Box 182273"
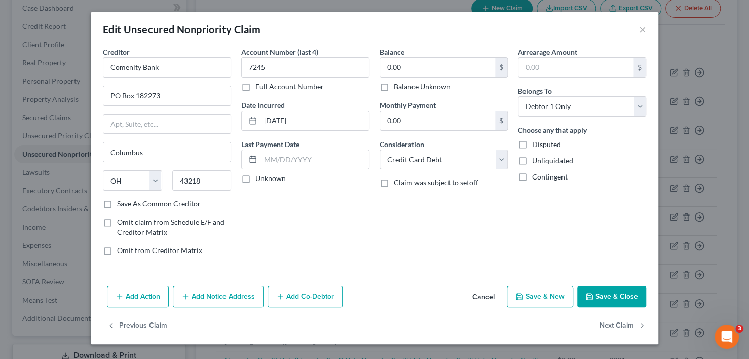
click at [603, 290] on button "Save & Close" at bounding box center [612, 296] width 69 height 21
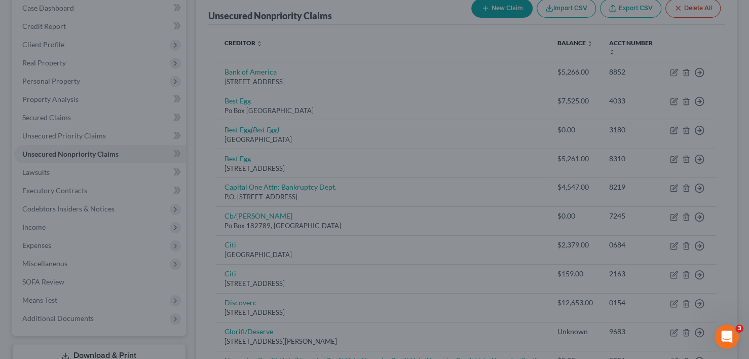
type input "0"
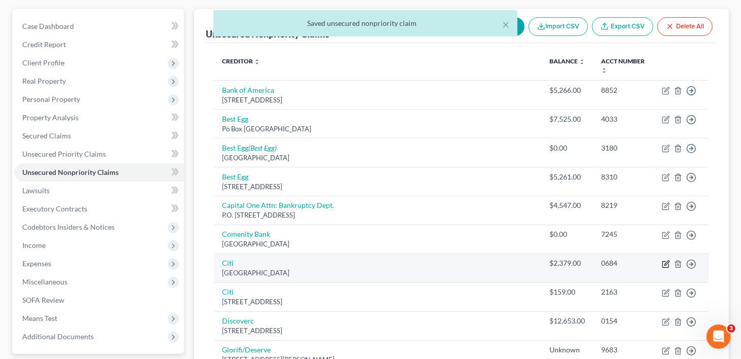
click at [665, 260] on icon "button" at bounding box center [666, 264] width 8 height 8
select select "43"
select select "0"
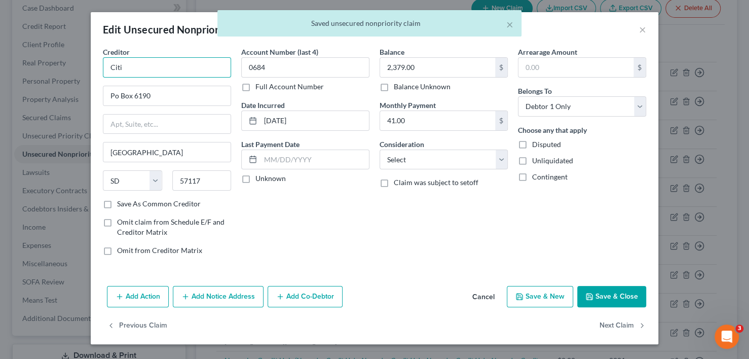
click at [154, 67] on input "Citi" at bounding box center [167, 67] width 128 height 20
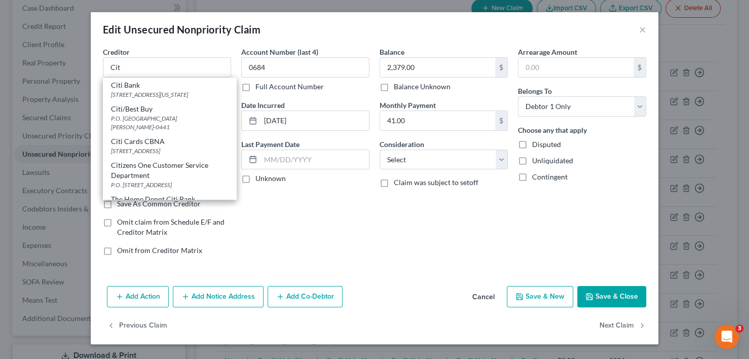
click at [153, 87] on div "Citi Bank" at bounding box center [169, 85] width 117 height 10
type input "Citi Bank"
type input "[STREET_ADDRESS]"
type input "[US_STATE]"
select select "35"
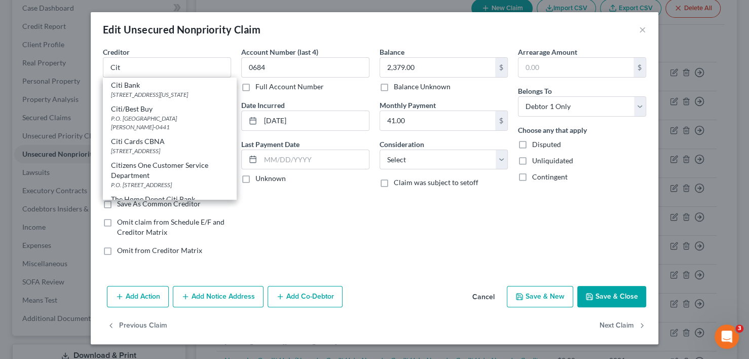
type input "10013"
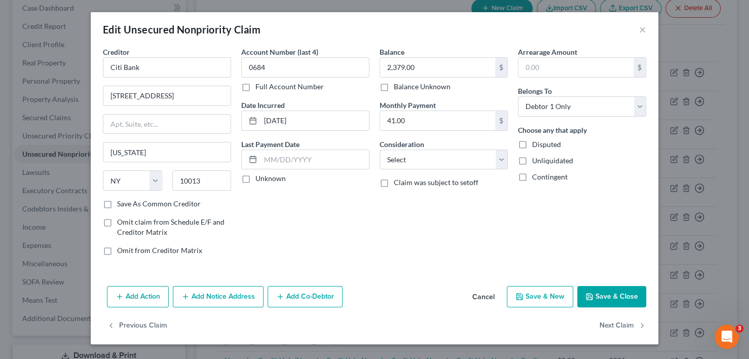
click at [614, 296] on button "Save & Close" at bounding box center [612, 296] width 69 height 21
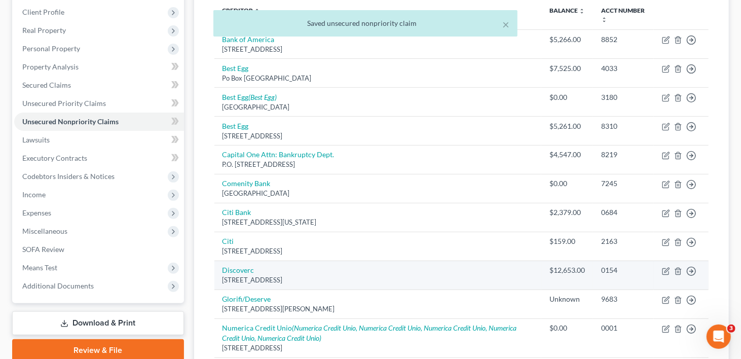
scroll to position [208, 0]
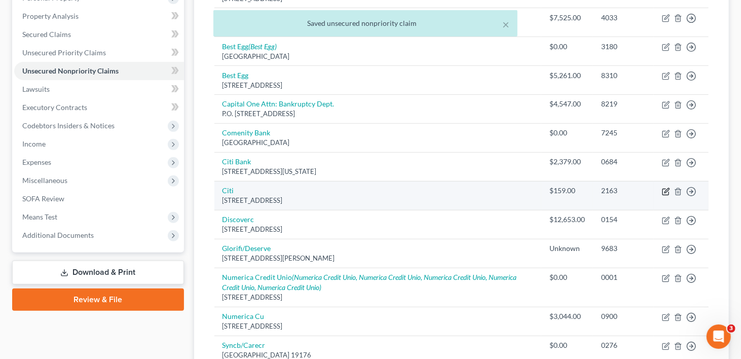
click at [666, 188] on icon "button" at bounding box center [666, 192] width 8 height 8
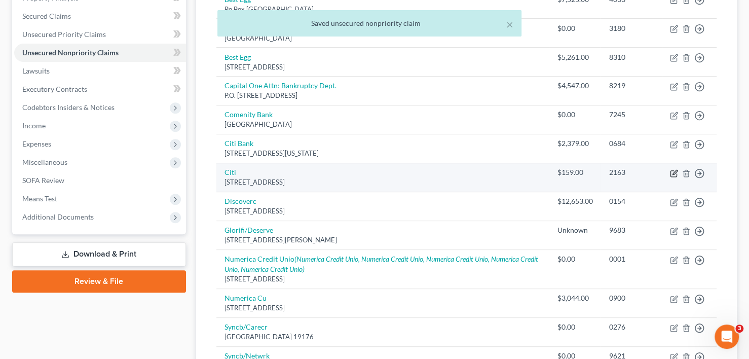
select select "43"
select select "2"
select select "0"
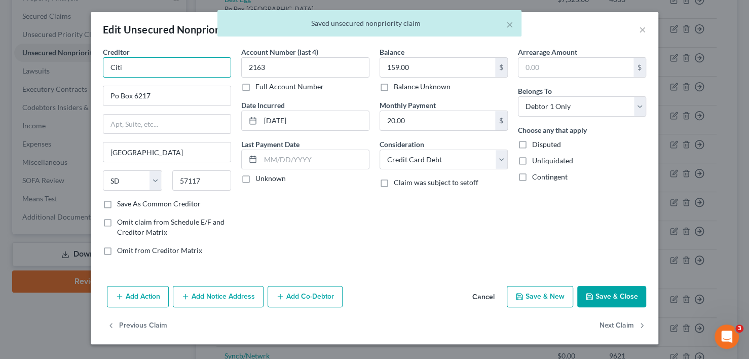
click at [132, 67] on input "Citi" at bounding box center [167, 67] width 128 height 20
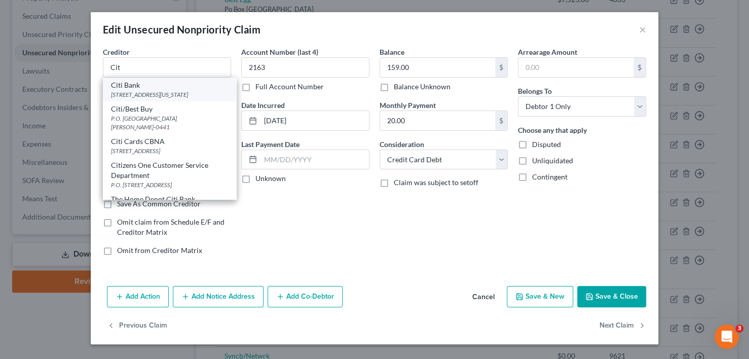
click at [132, 87] on div "Citi Bank" at bounding box center [169, 85] width 117 height 10
type input "Citi Bank"
type input "[STREET_ADDRESS]"
type input "[US_STATE]"
select select "35"
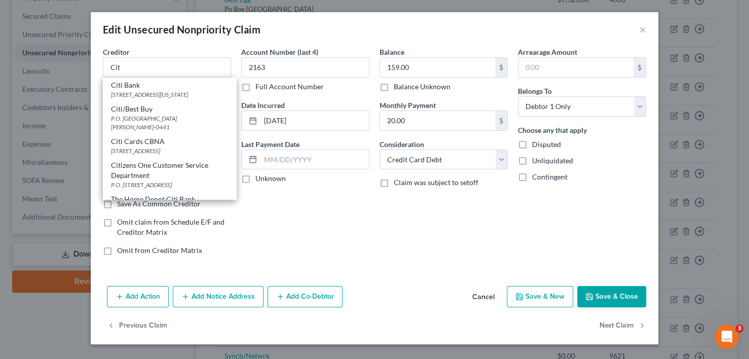
type input "10013"
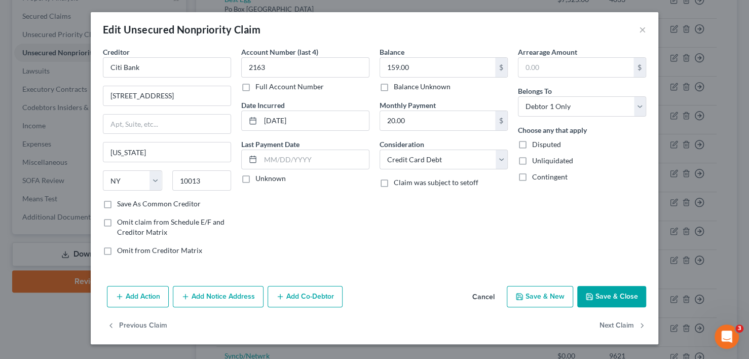
click at [627, 294] on button "Save & Close" at bounding box center [612, 296] width 69 height 21
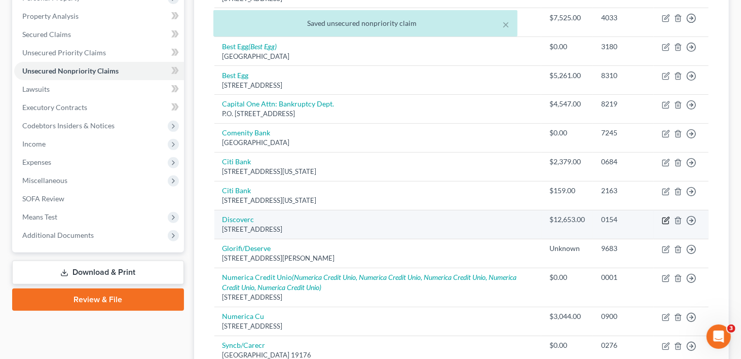
click at [664, 217] on icon "button" at bounding box center [666, 221] width 8 height 8
select select "46"
select select "2"
select select "0"
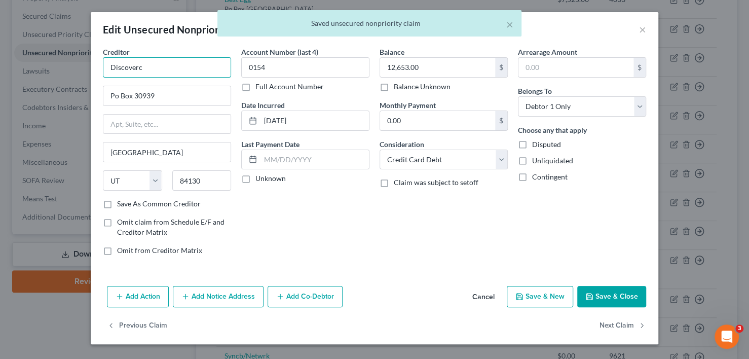
click at [152, 69] on input "Discoverc" at bounding box center [167, 67] width 128 height 20
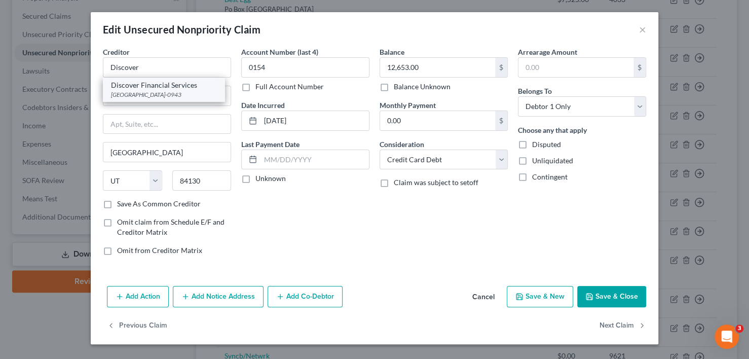
click at [152, 91] on div "[GEOGRAPHIC_DATA]-0943" at bounding box center [163, 94] width 105 height 9
type input "Discover Financial Services"
type input "Po Box 30943"
type input "84130-0943"
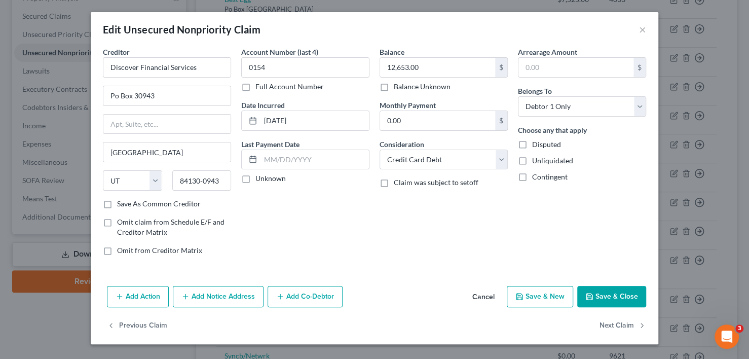
click at [624, 294] on button "Save & Close" at bounding box center [612, 296] width 69 height 21
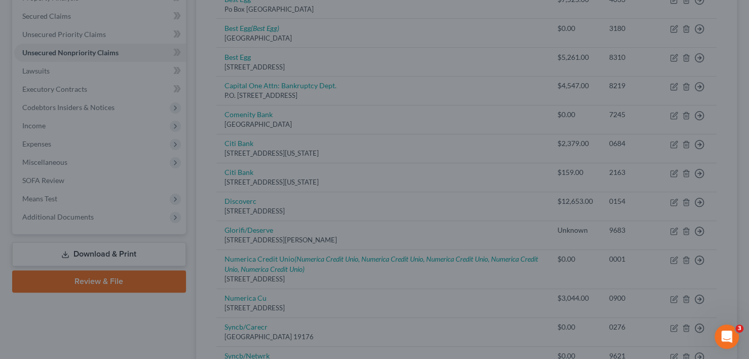
type input "0"
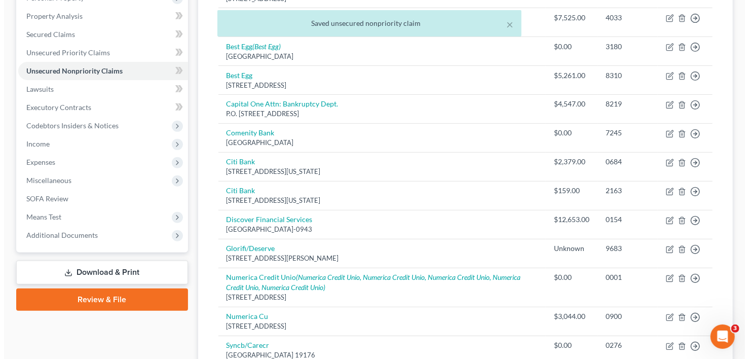
scroll to position [259, 0]
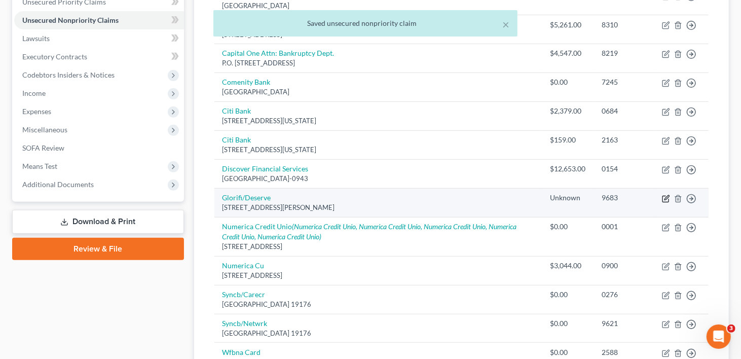
click at [666, 195] on icon "button" at bounding box center [667, 197] width 5 height 5
select select "4"
select select "2"
select select "0"
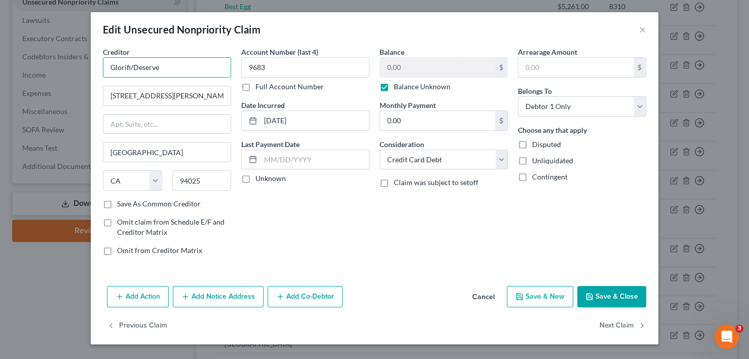
drag, startPoint x: 109, startPoint y: 66, endPoint x: 159, endPoint y: 65, distance: 49.7
click at [159, 65] on input "Glorifi/Deserve" at bounding box center [167, 67] width 128 height 20
drag, startPoint x: 184, startPoint y: 62, endPoint x: 198, endPoint y: 67, distance: 15.1
click at [184, 62] on input "Glorifi/Deserve" at bounding box center [167, 67] width 128 height 20
click at [626, 294] on button "Save & Close" at bounding box center [612, 296] width 69 height 21
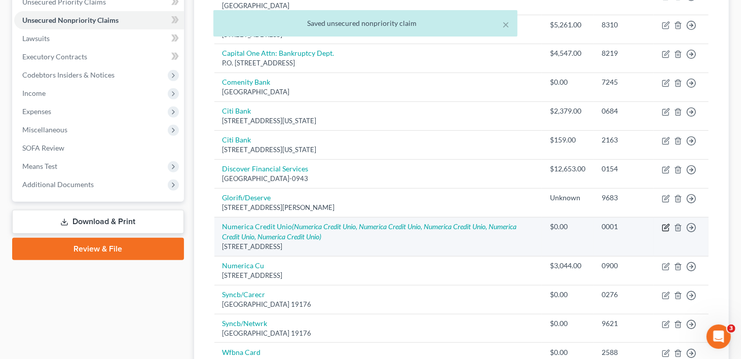
click at [666, 224] on icon "button" at bounding box center [667, 226] width 5 height 5
select select "50"
select select "0"
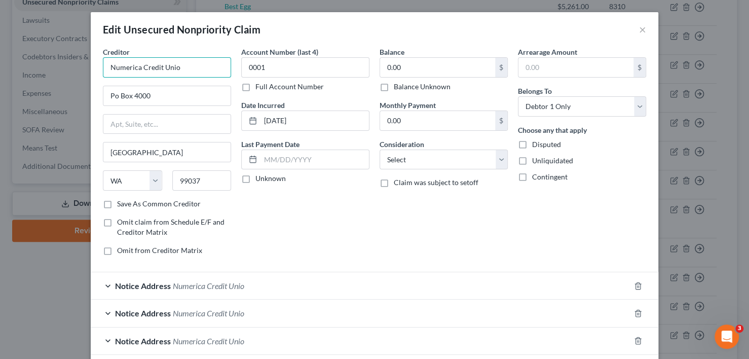
click at [184, 70] on input "Numerica Credit Unio" at bounding box center [167, 67] width 128 height 20
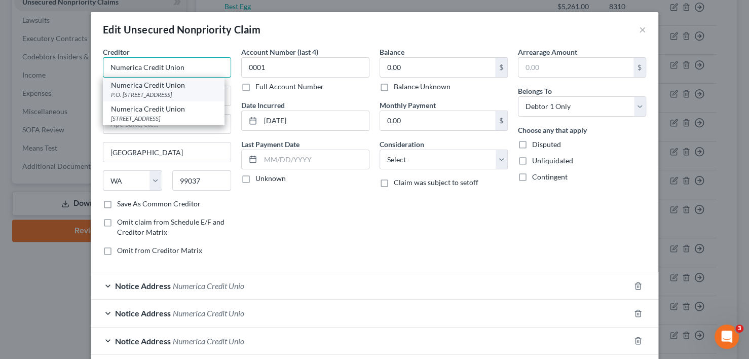
type input "Numerica Credit Union"
click at [134, 91] on div "P.O. [STREET_ADDRESS]" at bounding box center [163, 94] width 105 height 9
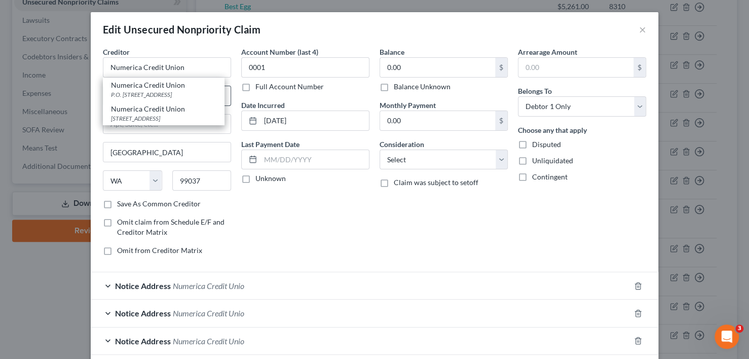
type input "P.O. Box 4000"
type input "Veradale"
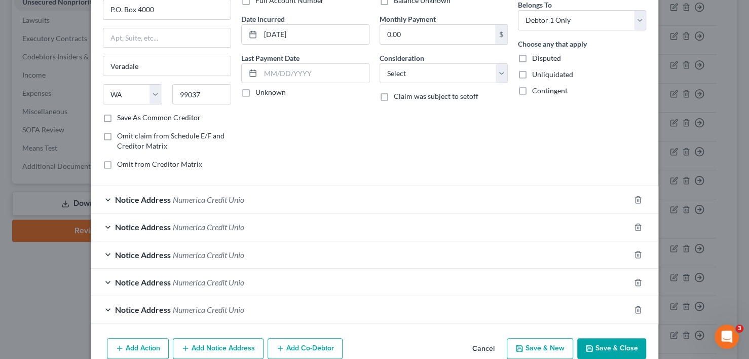
scroll to position [133, 0]
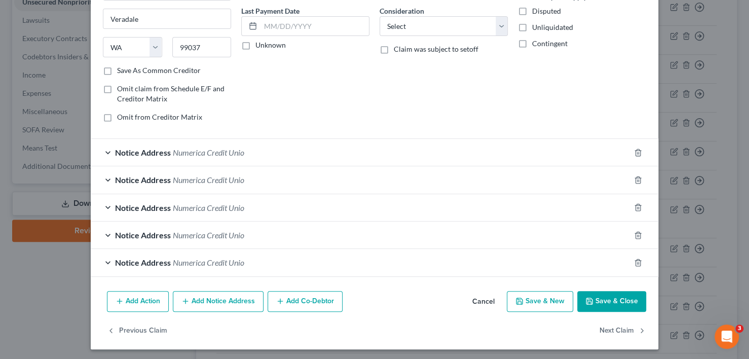
click at [115, 149] on span "Notice Address" at bounding box center [143, 153] width 56 height 10
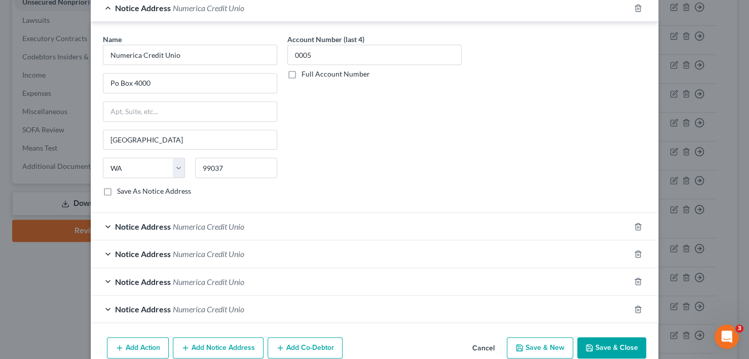
scroll to position [285, 0]
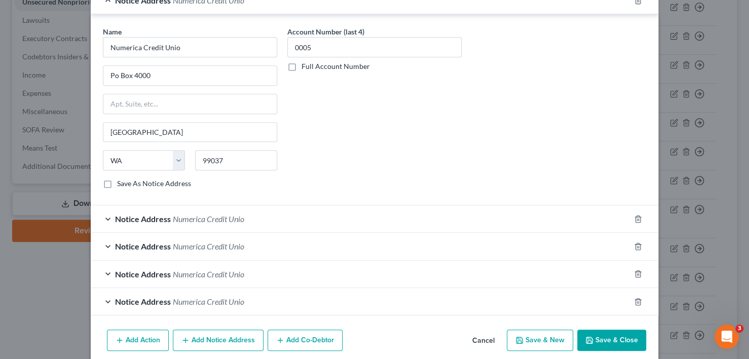
click at [139, 216] on span "Notice Address" at bounding box center [143, 219] width 56 height 10
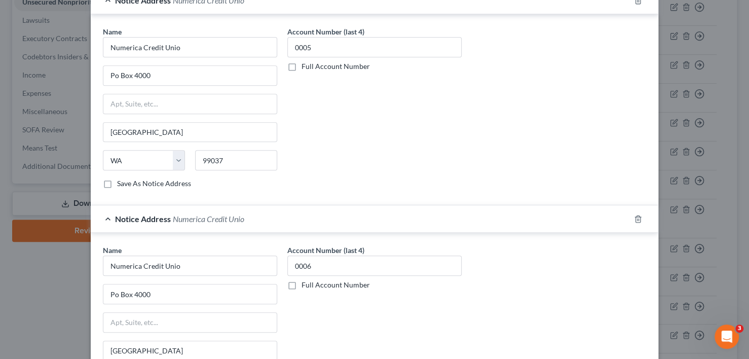
scroll to position [438, 0]
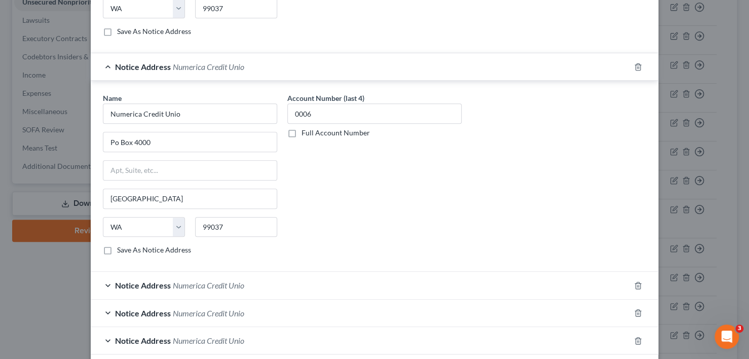
click at [119, 280] on span "Notice Address" at bounding box center [143, 285] width 56 height 10
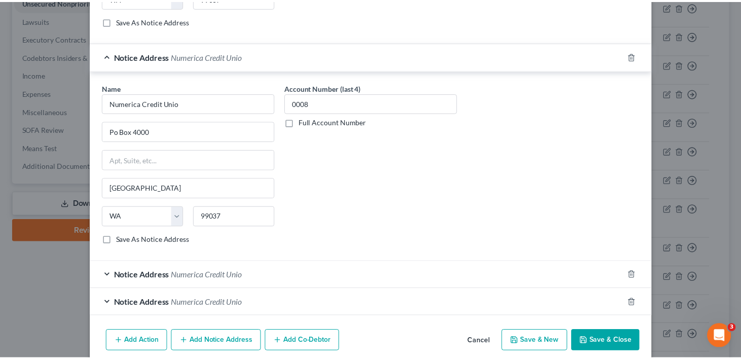
scroll to position [703, 0]
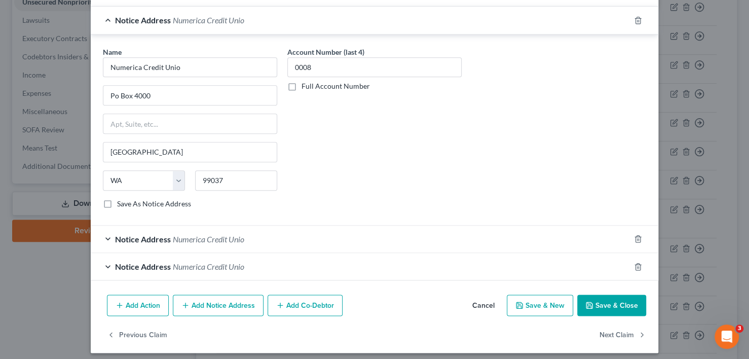
click at [610, 301] on button "Save & Close" at bounding box center [612, 305] width 69 height 21
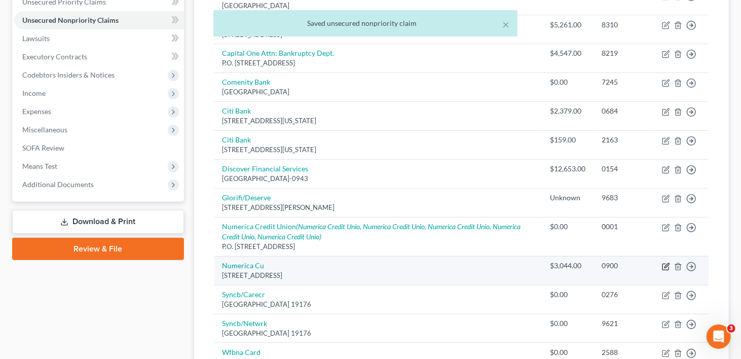
click at [664, 263] on icon "button" at bounding box center [666, 267] width 8 height 8
select select "50"
select select "2"
select select "0"
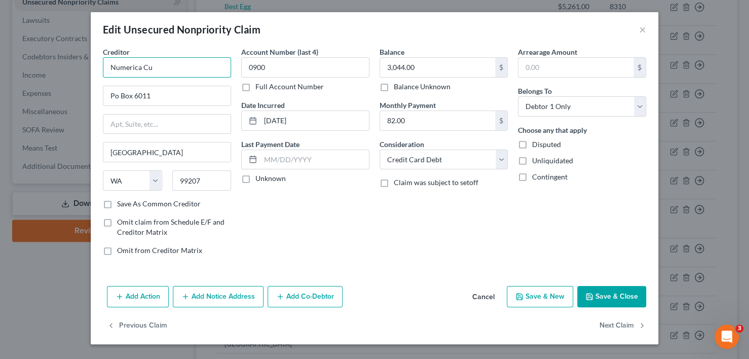
click at [176, 66] on input "Numerica Cu" at bounding box center [167, 67] width 128 height 20
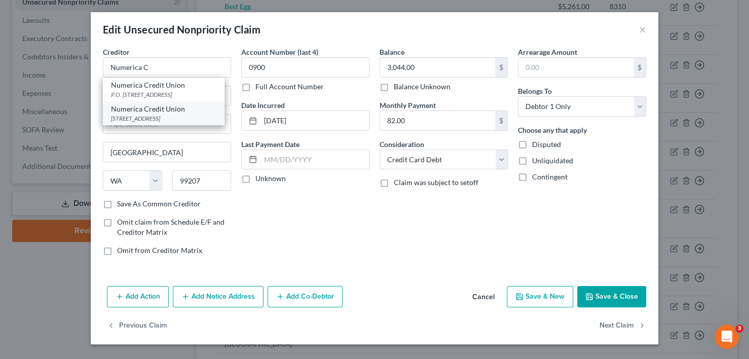
click at [159, 110] on div "Numerica Credit Union" at bounding box center [163, 109] width 105 height 10
type input "Numerica Credit Union"
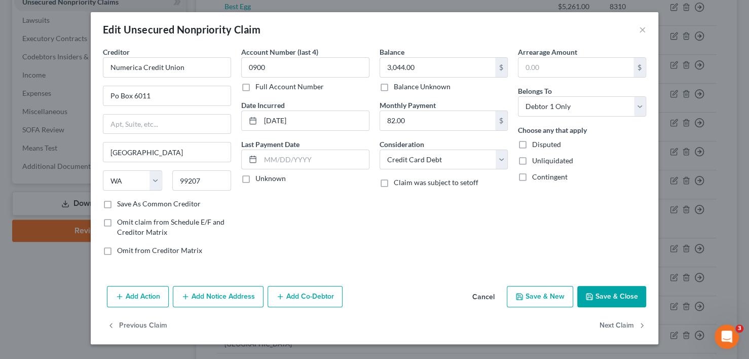
click at [601, 292] on button "Save & Close" at bounding box center [612, 296] width 69 height 21
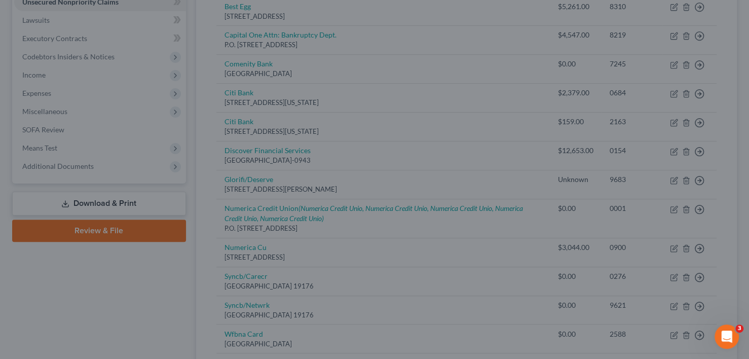
type input "0"
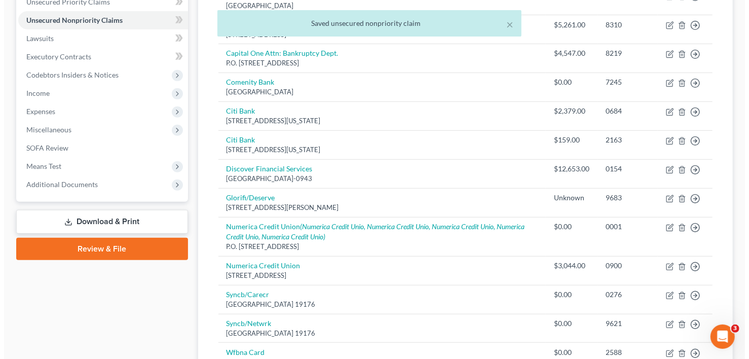
scroll to position [309, 0]
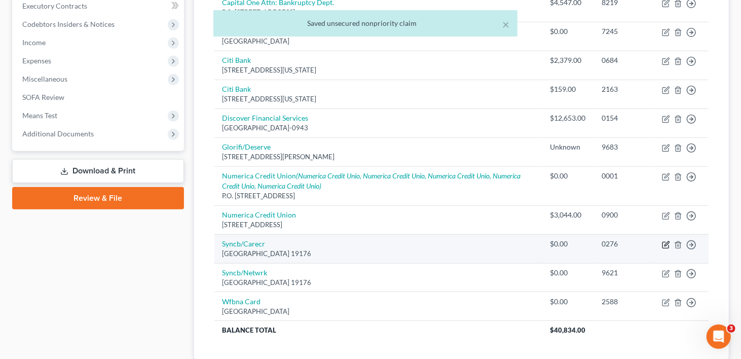
click at [666, 241] on icon "button" at bounding box center [666, 245] width 8 height 8
select select "39"
select select "2"
select select "0"
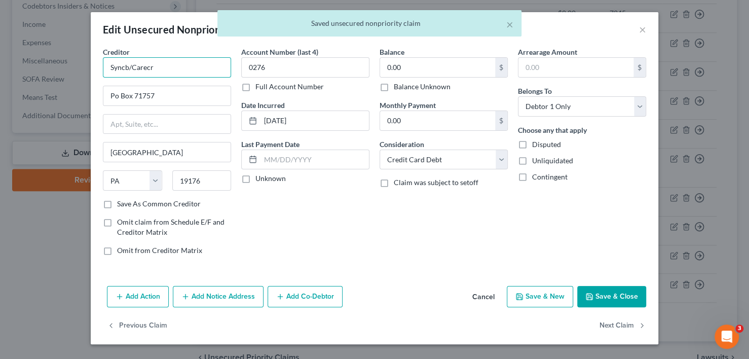
click at [172, 64] on input "Syncb/Carecr" at bounding box center [167, 67] width 128 height 20
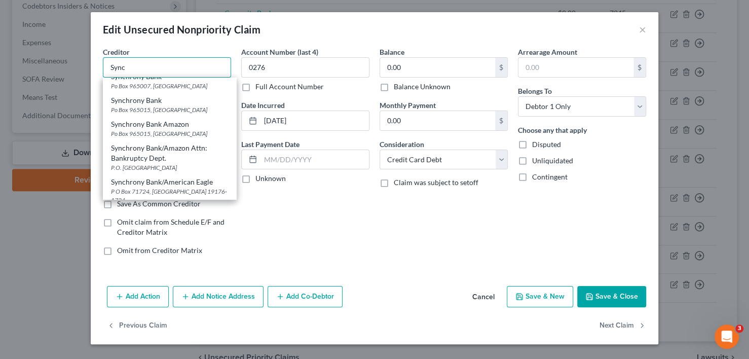
scroll to position [203, 0]
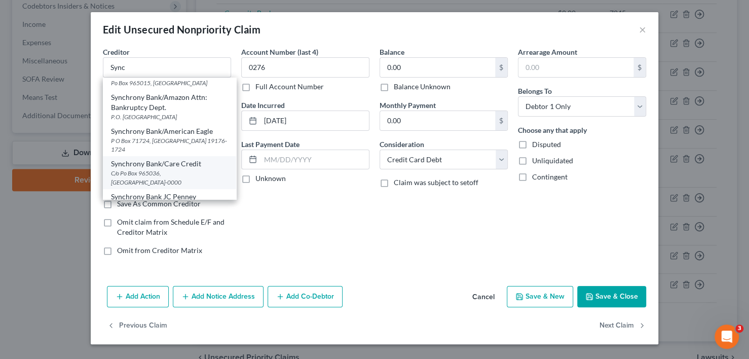
click at [150, 169] on div "Synchrony Bank/Care Credit" at bounding box center [169, 164] width 117 height 10
type input "Synchrony Bank/Care Credit"
type input "C/o Po Box 965036"
type input "Orlando"
select select "9"
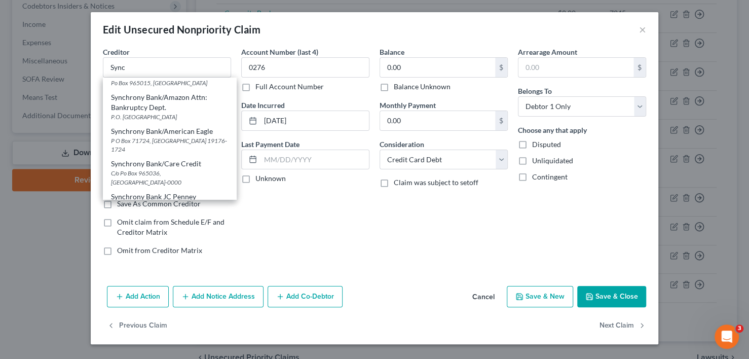
type input "32896-0000"
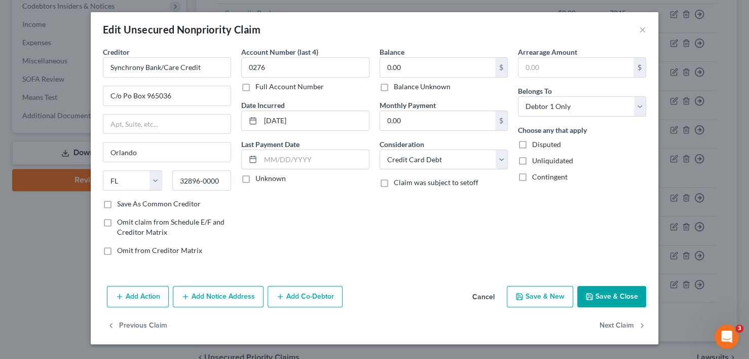
scroll to position [0, 0]
click at [614, 292] on button "Save & Close" at bounding box center [612, 296] width 69 height 21
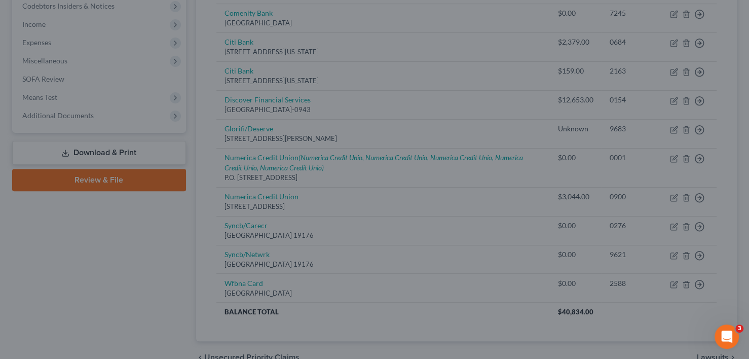
type input "0"
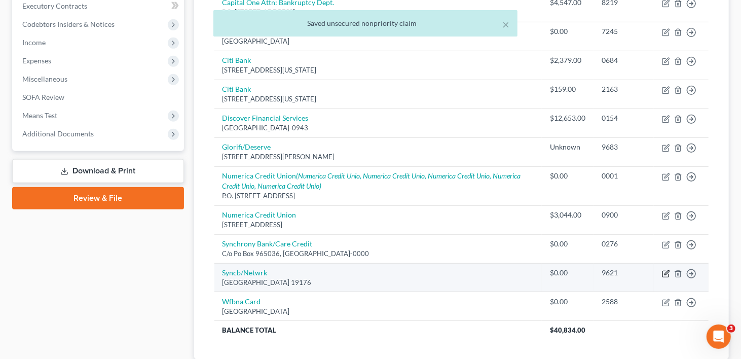
click at [666, 270] on icon "button" at bounding box center [667, 272] width 5 height 5
select select "39"
select select "2"
select select "0"
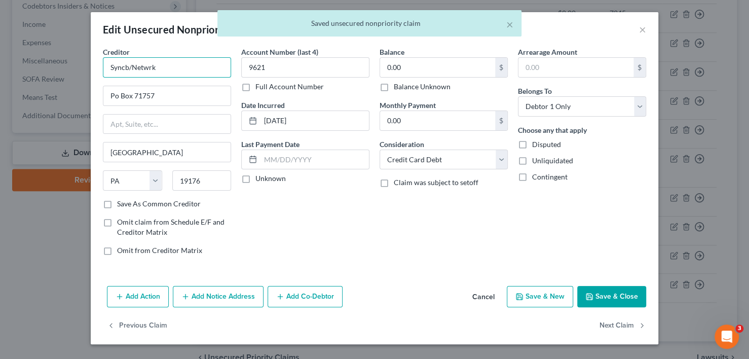
click at [184, 69] on input "Syncb/Netwrk" at bounding box center [167, 67] width 128 height 20
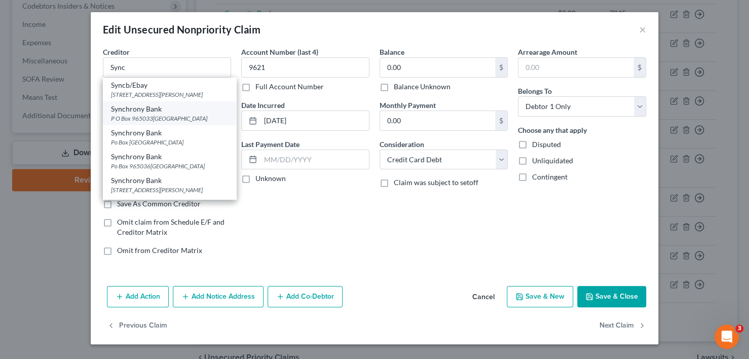
click at [167, 114] on div "Synchrony Bank" at bounding box center [169, 109] width 117 height 10
type input "Synchrony Bank"
type input "P O Box 965033"
type input "Orlando"
select select "9"
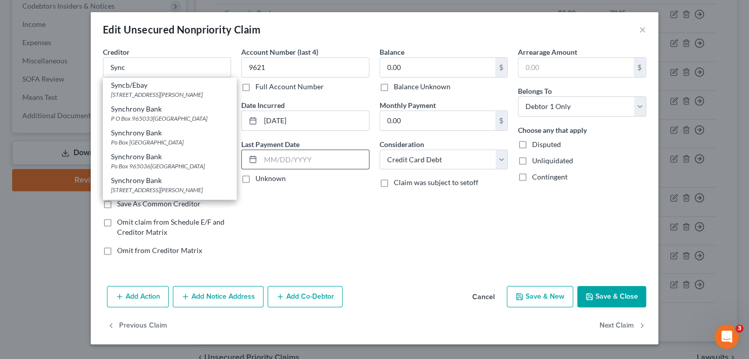
type input "32896"
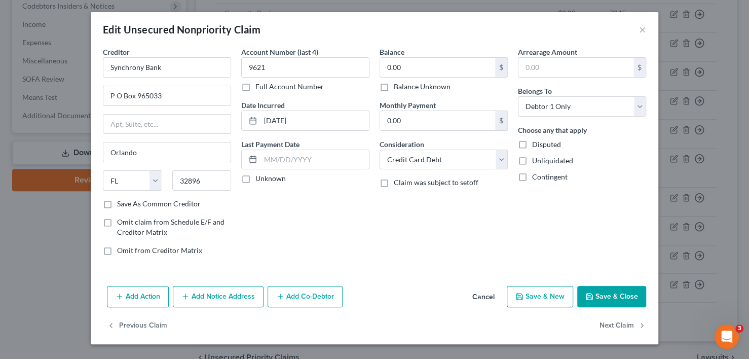
click at [602, 293] on button "Save & Close" at bounding box center [612, 296] width 69 height 21
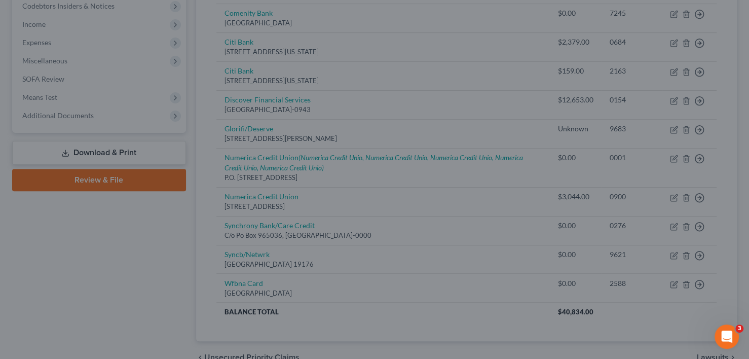
type input "0"
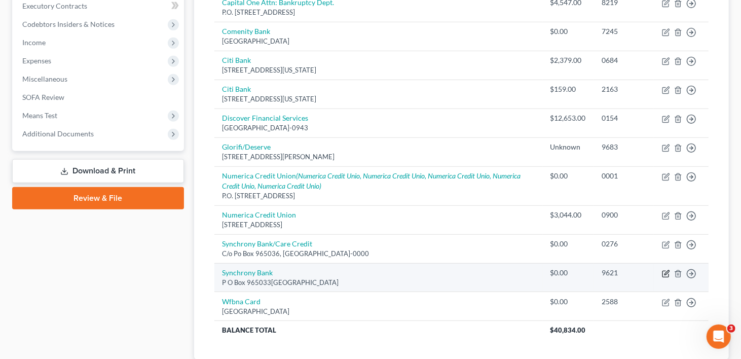
click at [664, 270] on icon "button" at bounding box center [666, 274] width 8 height 8
select select "9"
select select "2"
select select "0"
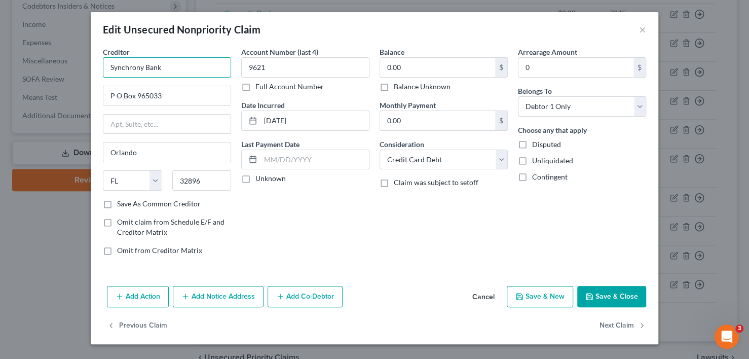
click at [164, 65] on input "Synchrony Bank" at bounding box center [167, 67] width 128 height 20
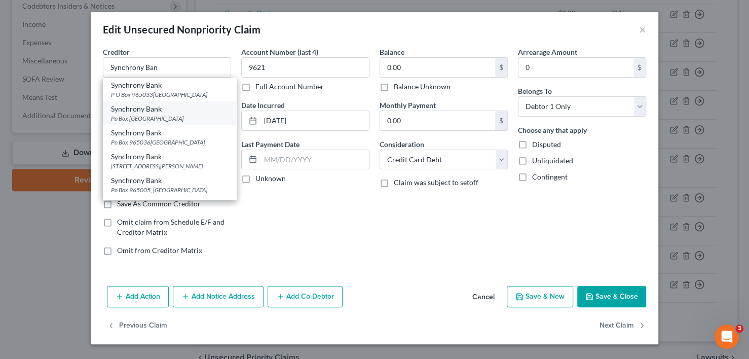
click at [158, 115] on div "Po Box [GEOGRAPHIC_DATA]" at bounding box center [169, 118] width 117 height 9
type input "Synchrony Bank"
type input "Po Box 965024"
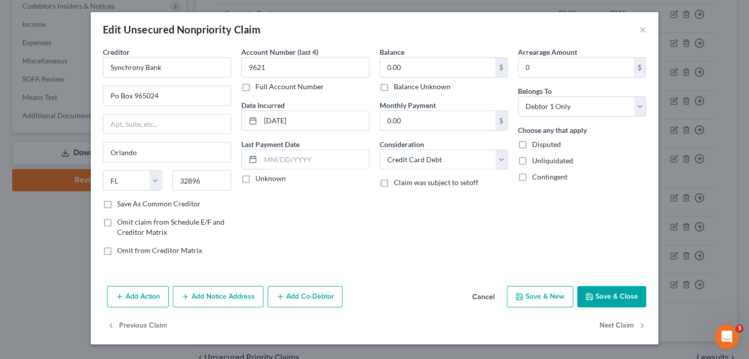
click at [634, 292] on button "Save & Close" at bounding box center [612, 296] width 69 height 21
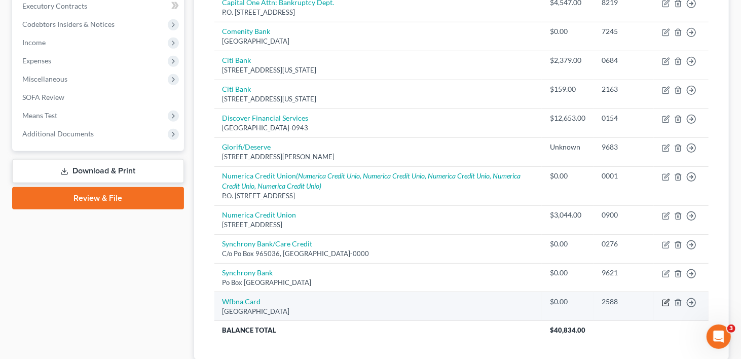
click at [665, 299] on icon "button" at bounding box center [666, 303] width 8 height 8
select select "24"
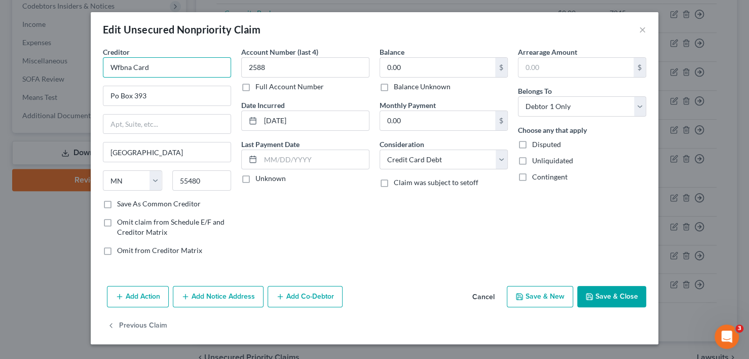
click at [132, 66] on input "Wfbna Card" at bounding box center [167, 67] width 128 height 20
click at [480, 295] on button "Cancel" at bounding box center [483, 297] width 39 height 20
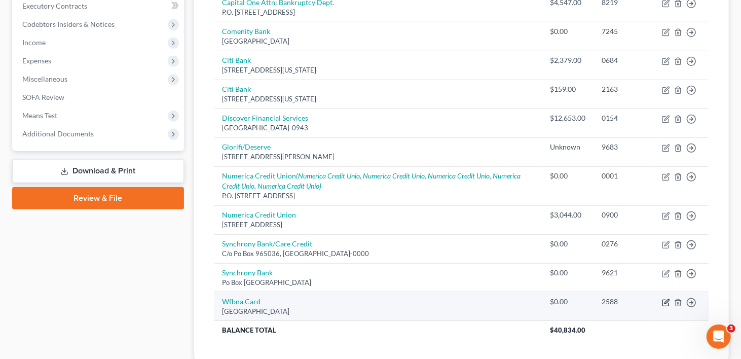
click at [667, 299] on icon "button" at bounding box center [667, 301] width 5 height 5
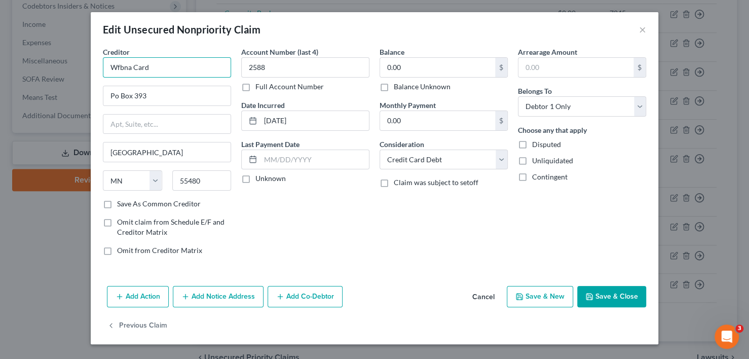
click at [167, 62] on input "Wfbna Card" at bounding box center [167, 67] width 128 height 20
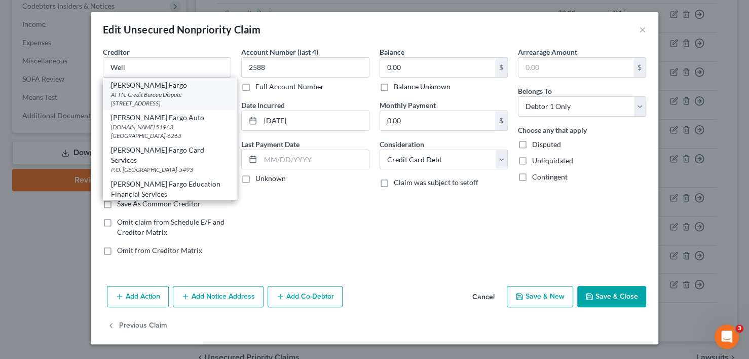
click at [162, 90] on div "ATTN: Credit Bureau Dispute [STREET_ADDRESS]" at bounding box center [169, 98] width 117 height 17
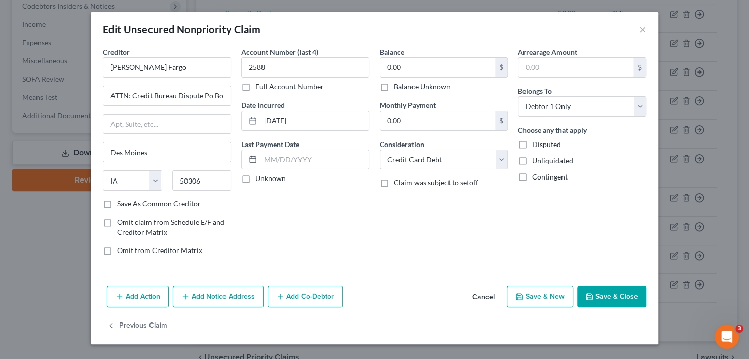
click at [599, 277] on div "Creditor * [PERSON_NAME] Fargo ATTN: Credit Bureau Dispute Po Box 14517 [GEOGRA…" at bounding box center [375, 164] width 568 height 235
click at [599, 293] on button "Save & Close" at bounding box center [612, 296] width 69 height 21
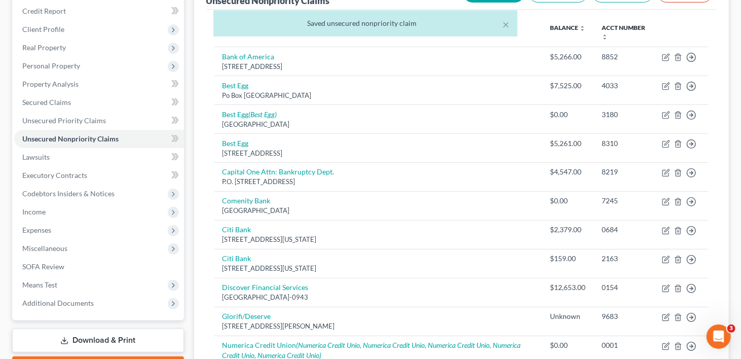
scroll to position [5, 0]
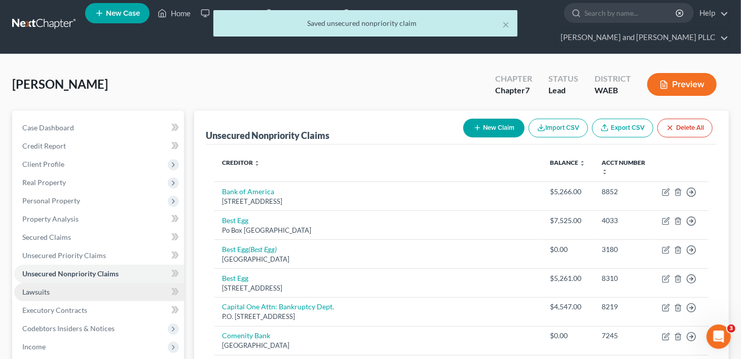
click at [43, 288] on span "Lawsuits" at bounding box center [35, 292] width 27 height 9
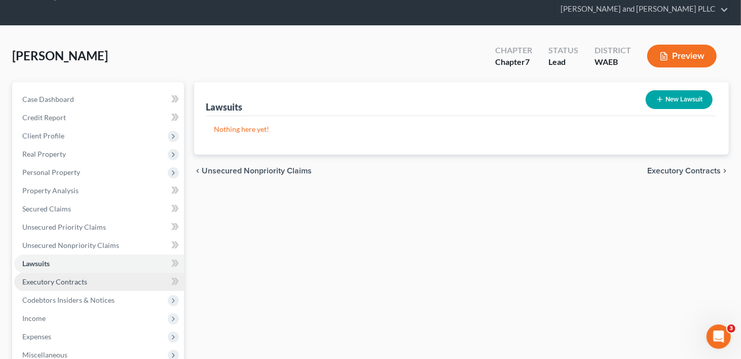
scroll to position [51, 0]
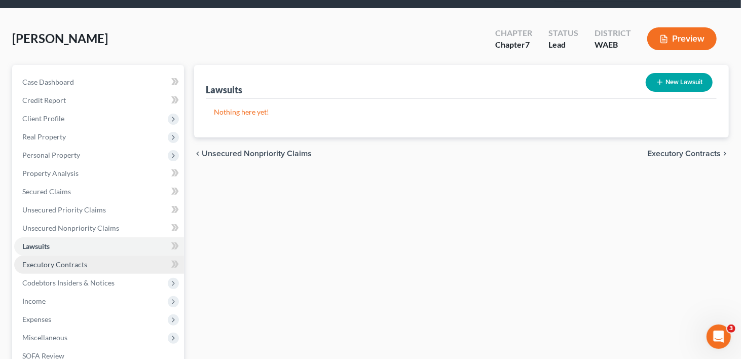
click at [47, 260] on span "Executory Contracts" at bounding box center [54, 264] width 65 height 9
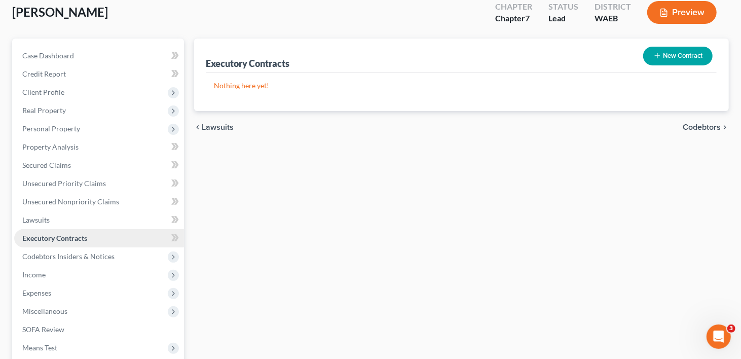
scroll to position [101, 0]
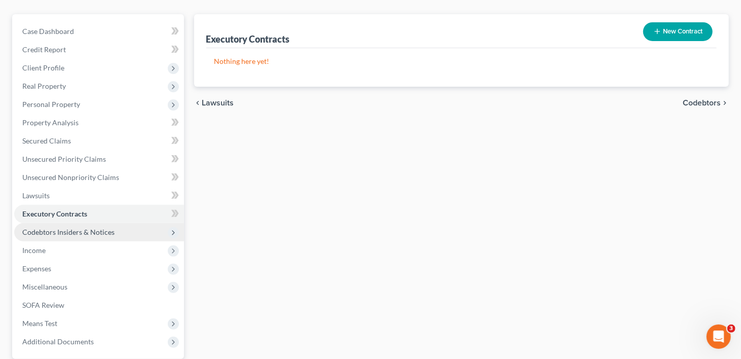
click at [50, 228] on span "Codebtors Insiders & Notices" at bounding box center [68, 232] width 92 height 9
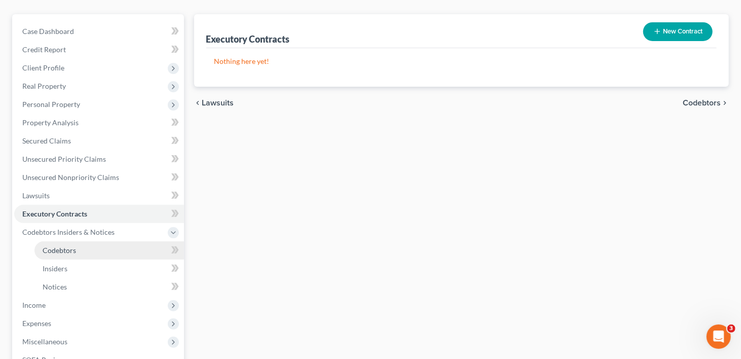
click at [48, 241] on link "Codebtors" at bounding box center [109, 250] width 150 height 18
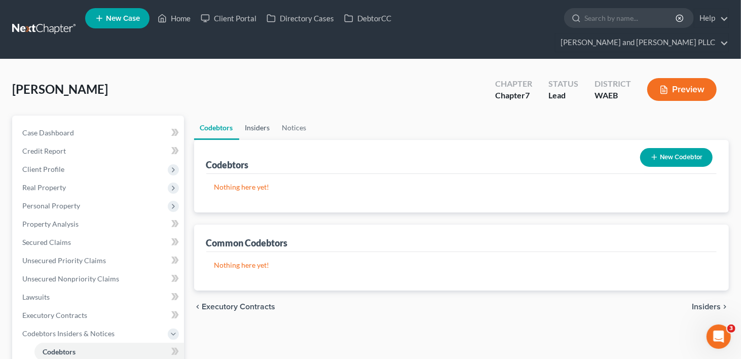
click at [258, 116] on link "Insiders" at bounding box center [257, 128] width 37 height 24
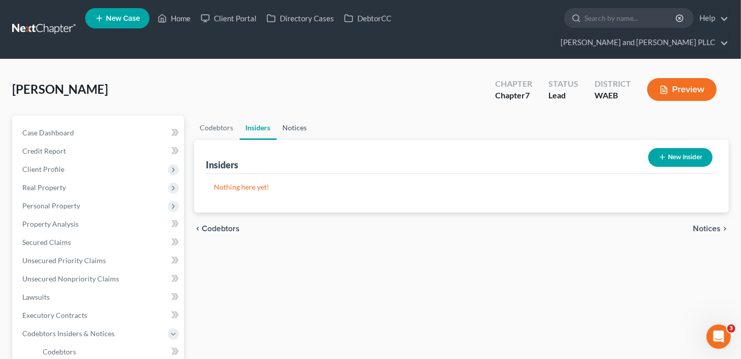
click at [299, 116] on link "Notices" at bounding box center [295, 128] width 37 height 24
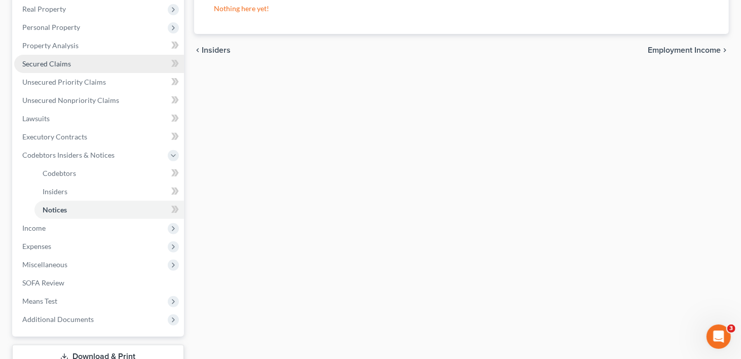
scroll to position [203, 0]
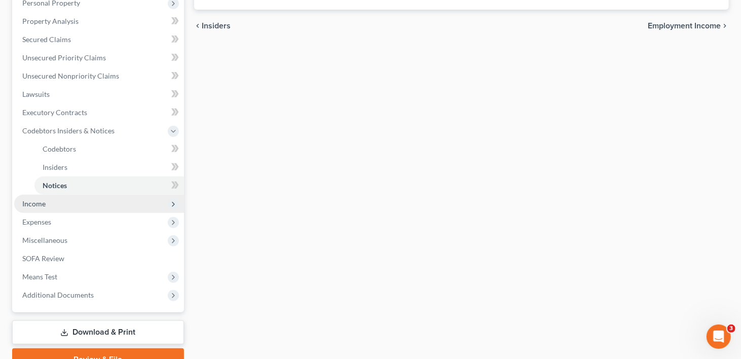
click at [24, 199] on span "Income" at bounding box center [33, 203] width 23 height 9
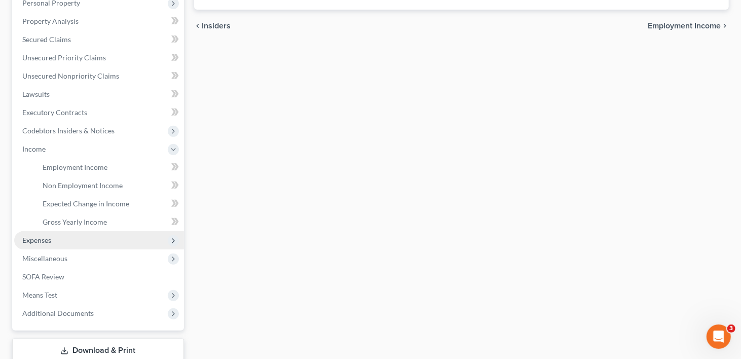
click at [39, 236] on span "Expenses" at bounding box center [36, 240] width 29 height 9
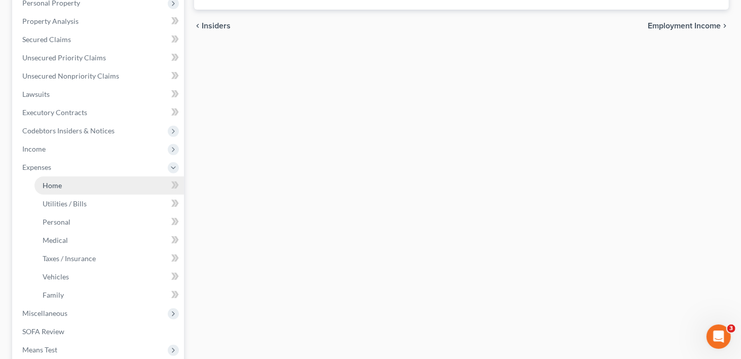
click at [53, 181] on span "Home" at bounding box center [52, 185] width 19 height 9
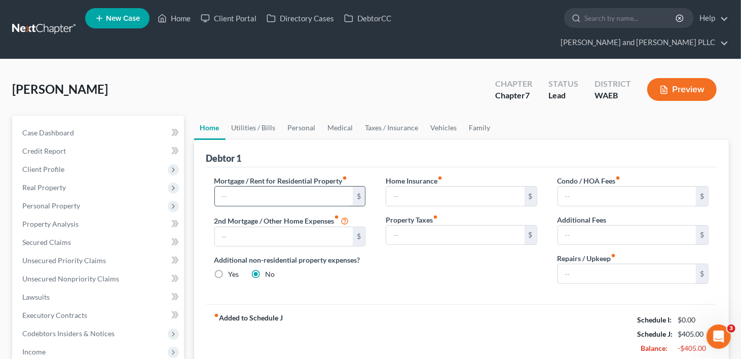
click at [239, 187] on input "text" at bounding box center [284, 196] width 138 height 19
click at [219, 187] on input "650.00" at bounding box center [284, 196] width 138 height 19
click at [266, 116] on link "Utilities / Bills" at bounding box center [254, 128] width 56 height 24
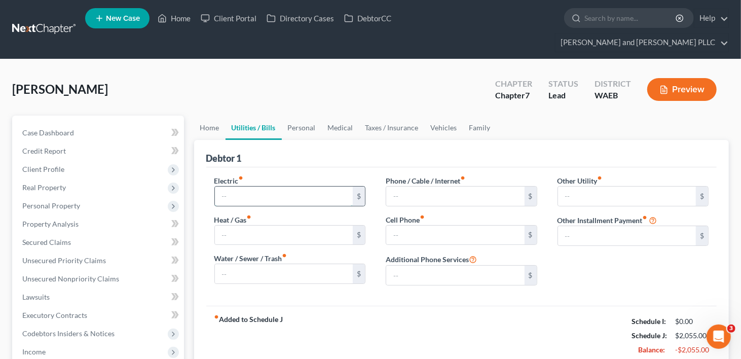
click at [225, 187] on input "text" at bounding box center [284, 196] width 138 height 19
click at [451, 116] on link "Vehicles" at bounding box center [444, 128] width 39 height 24
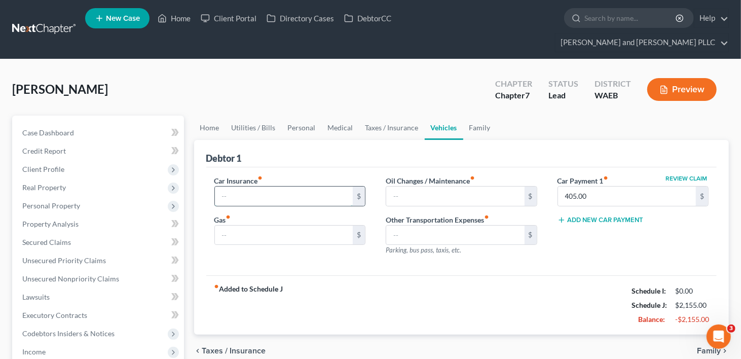
click at [236, 187] on input "text" at bounding box center [284, 196] width 138 height 19
click at [297, 116] on link "Personal" at bounding box center [302, 128] width 40 height 24
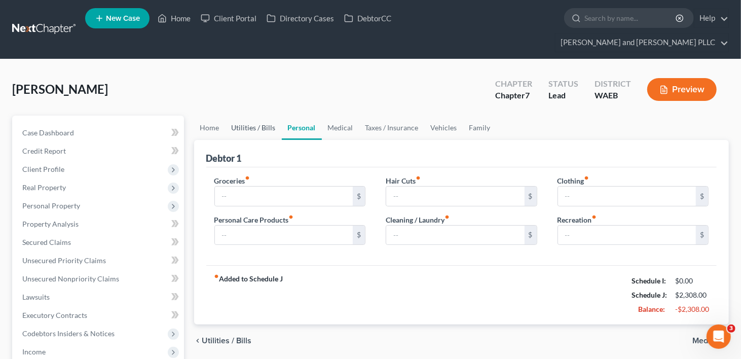
click at [260, 116] on link "Utilities / Bills" at bounding box center [254, 128] width 56 height 24
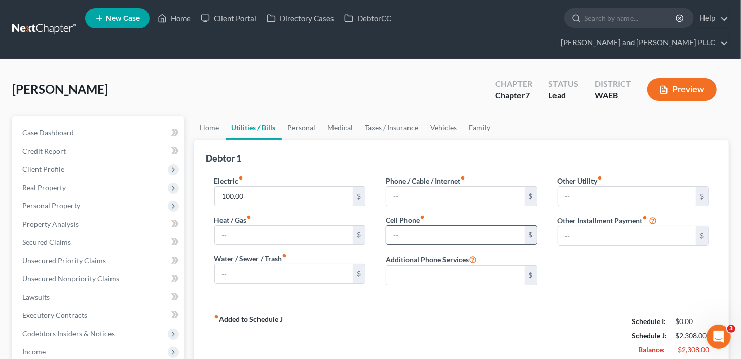
click at [441, 226] on input "text" at bounding box center [455, 235] width 138 height 19
click at [427, 187] on input "text" at bounding box center [455, 196] width 138 height 19
click at [604, 226] on input "text" at bounding box center [627, 235] width 138 height 19
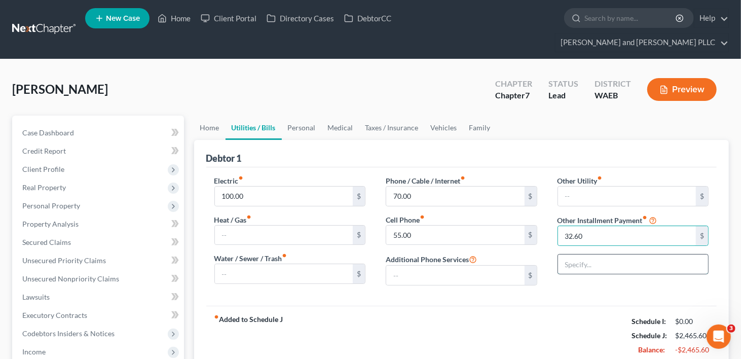
click at [590, 255] on input "text" at bounding box center [633, 264] width 151 height 19
click at [433, 116] on link "Vehicles" at bounding box center [444, 128] width 39 height 24
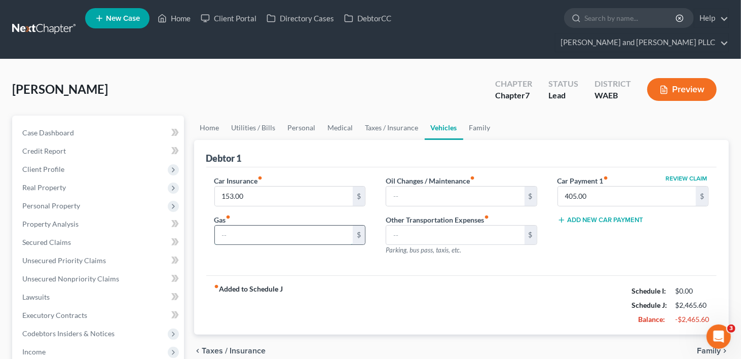
click at [236, 226] on input "text" at bounding box center [284, 235] width 138 height 19
click at [209, 116] on link "Home" at bounding box center [209, 128] width 31 height 24
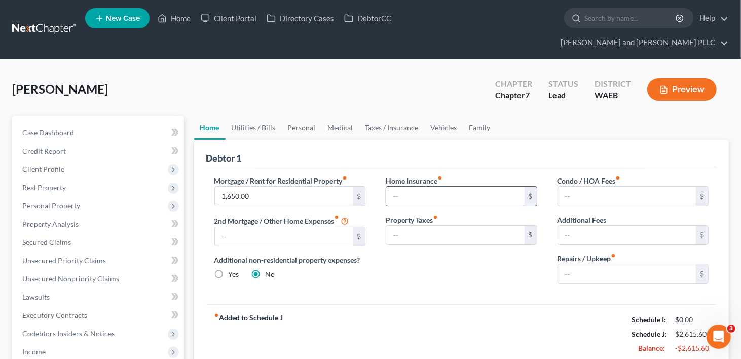
click at [442, 187] on input "text" at bounding box center [455, 196] width 138 height 19
click at [371, 116] on link "Taxes / Insurance" at bounding box center [392, 128] width 65 height 24
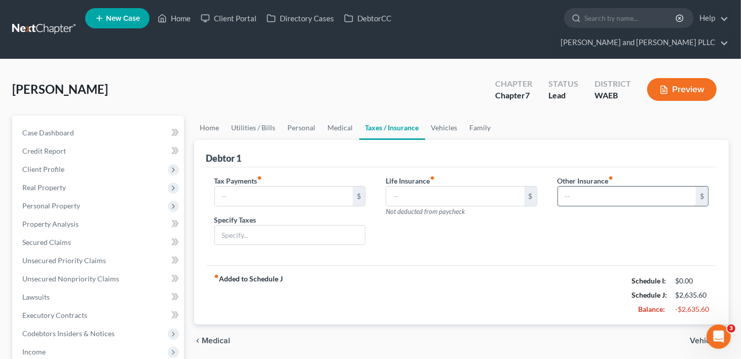
click at [625, 187] on input "text" at bounding box center [627, 196] width 138 height 19
click at [620, 215] on input "text" at bounding box center [633, 224] width 151 height 19
click at [576, 187] on input "200.00" at bounding box center [627, 196] width 138 height 19
click at [582, 215] on input "text" at bounding box center [633, 224] width 151 height 19
click at [257, 116] on link "Utilities / Bills" at bounding box center [254, 128] width 56 height 24
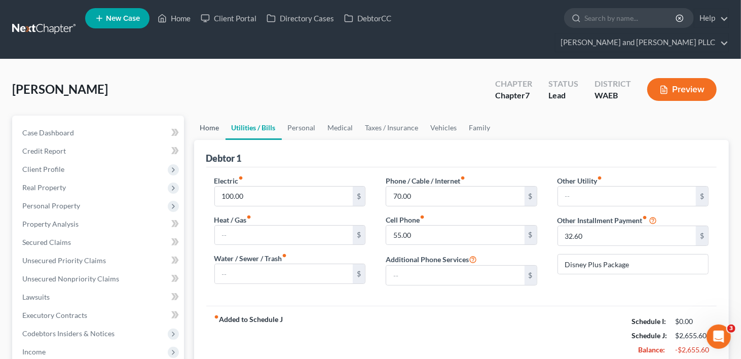
click at [203, 116] on link "Home" at bounding box center [209, 128] width 31 height 24
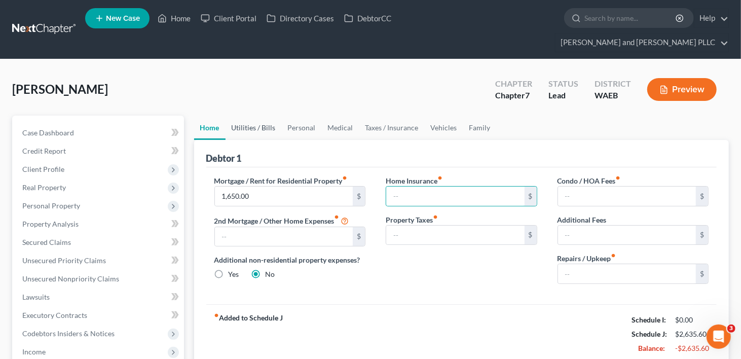
click at [255, 116] on link "Utilities / Bills" at bounding box center [254, 128] width 56 height 24
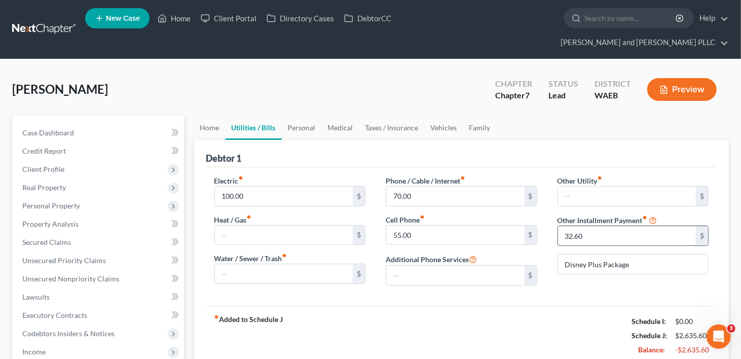
click at [581, 226] on input "32.60" at bounding box center [627, 235] width 138 height 19
drag, startPoint x: 632, startPoint y: 244, endPoint x: 559, endPoint y: 250, distance: 73.3
click at [559, 255] on input "Disney Plus Package" at bounding box center [633, 264] width 151 height 19
click at [335, 116] on link "Medical" at bounding box center [341, 128] width 38 height 24
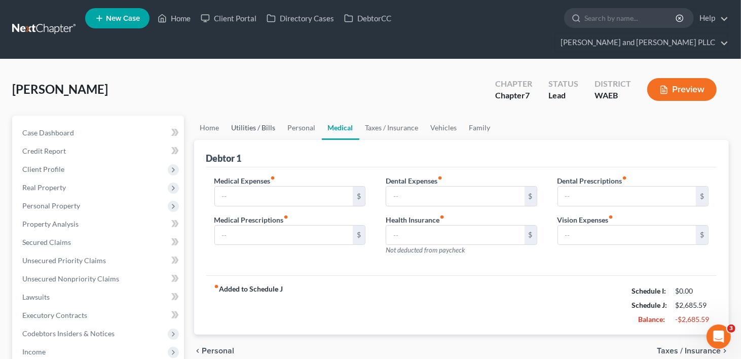
click at [252, 116] on link "Utilities / Bills" at bounding box center [254, 128] width 56 height 24
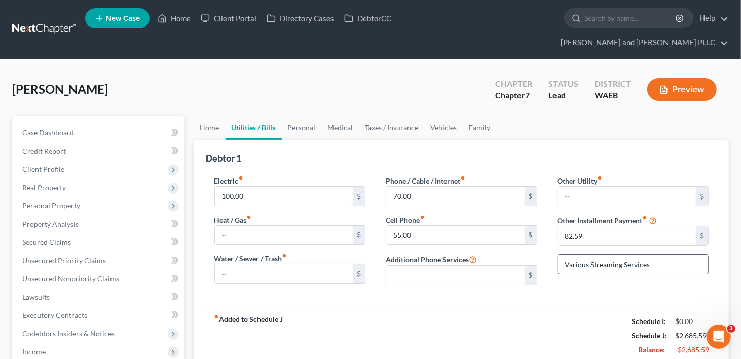
click at [622, 255] on input "Various Streaming Services" at bounding box center [633, 264] width 151 height 19
click at [302, 116] on link "Personal" at bounding box center [302, 128] width 40 height 24
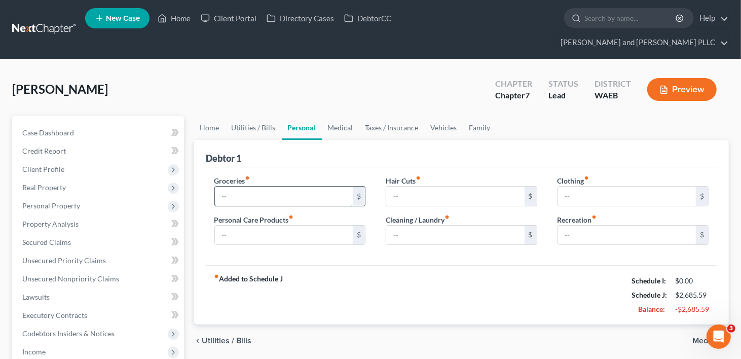
click at [259, 187] on input "text" at bounding box center [284, 196] width 138 height 19
click at [408, 187] on input "text" at bounding box center [455, 196] width 138 height 19
click at [567, 187] on input "text" at bounding box center [627, 196] width 138 height 19
click at [254, 226] on input "text" at bounding box center [284, 235] width 138 height 19
click at [233, 226] on input "text" at bounding box center [284, 235] width 138 height 19
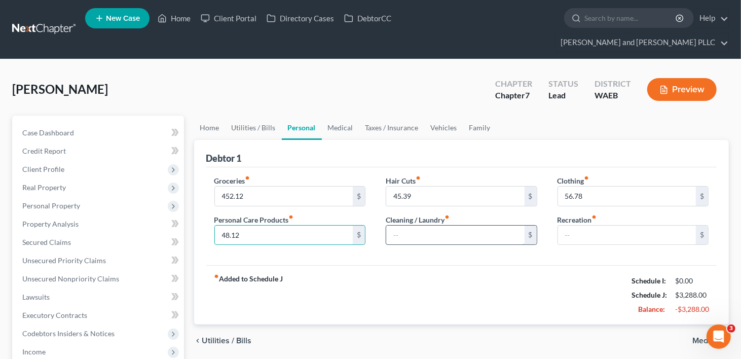
click at [453, 226] on input "text" at bounding box center [455, 235] width 138 height 19
click at [606, 226] on input "text" at bounding box center [627, 235] width 138 height 19
drag, startPoint x: 338, startPoint y: 106, endPoint x: 331, endPoint y: 109, distance: 7.5
click at [338, 116] on link "Medical" at bounding box center [341, 128] width 38 height 24
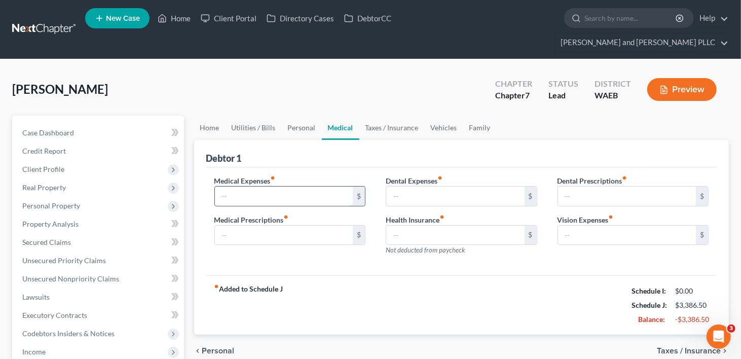
click at [269, 187] on input "text" at bounding box center [284, 196] width 138 height 19
click at [389, 116] on link "Taxes / Insurance" at bounding box center [392, 128] width 65 height 24
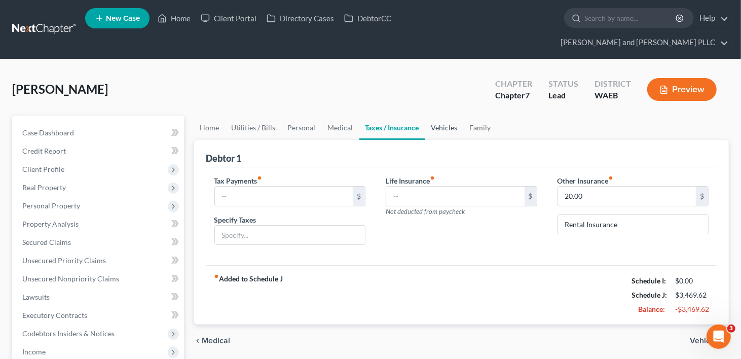
click at [444, 116] on link "Vehicles" at bounding box center [444, 128] width 39 height 24
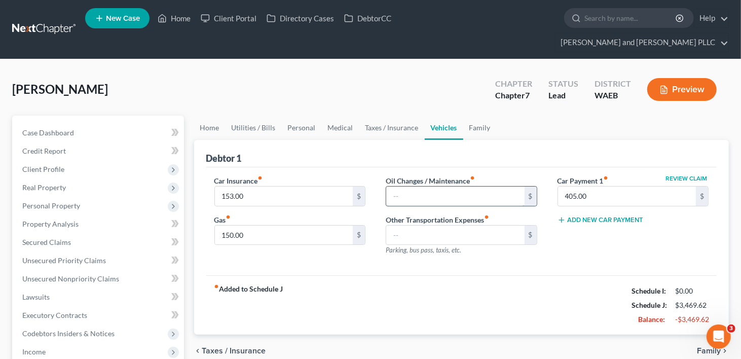
click at [419, 187] on input "text" at bounding box center [455, 196] width 138 height 19
click at [488, 116] on link "Family" at bounding box center [479, 128] width 33 height 24
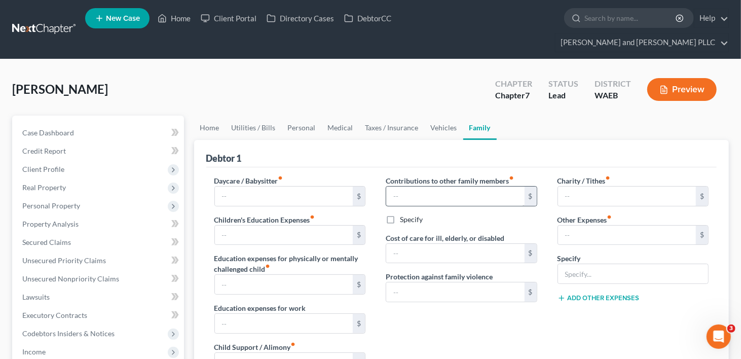
scroll to position [203, 0]
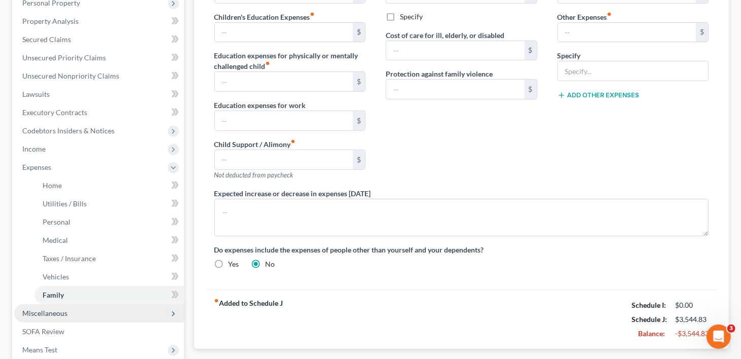
click at [38, 309] on span "Miscellaneous" at bounding box center [44, 313] width 45 height 9
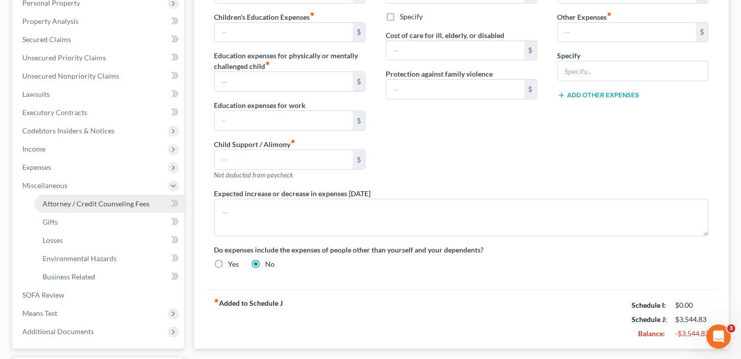
click at [51, 199] on span "Attorney / Credit Counseling Fees" at bounding box center [96, 203] width 107 height 9
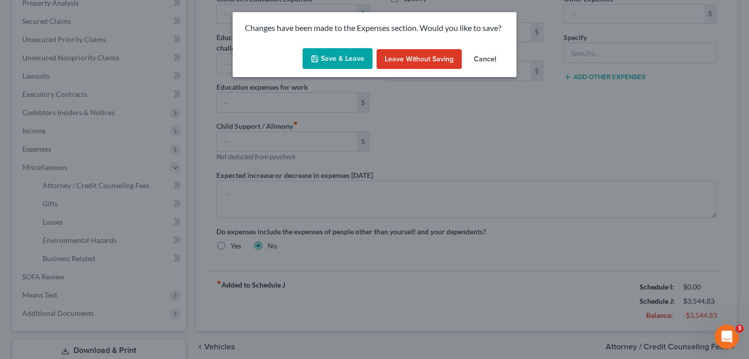
click at [342, 60] on button "Save & Leave" at bounding box center [338, 58] width 70 height 21
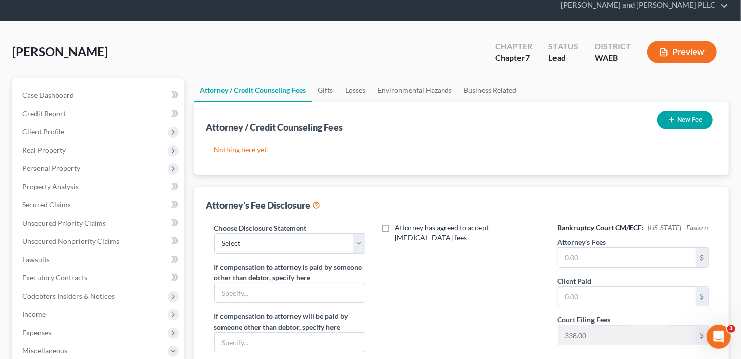
scroll to position [203, 0]
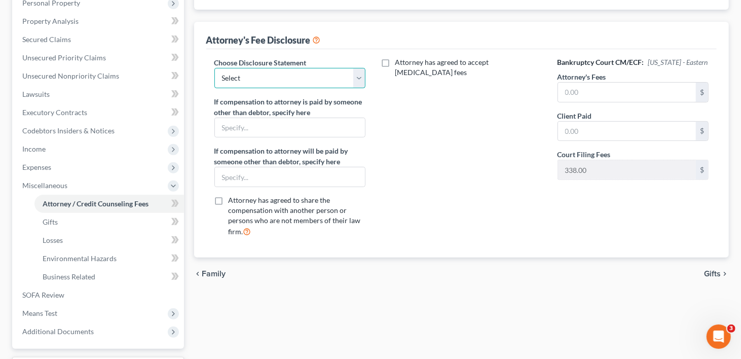
click at [360, 68] on select "Select Chapter 7 Chapter 13" at bounding box center [290, 78] width 152 height 20
click at [214, 68] on select "Select Chapter 7 Chapter 13" at bounding box center [290, 78] width 152 height 20
click at [565, 83] on input "text" at bounding box center [627, 92] width 138 height 19
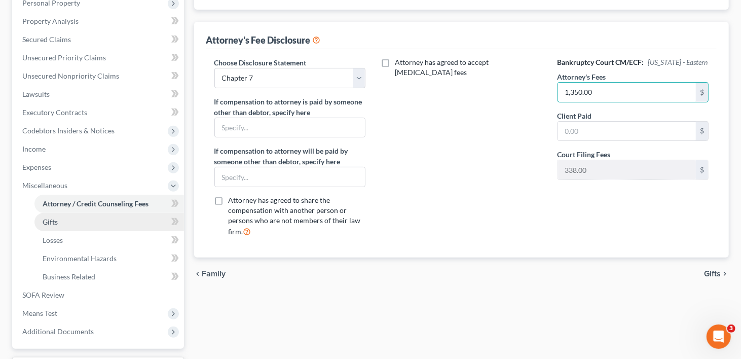
click at [53, 218] on span "Gifts" at bounding box center [50, 222] width 15 height 9
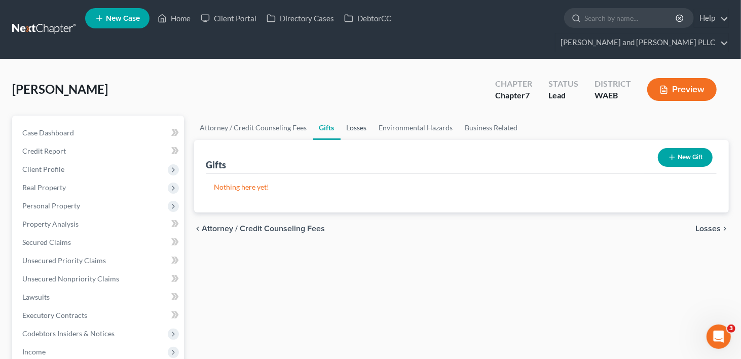
click at [349, 116] on link "Losses" at bounding box center [357, 128] width 32 height 24
click at [403, 116] on link "Environmental Hazards" at bounding box center [416, 128] width 86 height 24
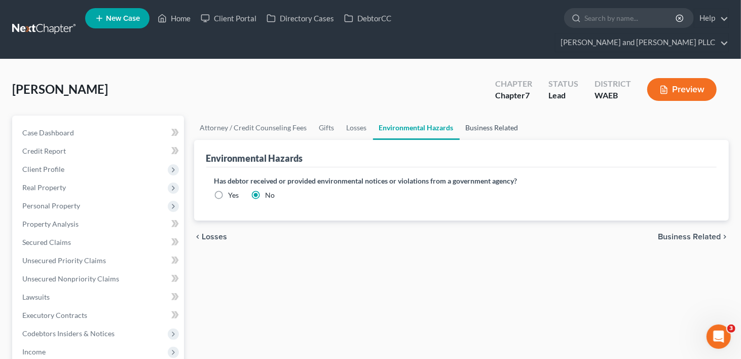
click at [513, 116] on link "Business Related" at bounding box center [492, 128] width 65 height 24
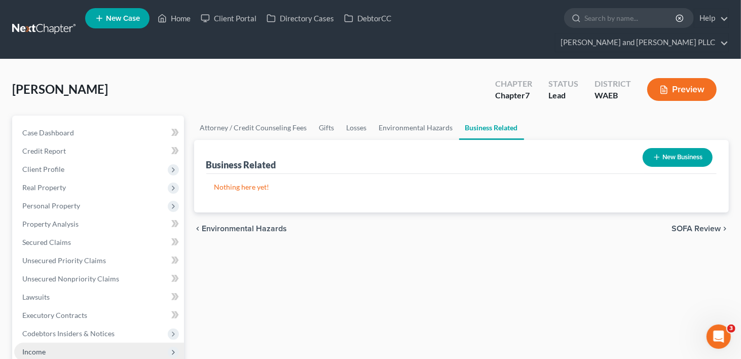
click at [35, 347] on span "Income" at bounding box center [33, 351] width 23 height 9
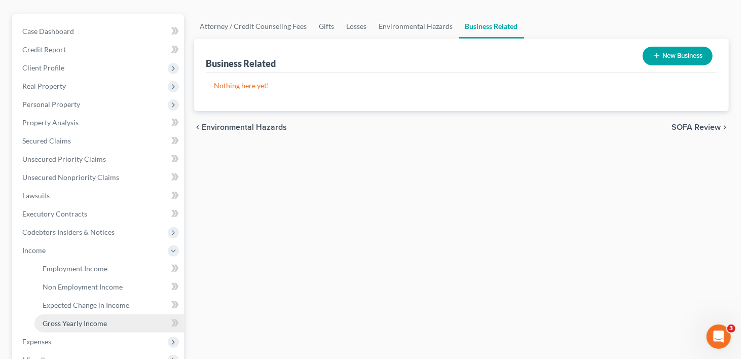
click at [59, 319] on span "Gross Yearly Income" at bounding box center [75, 323] width 64 height 9
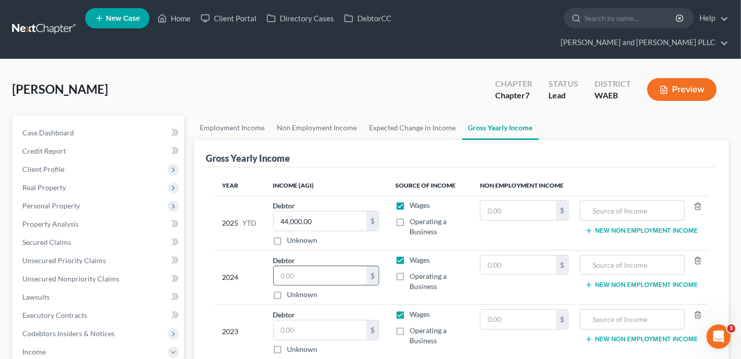
click at [305, 266] on input "text" at bounding box center [320, 275] width 93 height 19
click at [326, 320] on input "text" at bounding box center [320, 329] width 93 height 19
click at [436, 116] on link "Expected Change in Income" at bounding box center [413, 128] width 99 height 24
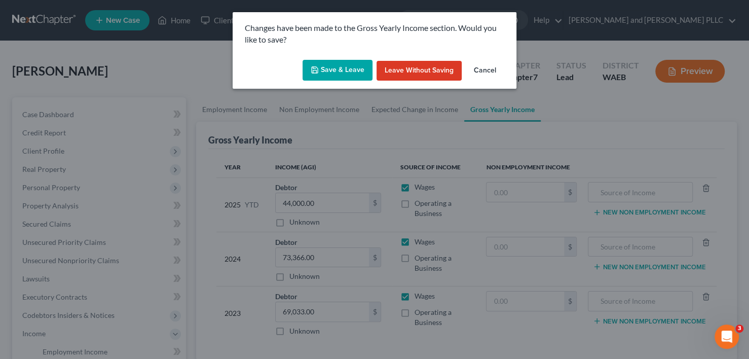
click at [346, 73] on button "Save & Leave" at bounding box center [338, 70] width 70 height 21
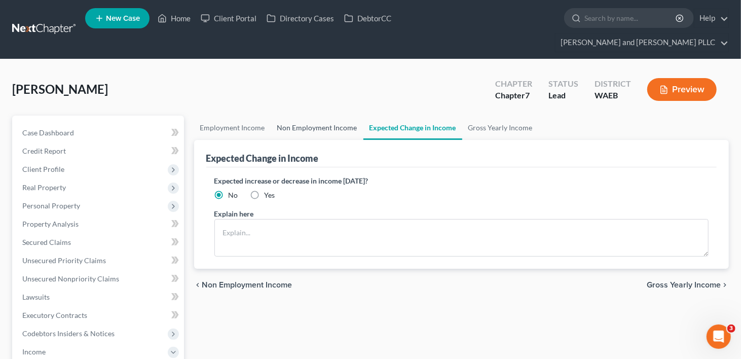
click at [295, 116] on link "Non Employment Income" at bounding box center [317, 128] width 92 height 24
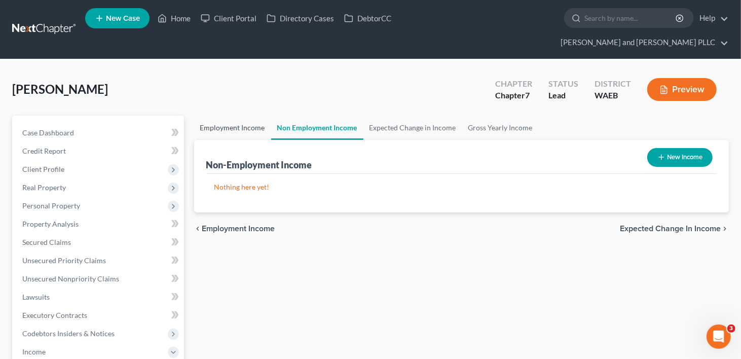
click at [238, 116] on link "Employment Income" at bounding box center [232, 128] width 77 height 24
